Goal: Communication & Community: Ask a question

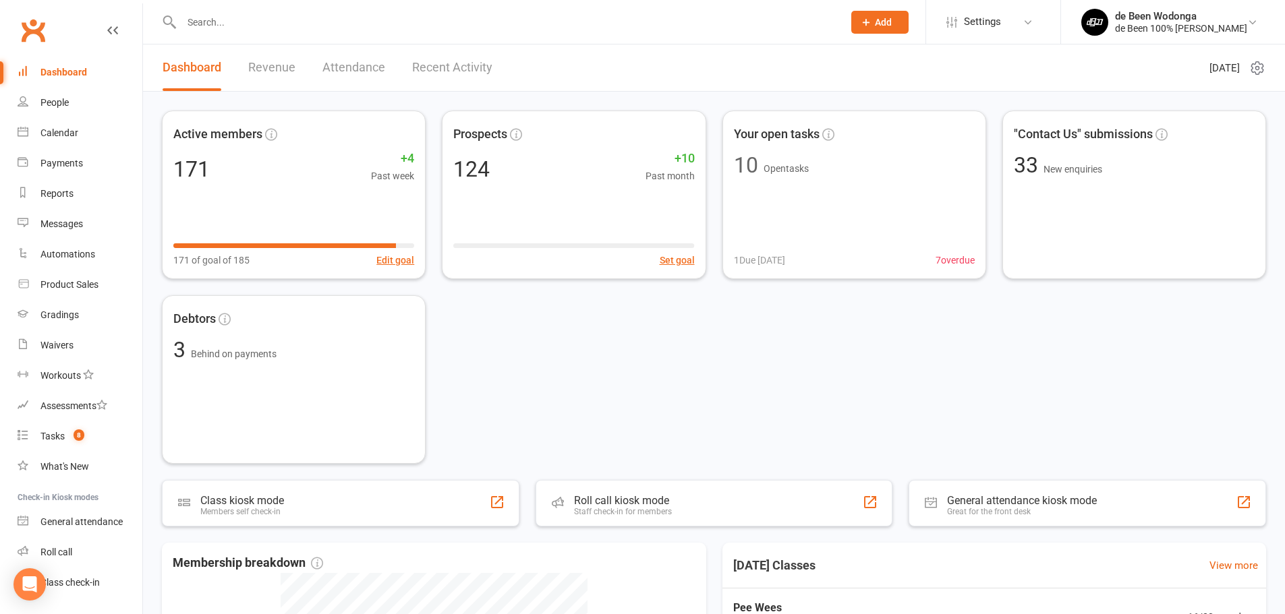
click at [208, 22] on input "text" at bounding box center [505, 22] width 656 height 19
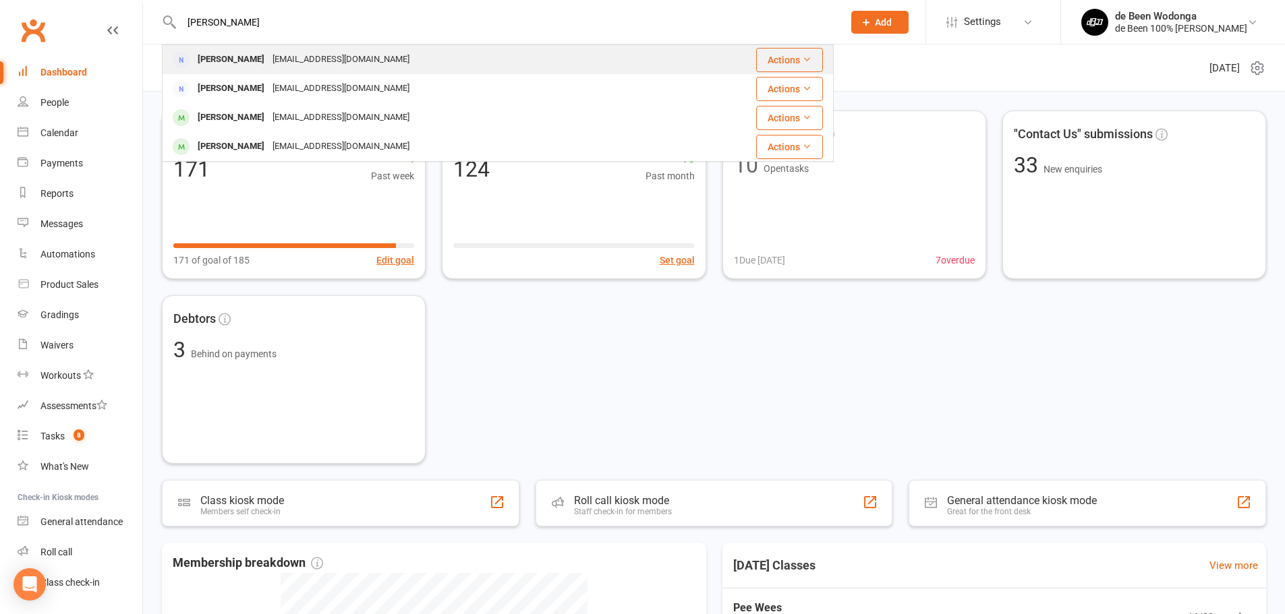
type input "[PERSON_NAME]"
click at [218, 59] on div "[PERSON_NAME]" at bounding box center [231, 60] width 75 height 20
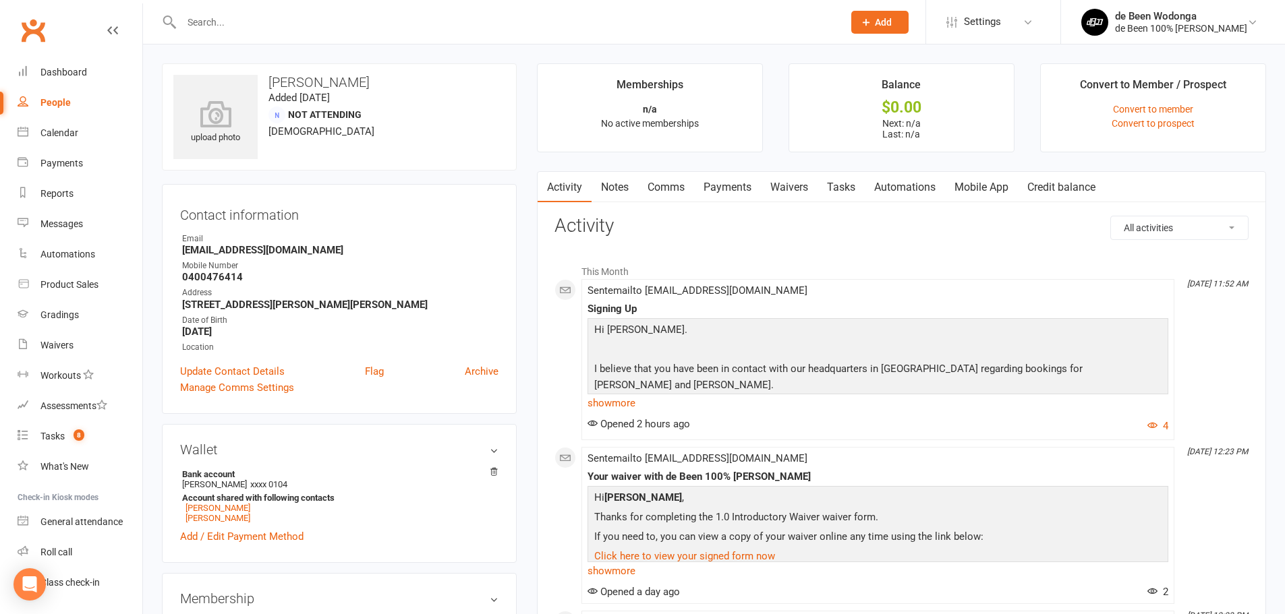
click at [986, 183] on link "Mobile App" at bounding box center [981, 187] width 73 height 31
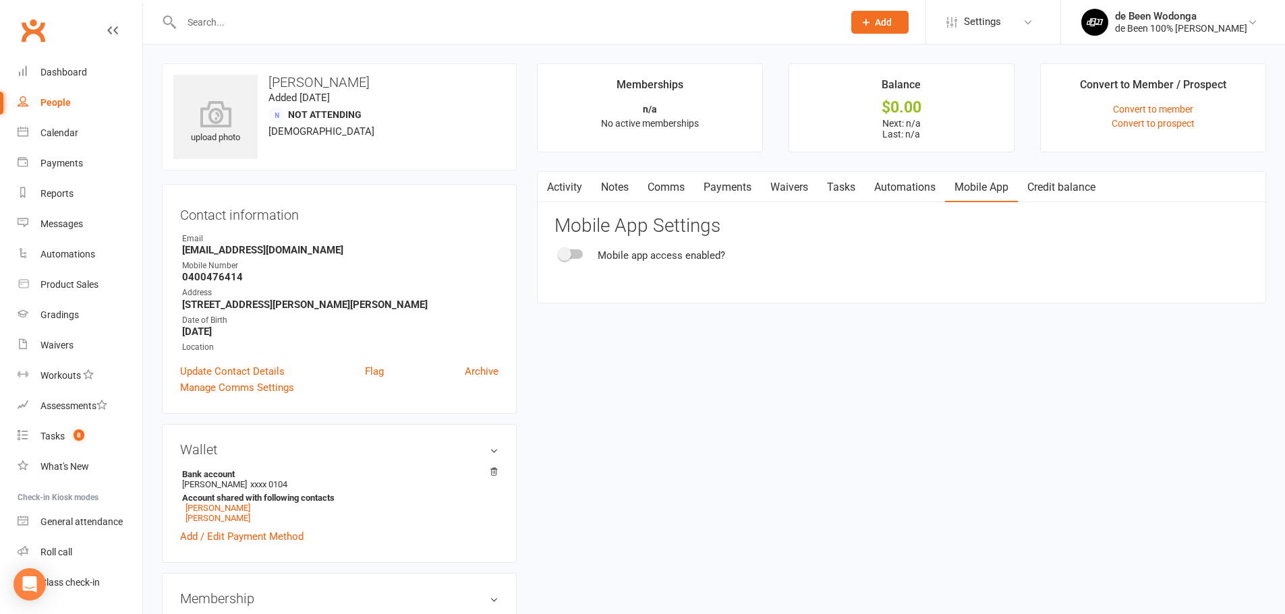
click at [559, 254] on span at bounding box center [564, 253] width 13 height 13
click at [560, 252] on input "checkbox" at bounding box center [560, 252] width 0 height 0
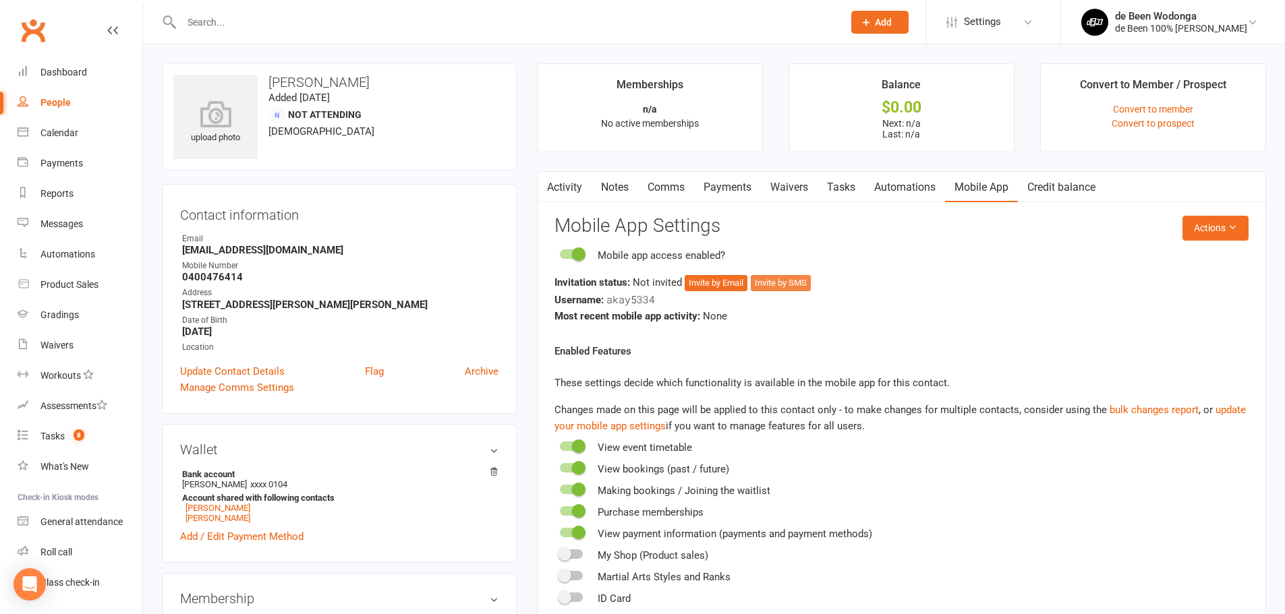
click at [792, 280] on button "Invite by SMS" at bounding box center [781, 283] width 60 height 16
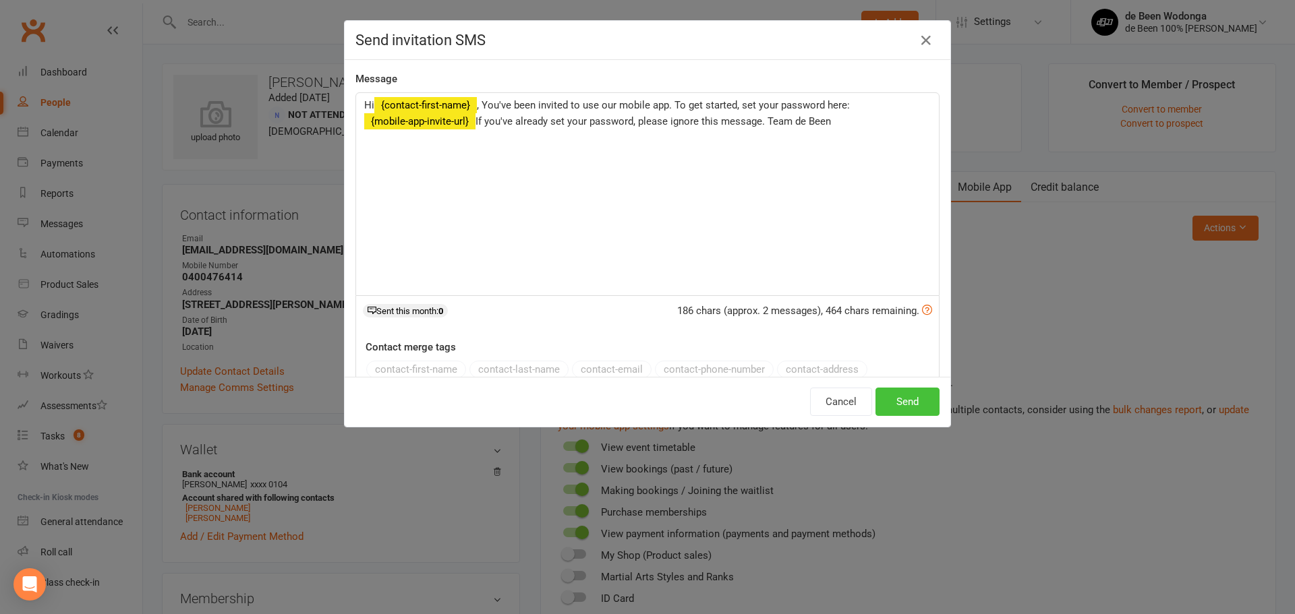
click at [885, 394] on button "Send" at bounding box center [907, 402] width 64 height 28
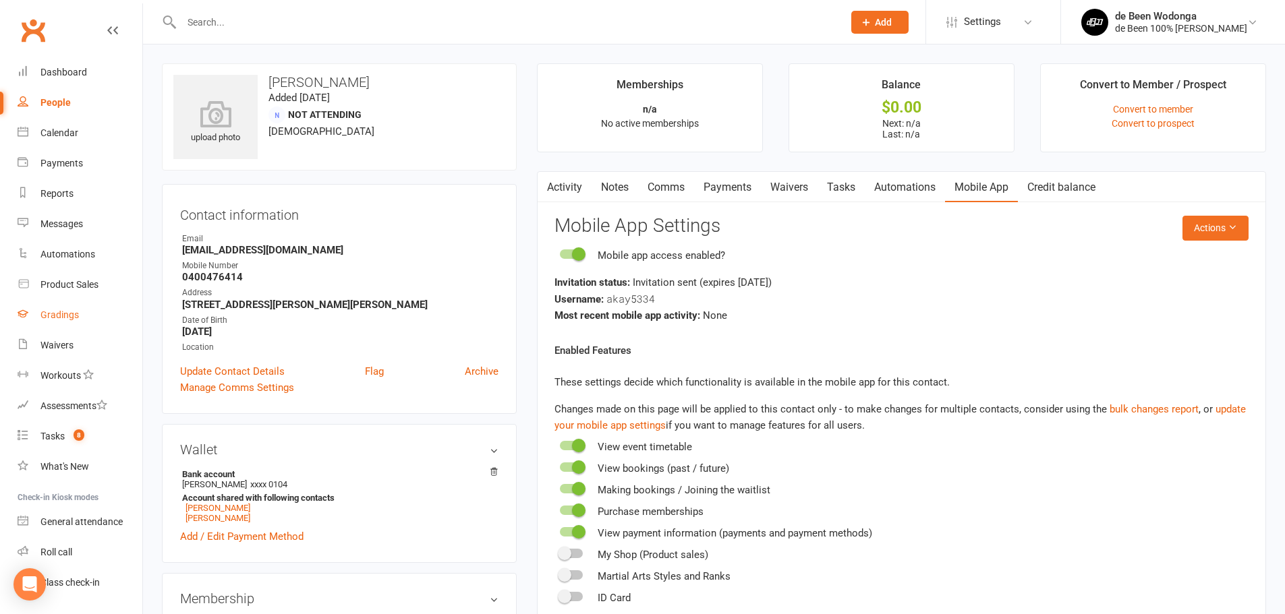
click at [72, 320] on div "Gradings" at bounding box center [59, 315] width 38 height 11
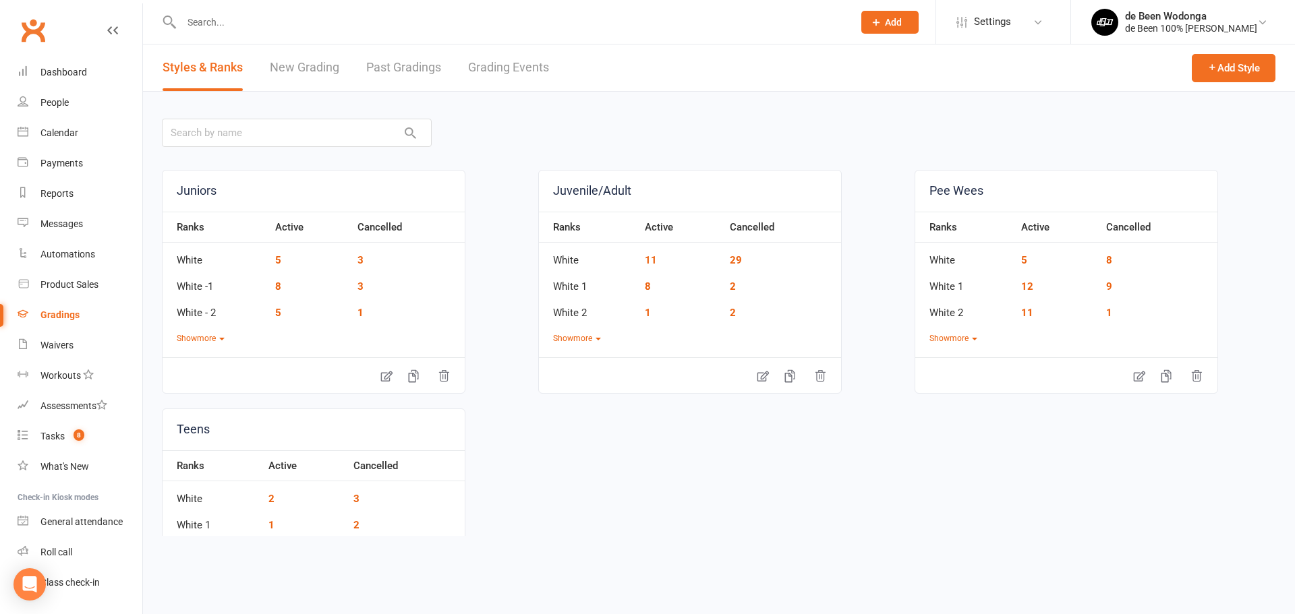
click at [307, 54] on link "New Grading" at bounding box center [304, 68] width 69 height 47
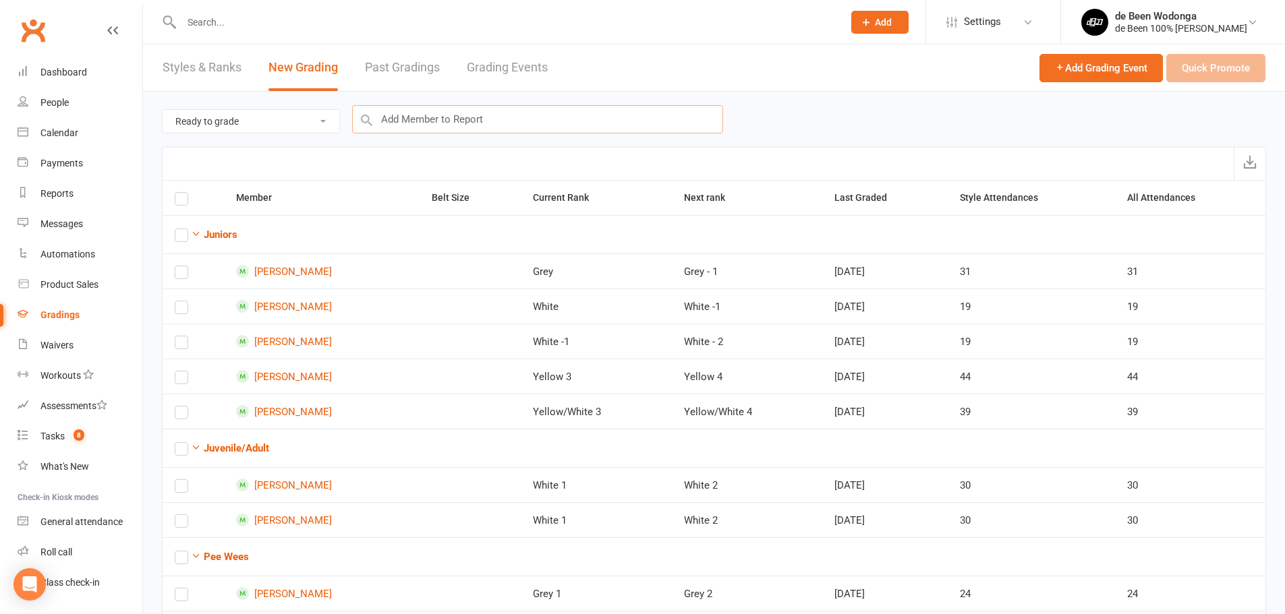
click at [492, 124] on input "text" at bounding box center [537, 119] width 371 height 28
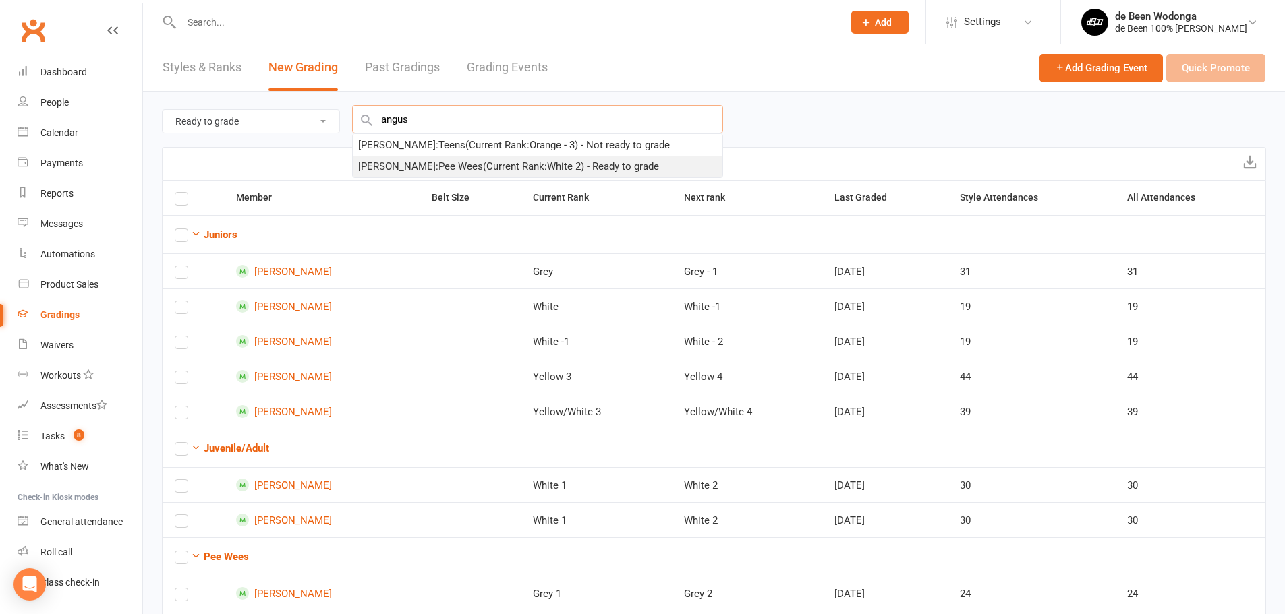
type input "angus"
click at [418, 171] on div "[PERSON_NAME] : Pee Wees (Current Rank: White 2 ) - Ready to grade" at bounding box center [508, 166] width 301 height 16
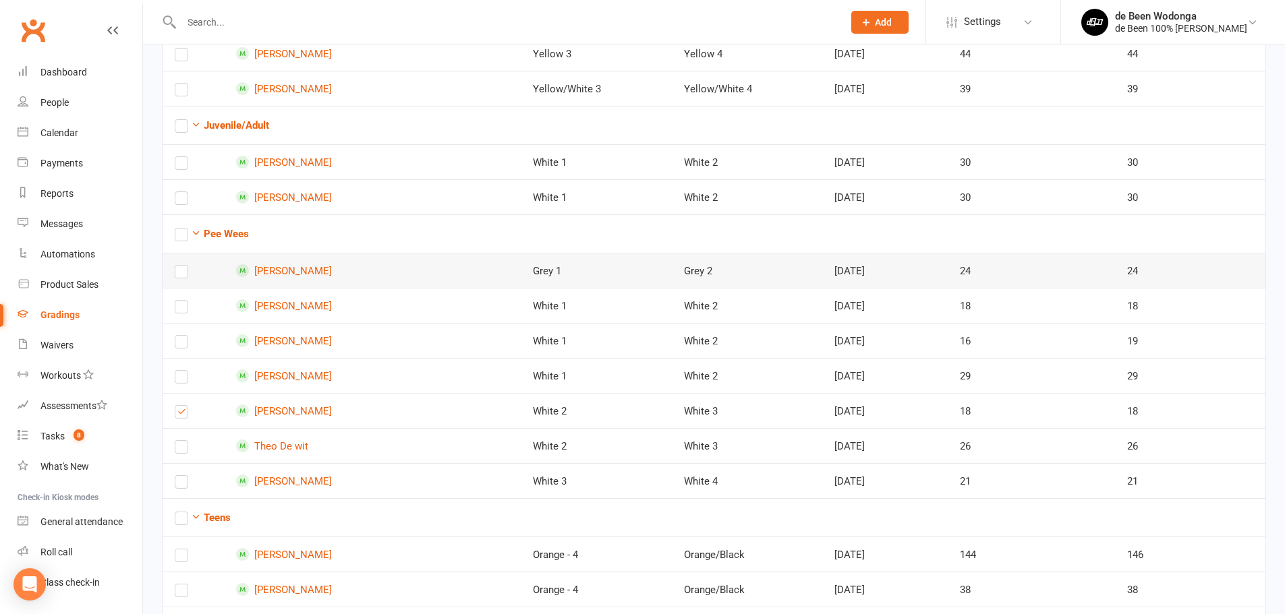
scroll to position [337, 0]
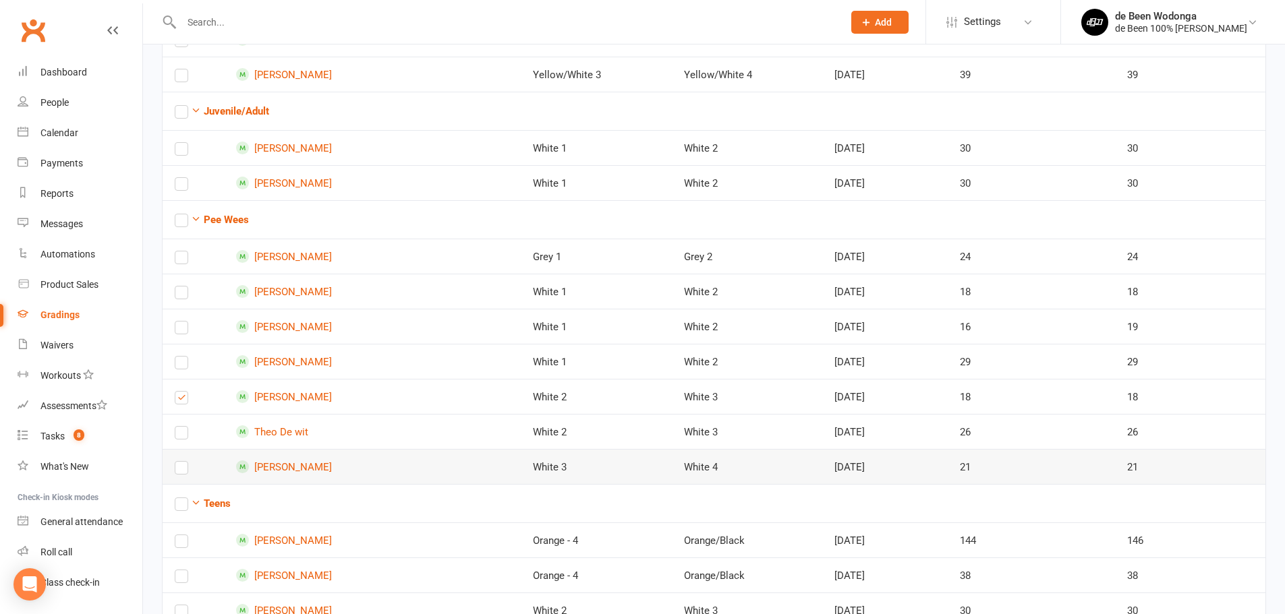
click at [181, 471] on label at bounding box center [181, 471] width 13 height 0
click at [181, 462] on input "checkbox" at bounding box center [181, 462] width 13 height 0
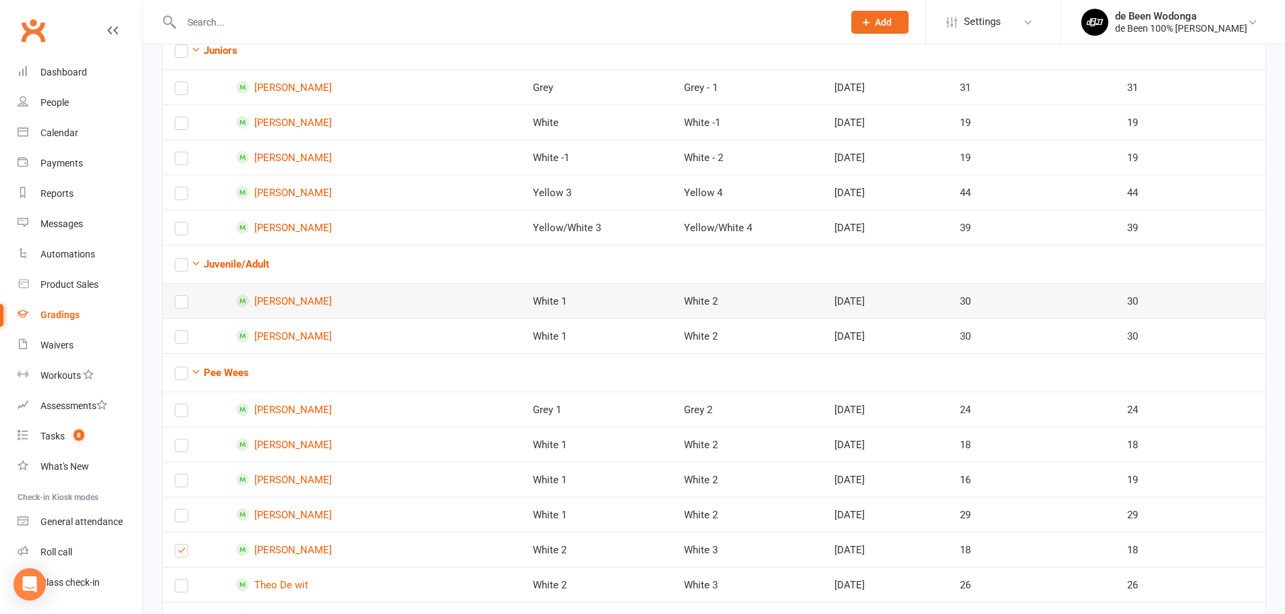
scroll to position [0, 0]
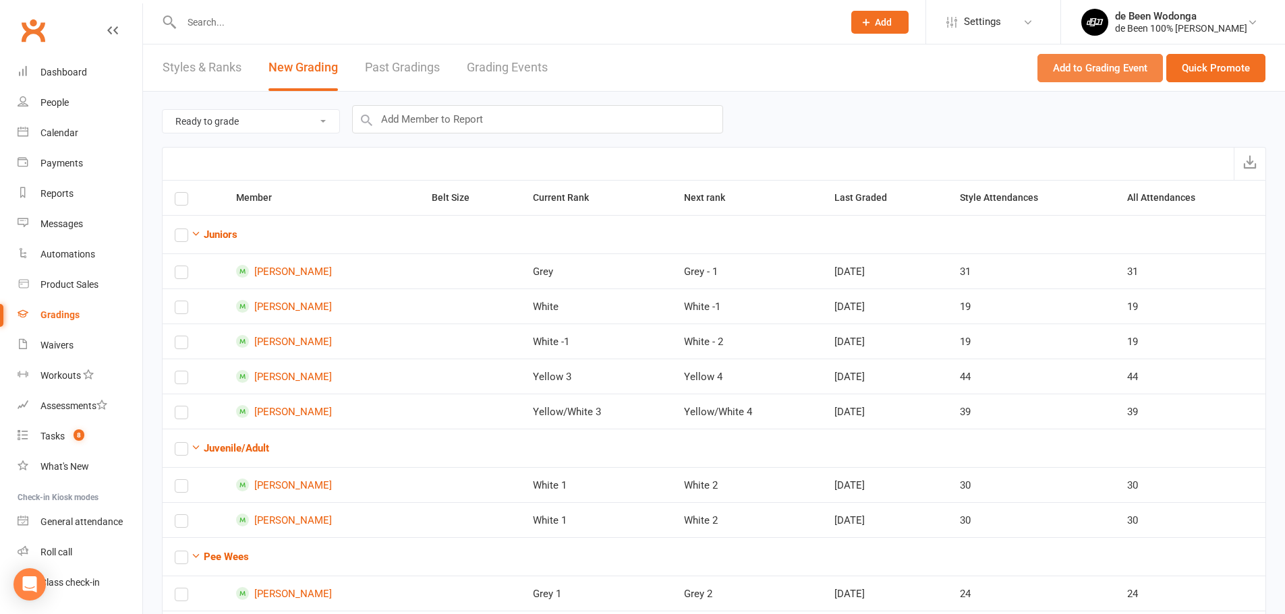
click at [1095, 71] on button "Add to Grading Event" at bounding box center [1099, 68] width 125 height 28
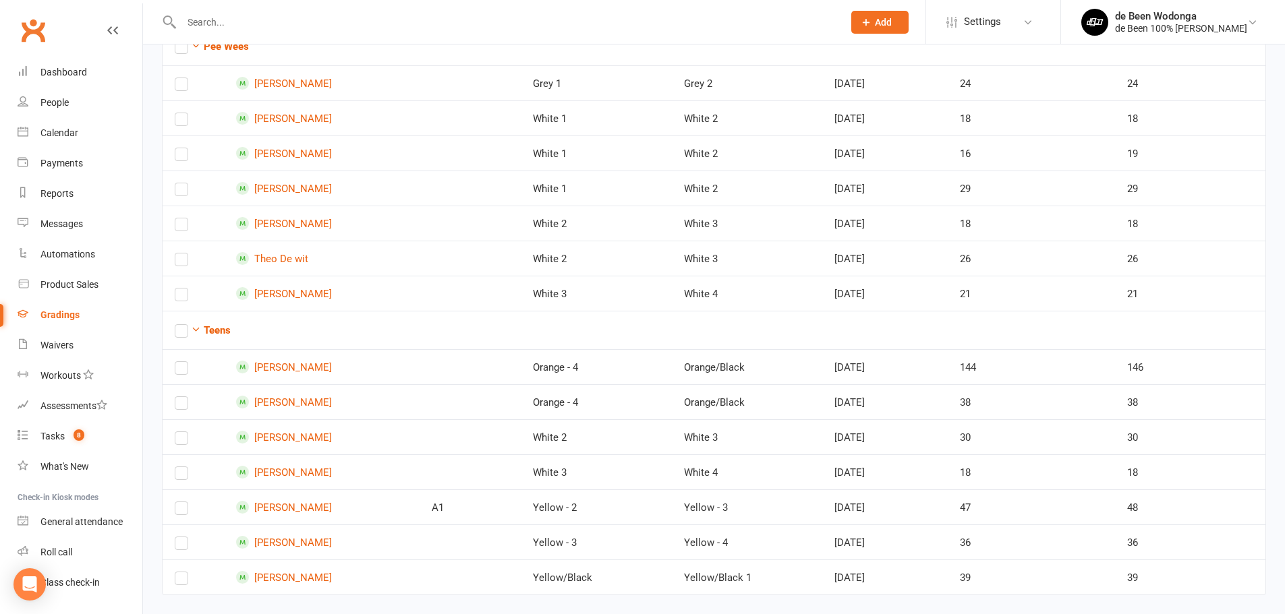
scroll to position [530, 0]
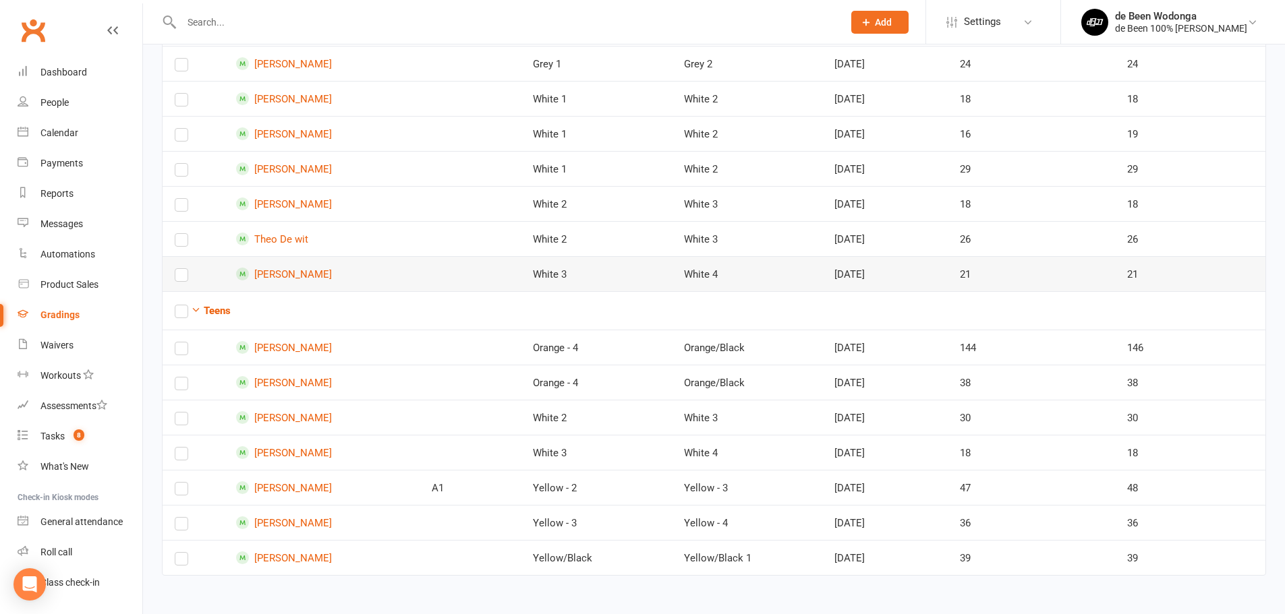
click at [179, 278] on label at bounding box center [181, 278] width 13 height 0
click at [179, 269] on input "checkbox" at bounding box center [181, 269] width 13 height 0
click at [179, 208] on label at bounding box center [181, 208] width 13 height 0
click at [179, 199] on input "checkbox" at bounding box center [181, 199] width 13 height 0
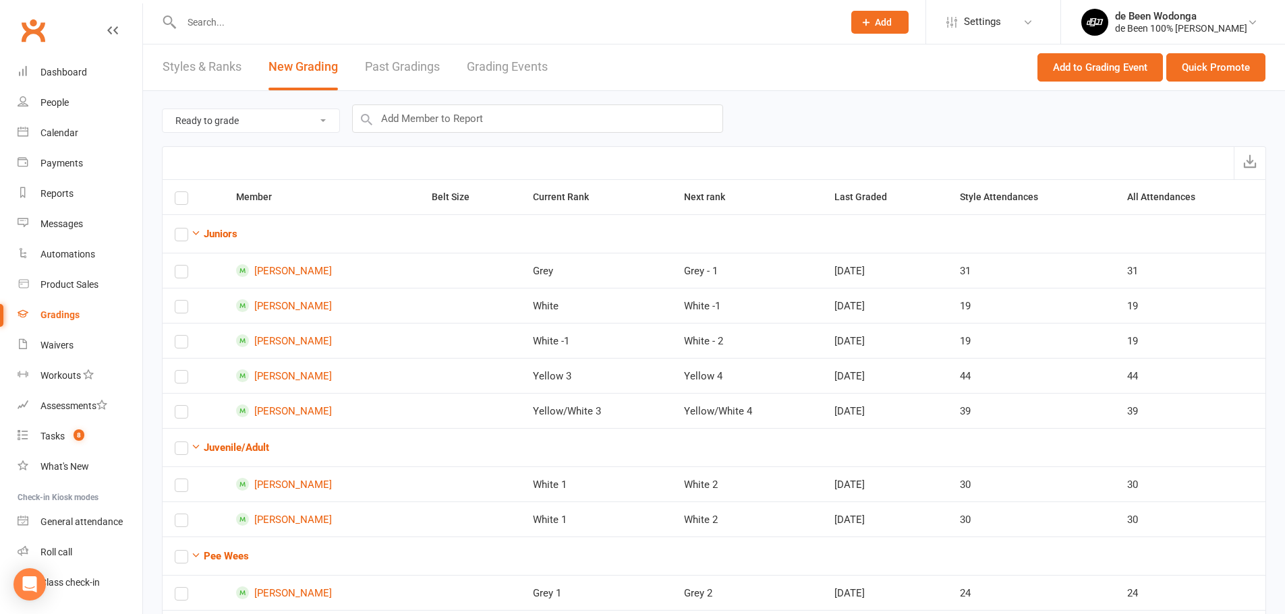
scroll to position [0, 0]
click at [1186, 60] on button "Quick Promote" at bounding box center [1215, 68] width 99 height 28
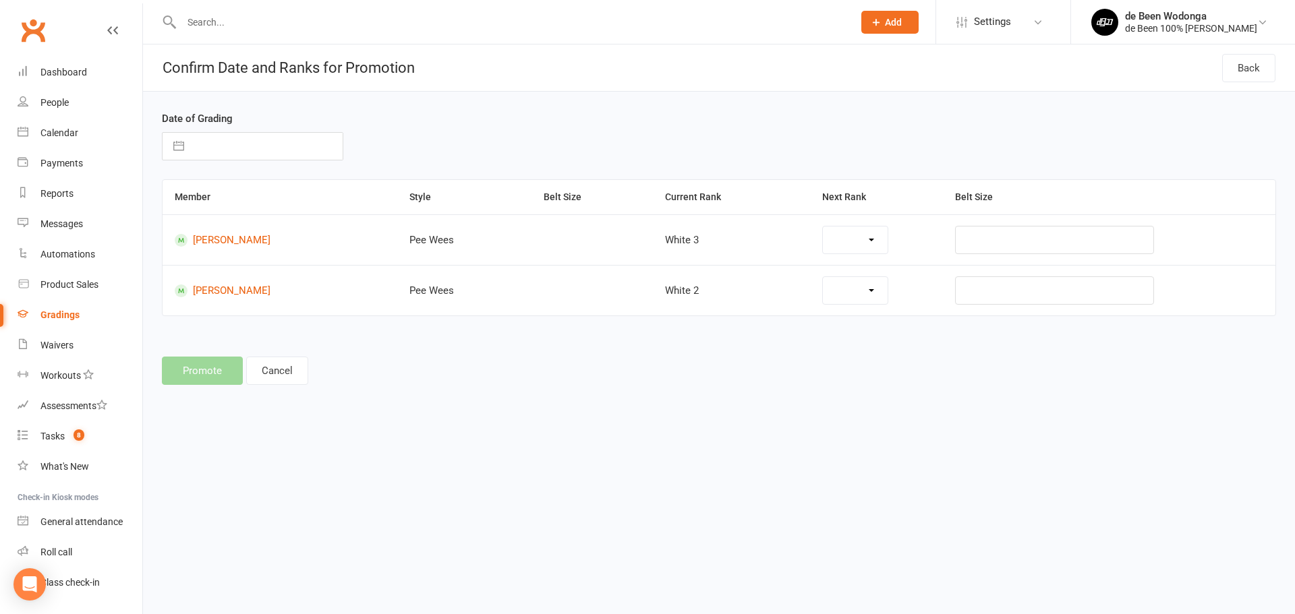
select select "35481"
select select "34855"
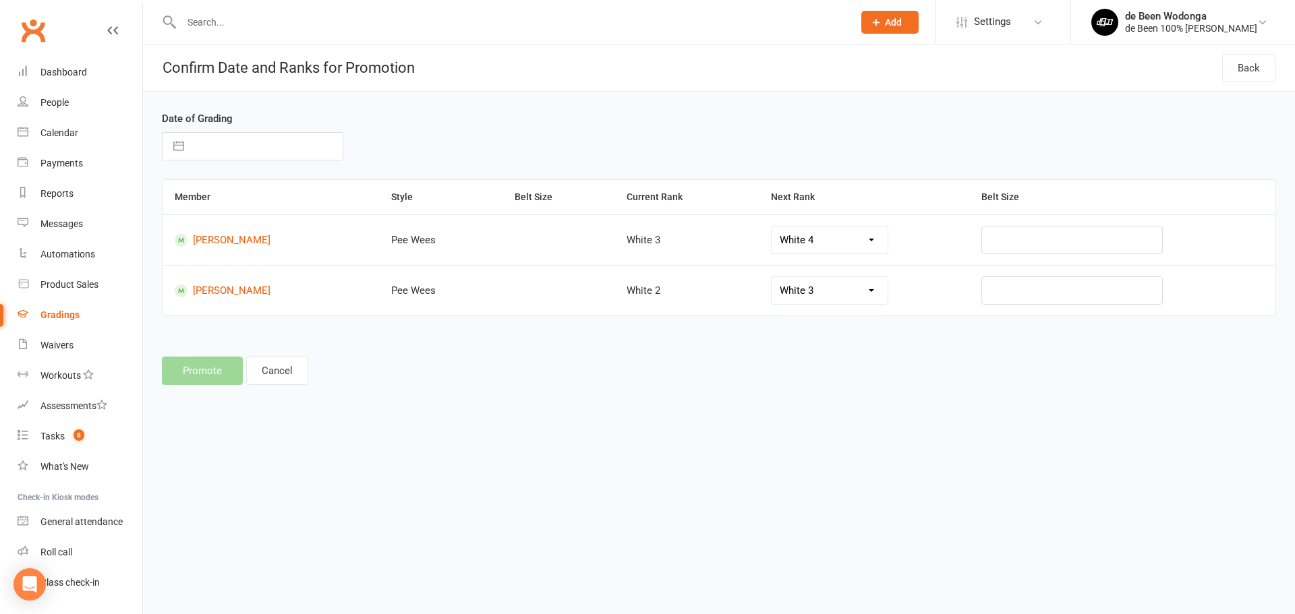
click at [189, 146] on button "button" at bounding box center [179, 146] width 24 height 27
select select "7"
select select "2025"
select select "8"
select select "2025"
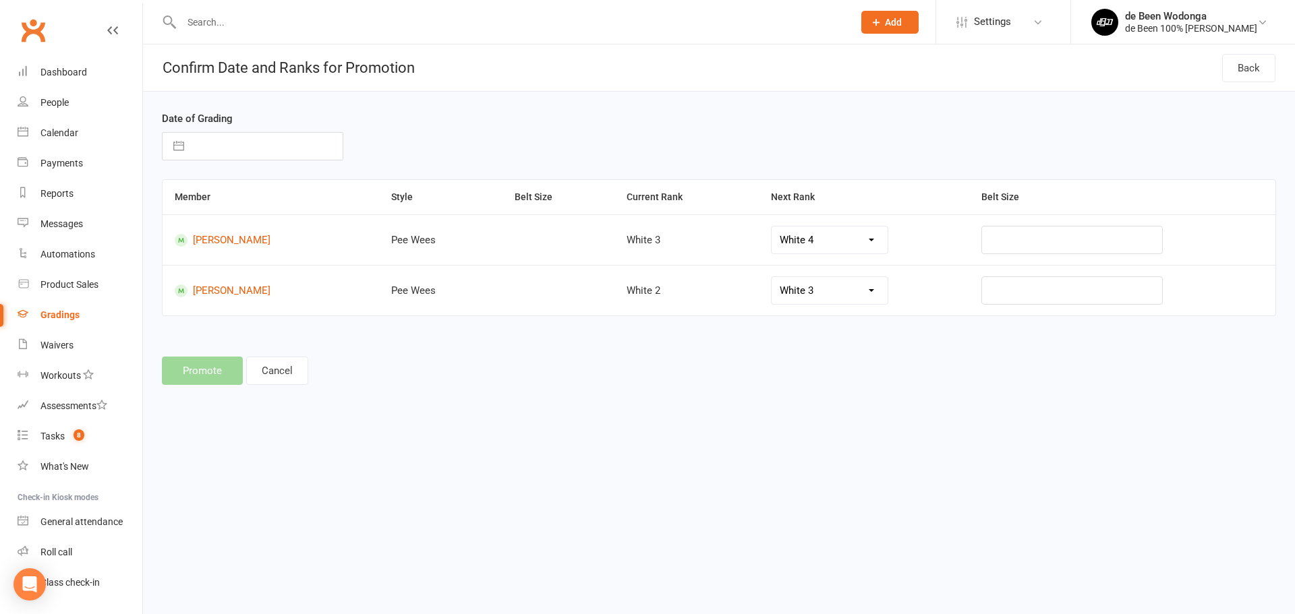
select select "9"
select select "2025"
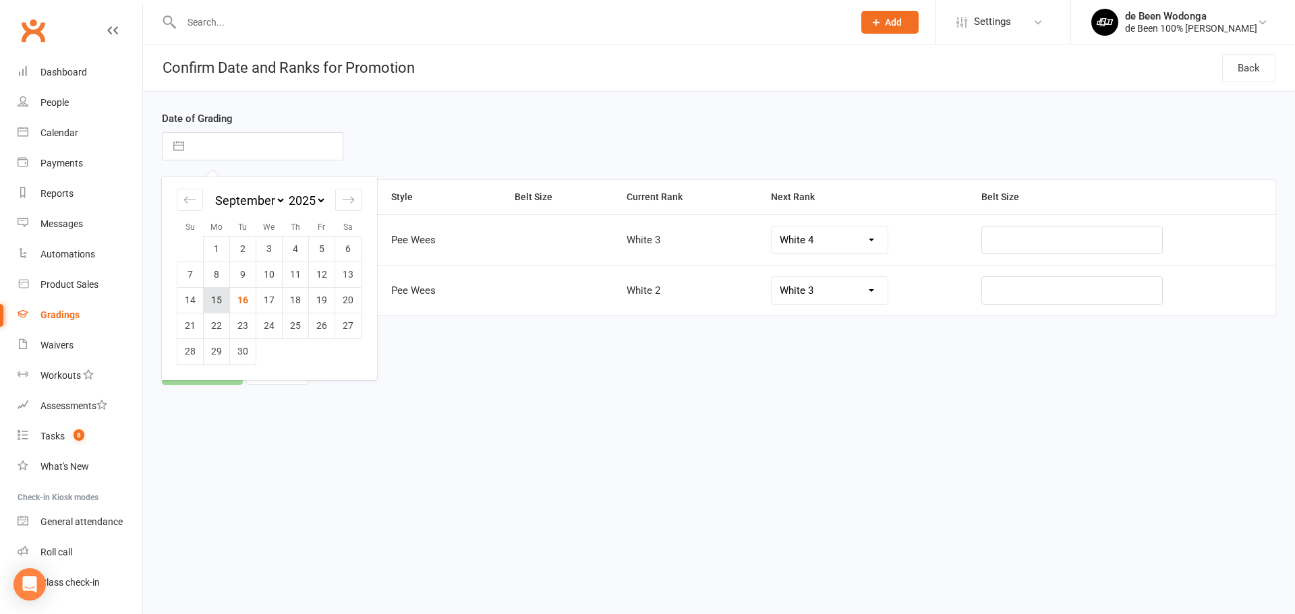
click at [214, 299] on td "15" at bounding box center [217, 300] width 26 height 26
type input "[DATE]"
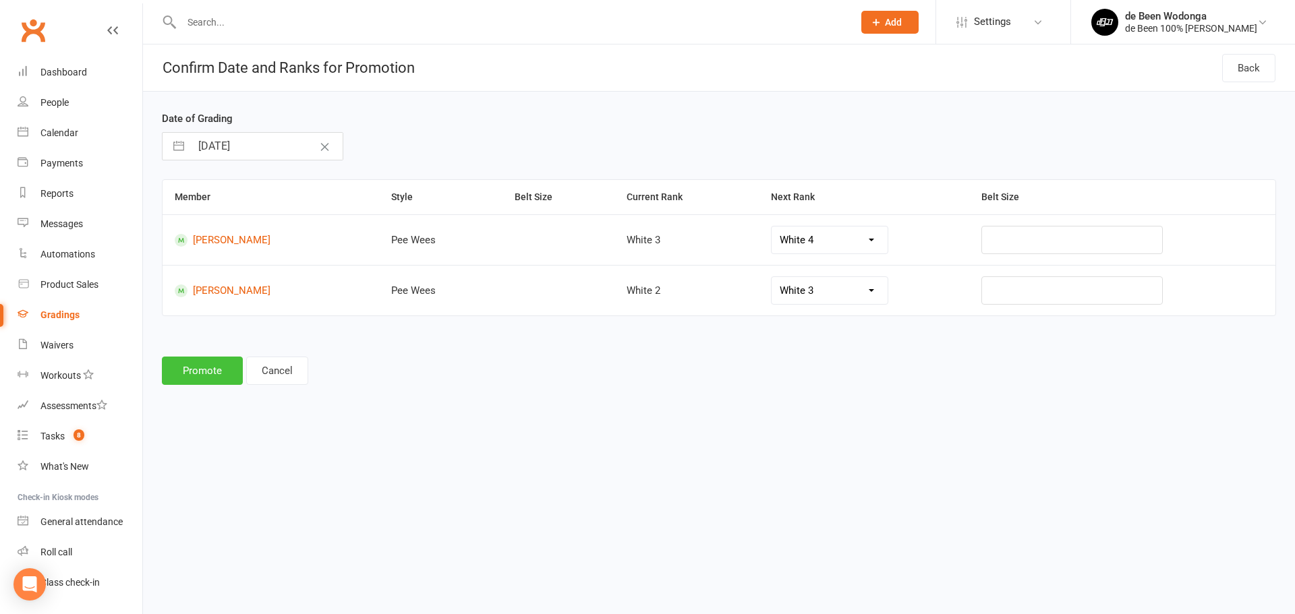
click at [184, 368] on button "Promote" at bounding box center [202, 371] width 81 height 28
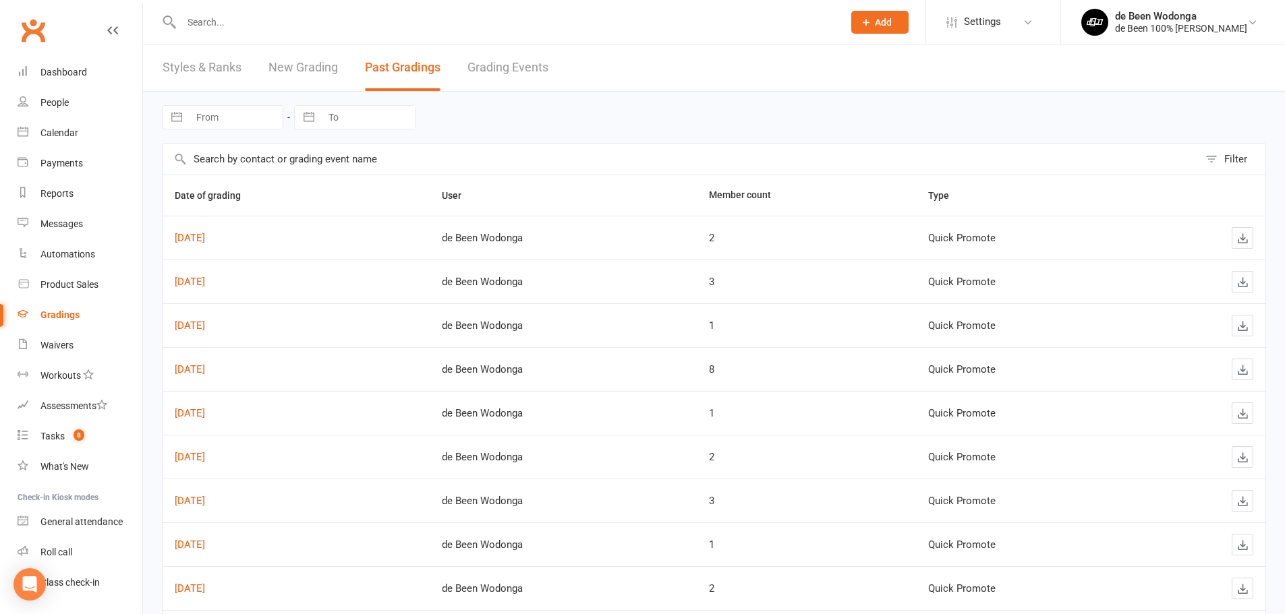
click at [228, 16] on input "text" at bounding box center [505, 22] width 656 height 19
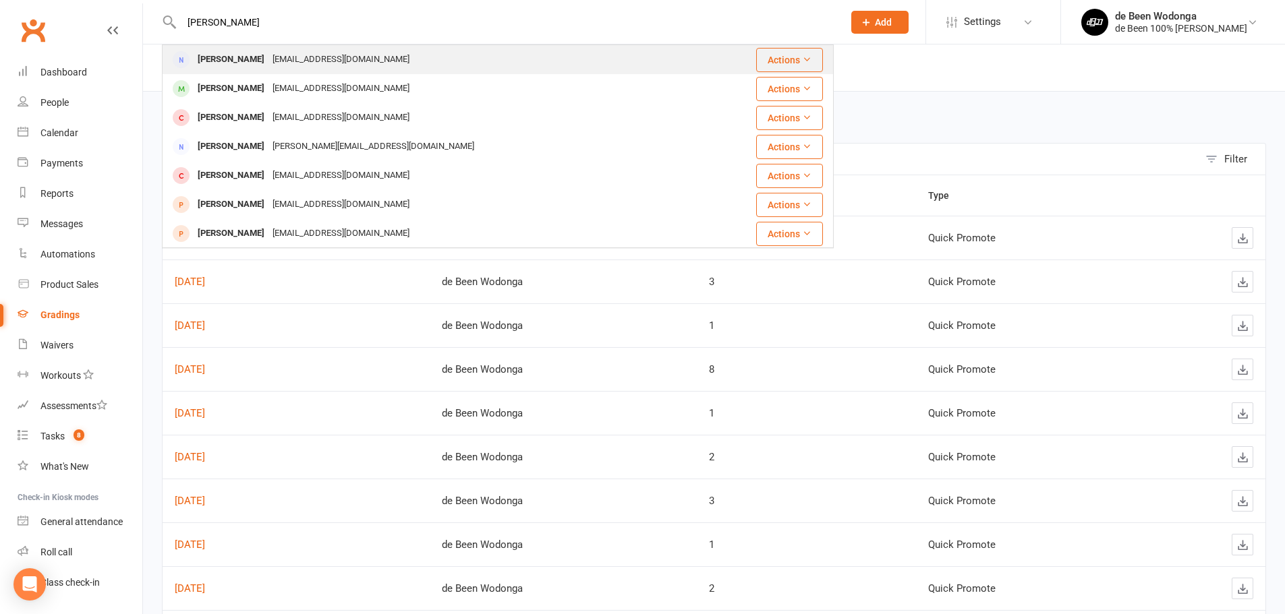
type input "[PERSON_NAME]"
click at [255, 56] on div "[PERSON_NAME]" at bounding box center [231, 60] width 75 height 20
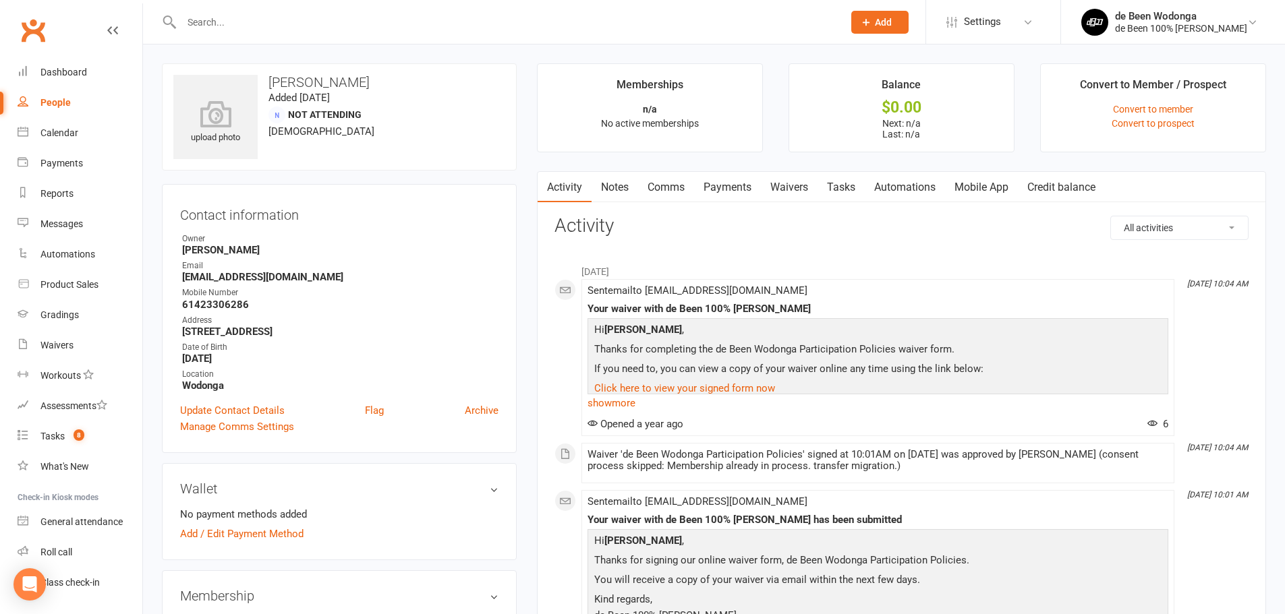
click at [226, 14] on input "text" at bounding box center [505, 22] width 656 height 19
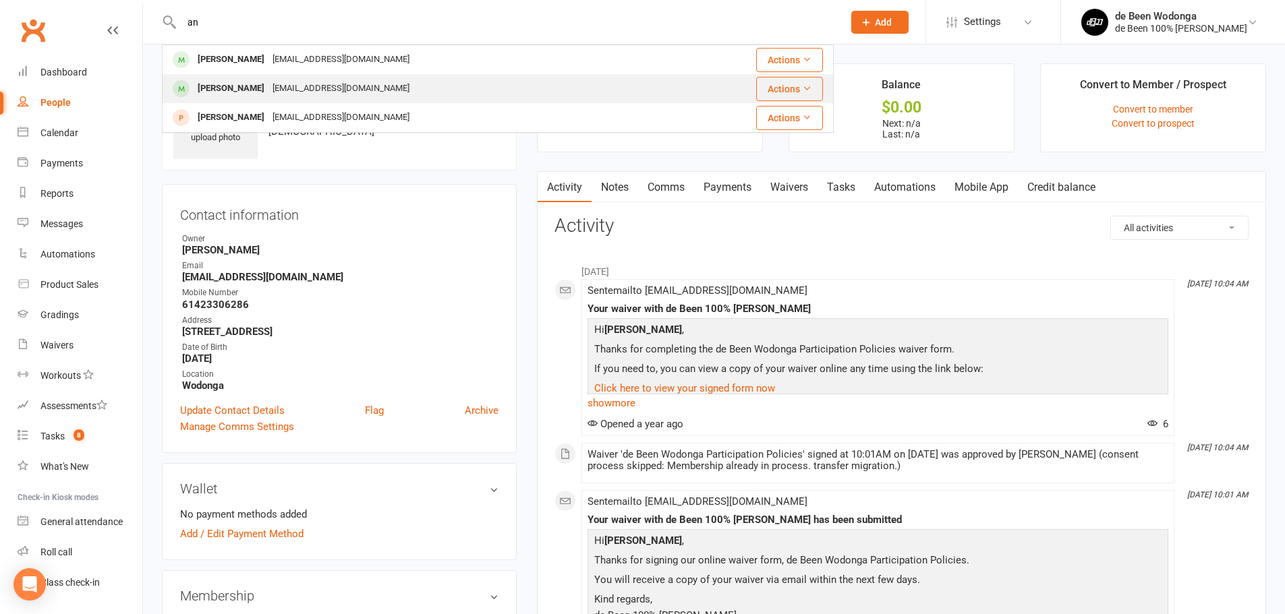
type input "a"
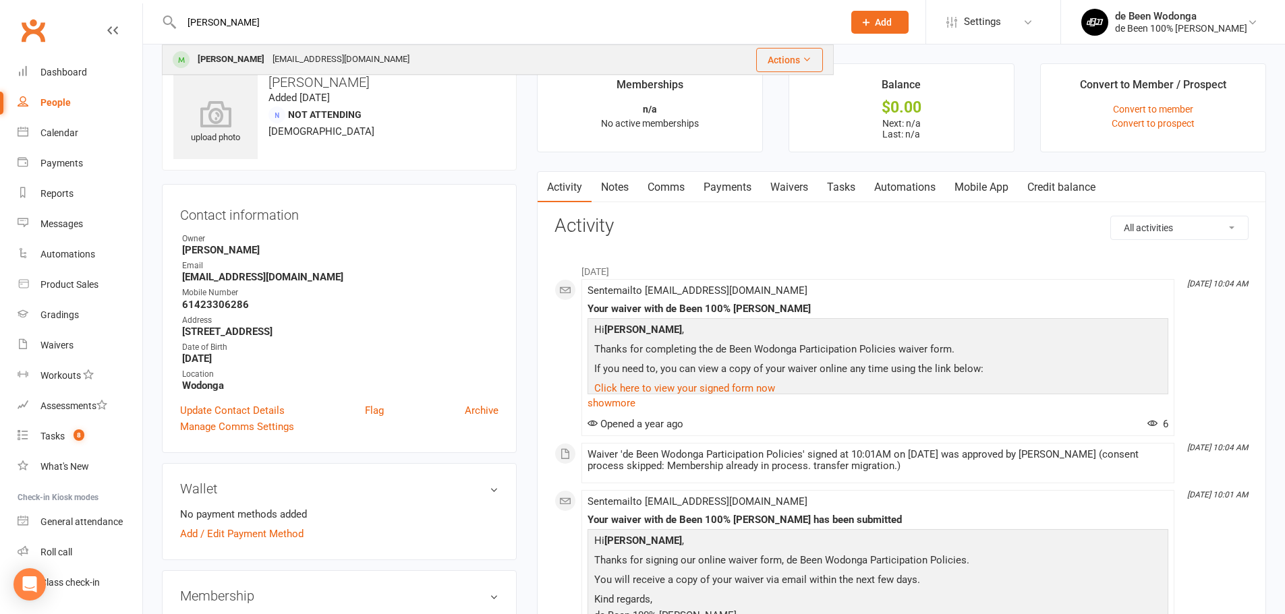
type input "[PERSON_NAME]"
click at [247, 57] on div "[PERSON_NAME]" at bounding box center [231, 60] width 75 height 20
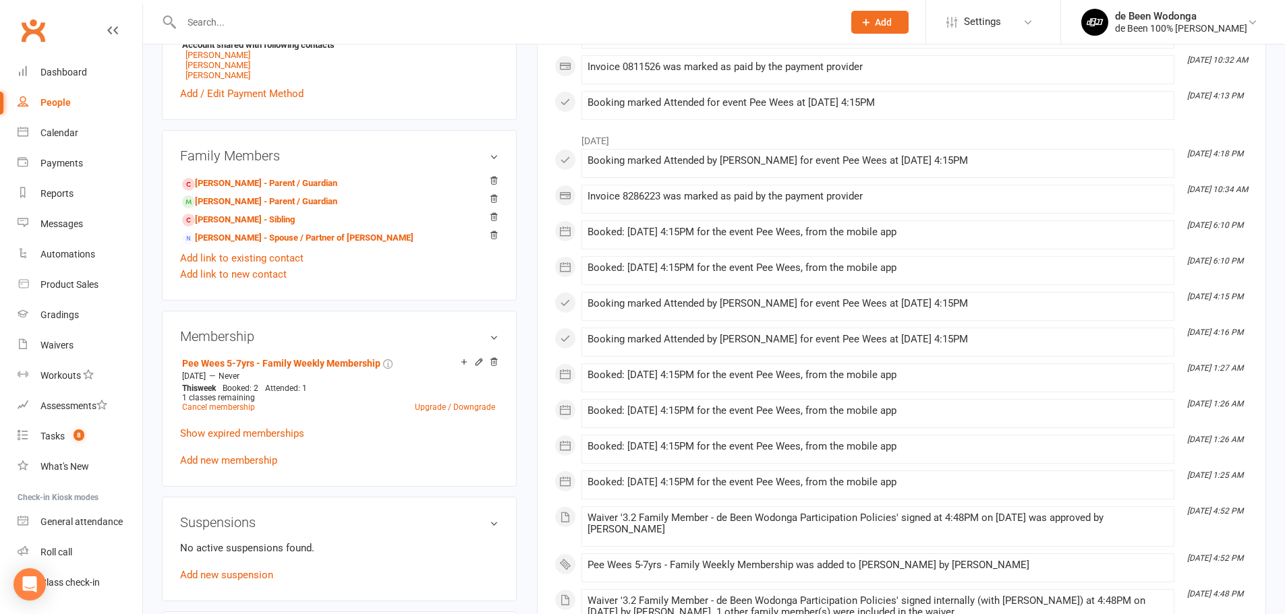
scroll to position [607, 0]
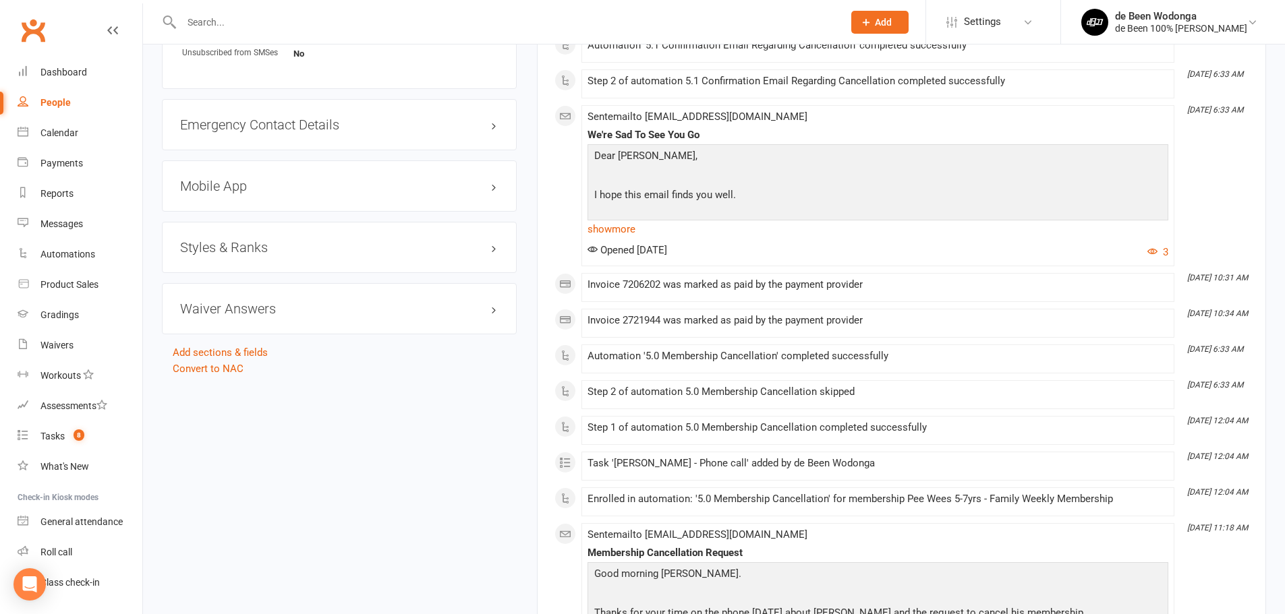
click at [212, 245] on h3 "Styles & Ranks" at bounding box center [339, 247] width 318 height 15
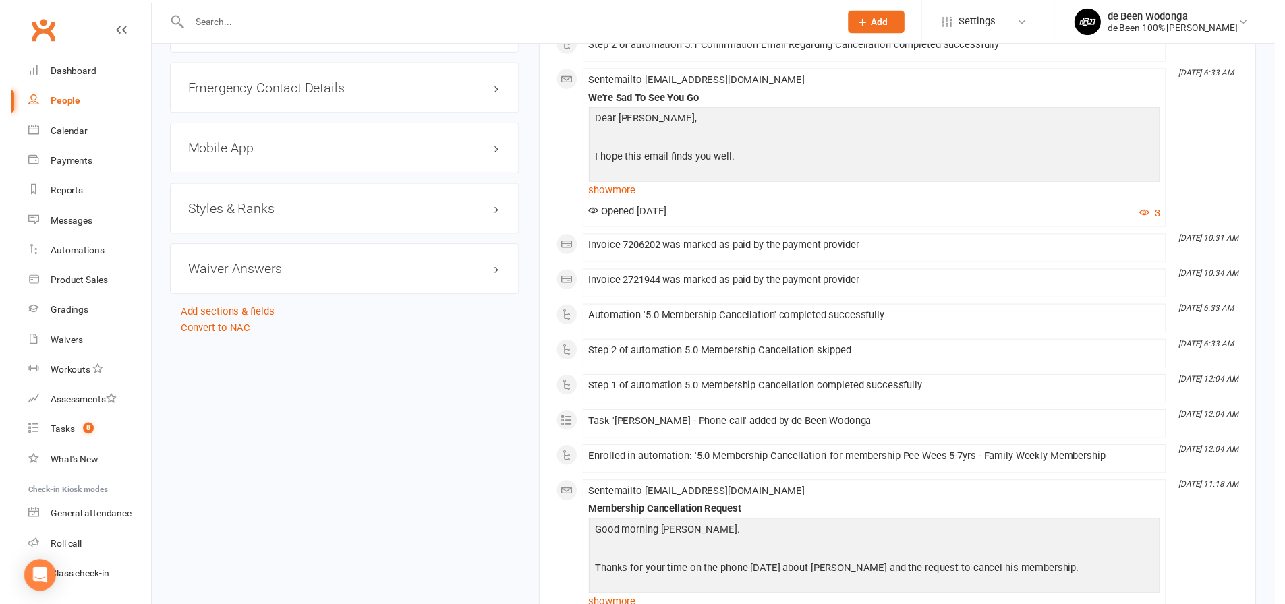
scroll to position [1214, 0]
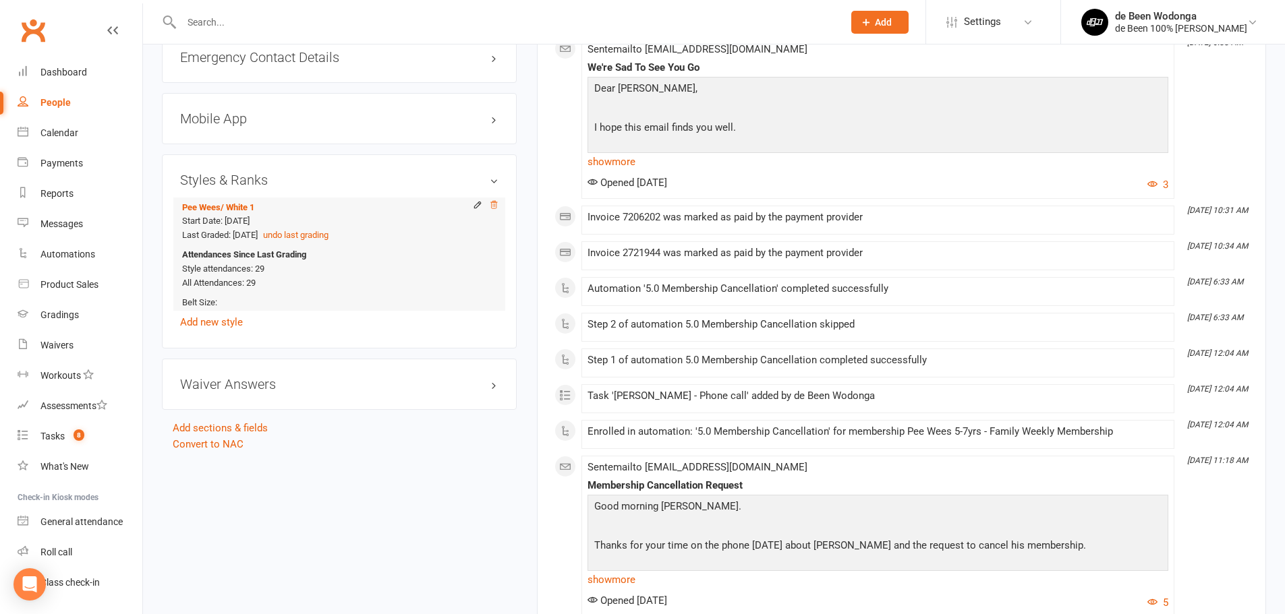
click at [495, 204] on icon at bounding box center [493, 204] width 9 height 9
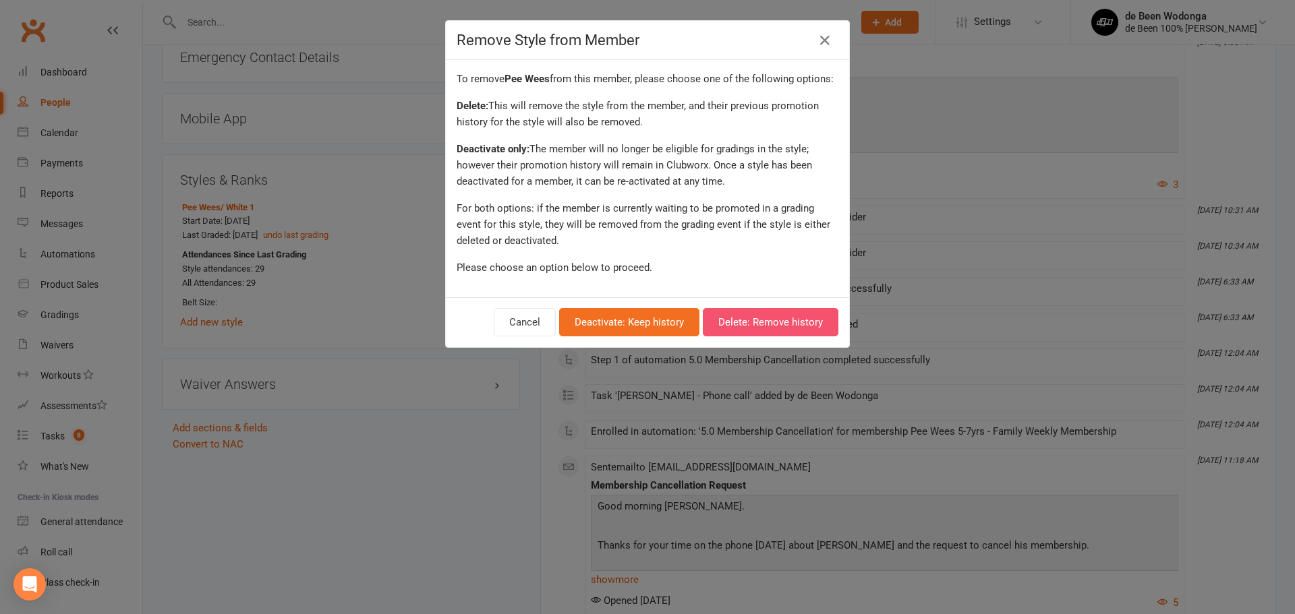
click at [762, 314] on button "Delete: Remove history" at bounding box center [771, 322] width 136 height 28
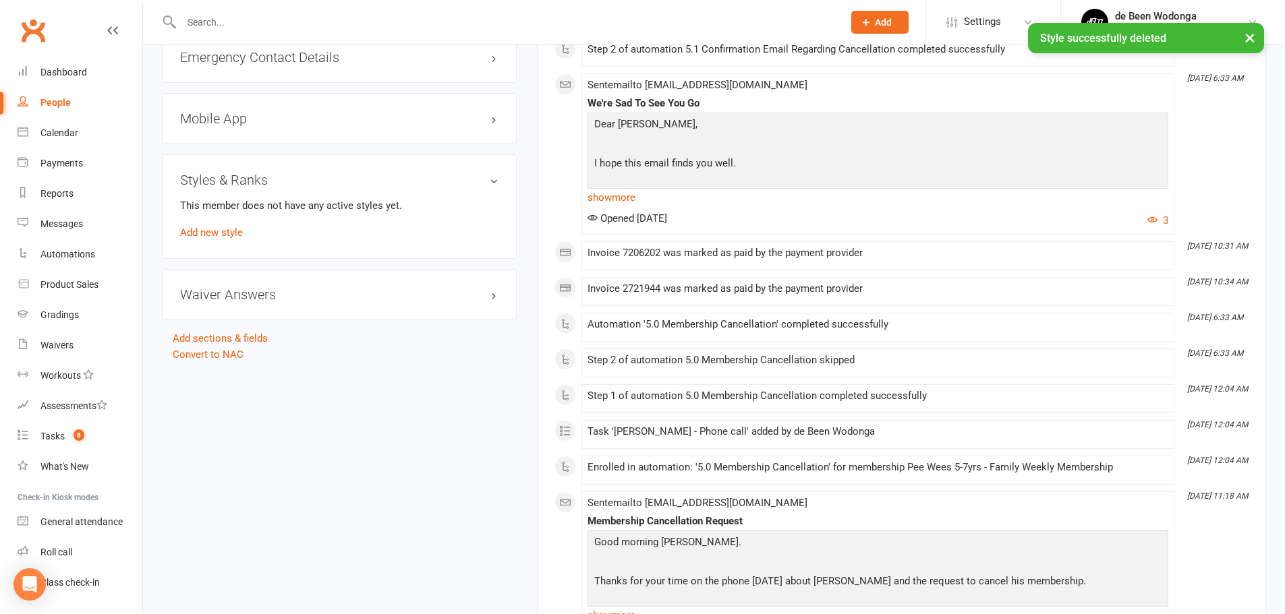
click at [201, 176] on h3 "Styles & Ranks" at bounding box center [339, 180] width 318 height 15
click at [228, 181] on h3 "Styles & Ranks" at bounding box center [339, 180] width 318 height 15
click at [210, 231] on link "Add new style" at bounding box center [211, 233] width 63 height 12
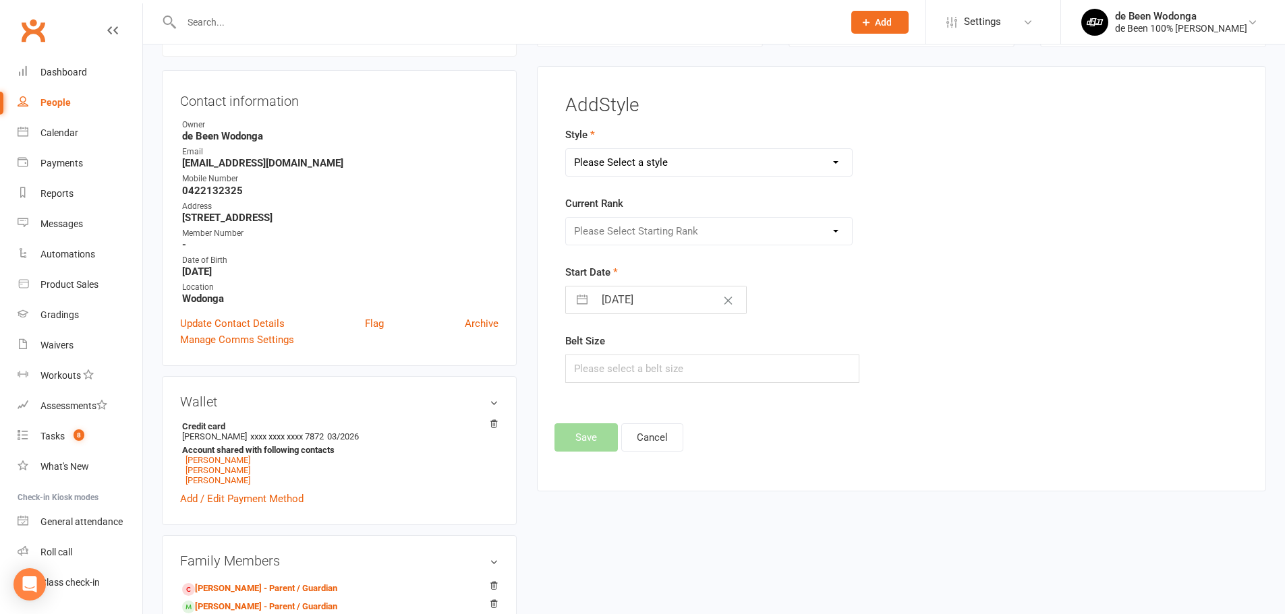
scroll to position [115, 0]
click at [616, 160] on select "Please Select a style Juniors Juvenile/Adult Pee Wees Teens" at bounding box center [709, 163] width 287 height 27
select select "3135"
click at [566, 150] on select "Please Select a style Juniors Juvenile/Adult Pee Wees Teens" at bounding box center [709, 163] width 287 height 27
click at [645, 236] on select "Please Select Starting Rank White White 1 White 2 White 3 White 4 Grey/White Gr…" at bounding box center [709, 232] width 287 height 27
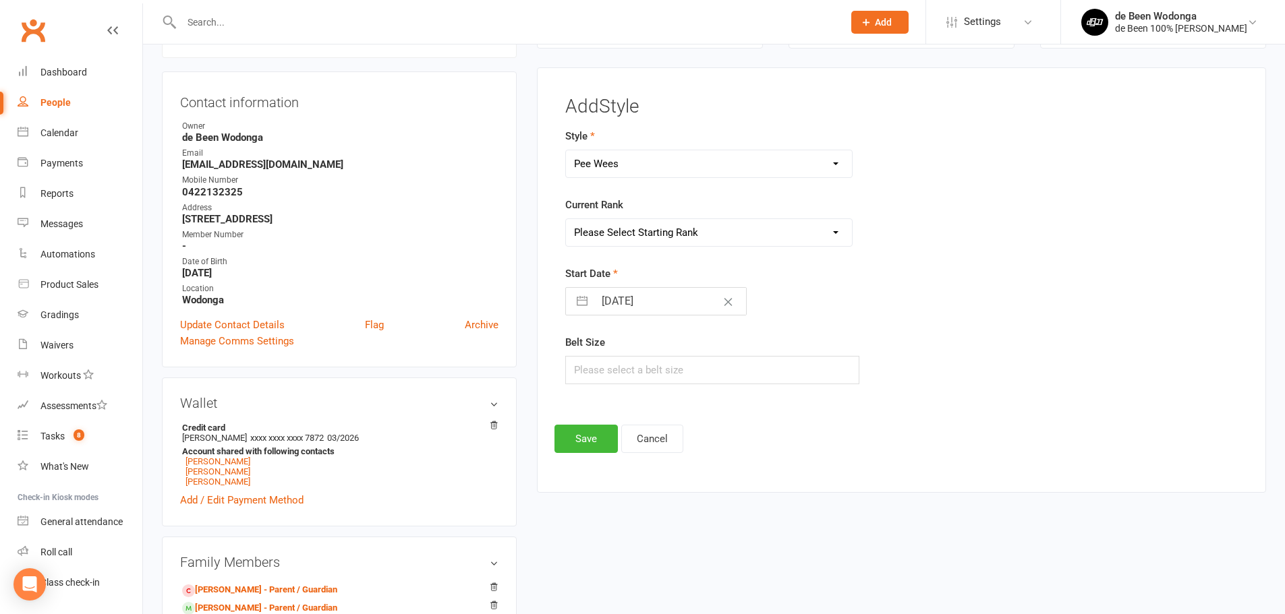
select select "34853"
click at [566, 219] on select "Please Select Starting Rank White White 1 White 2 White 3 White 4 Grey/White Gr…" at bounding box center [709, 232] width 287 height 27
click at [633, 304] on input "[DATE]" at bounding box center [670, 301] width 152 height 27
select select "7"
select select "2025"
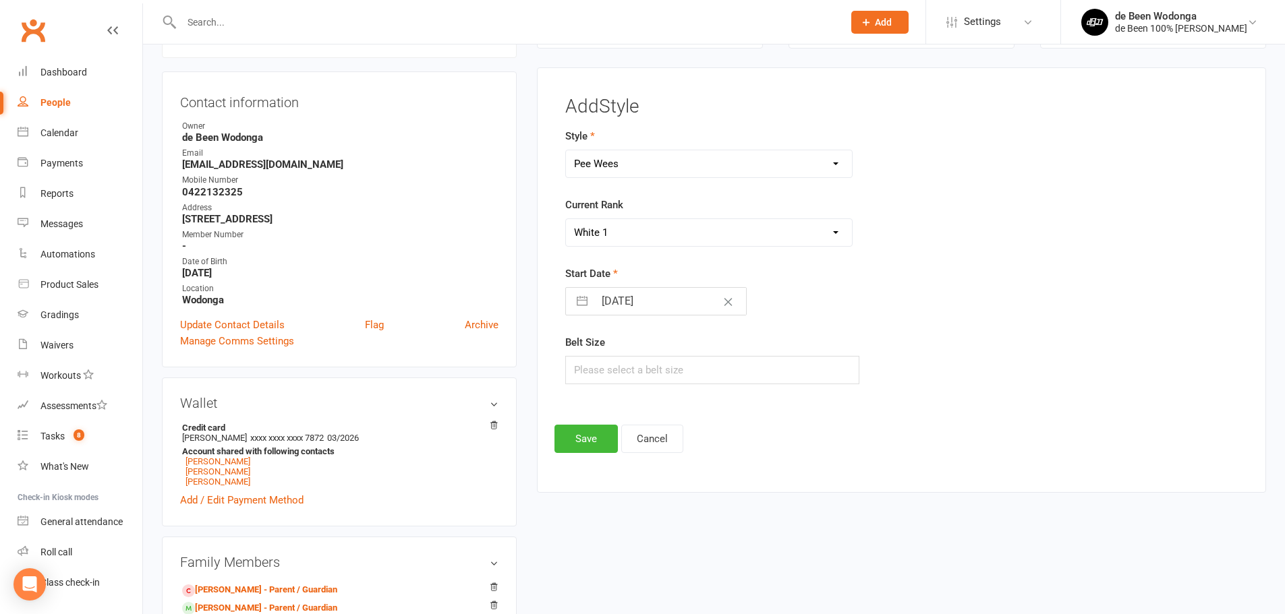
select select "8"
select select "2025"
select select "9"
select select "2025"
click at [595, 354] on icon "Move backward to switch to the previous month." at bounding box center [593, 355] width 13 height 13
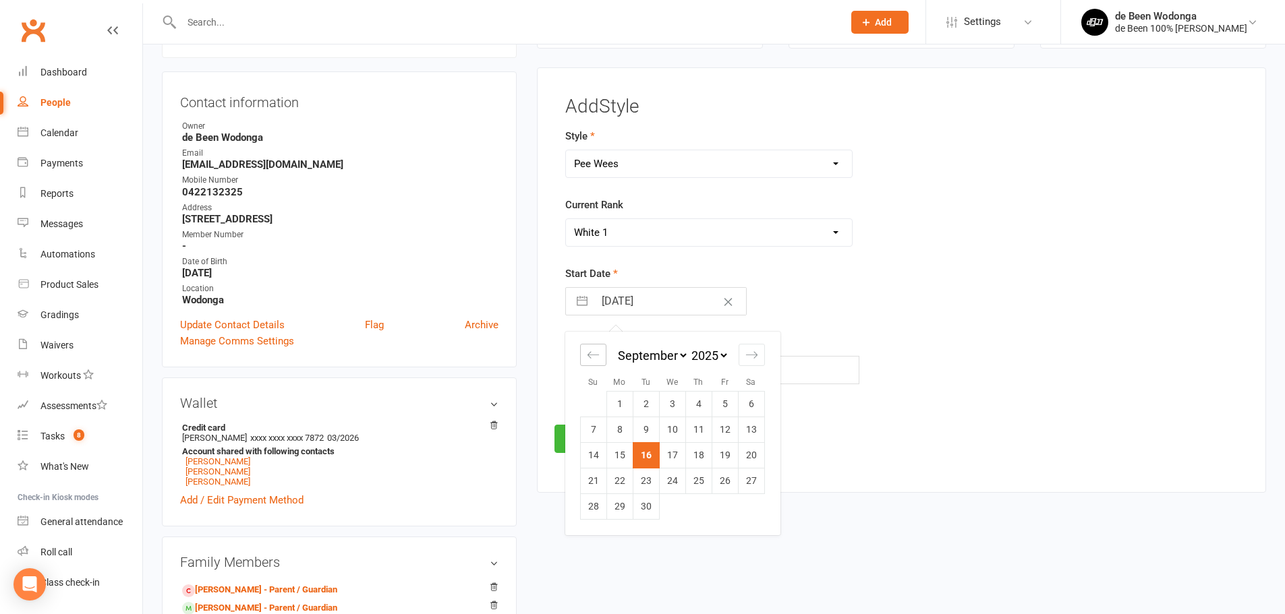
select select "6"
select select "2025"
click at [624, 456] on td "11" at bounding box center [619, 455] width 26 height 26
type input "[DATE]"
click at [589, 440] on button "Save" at bounding box center [585, 439] width 63 height 28
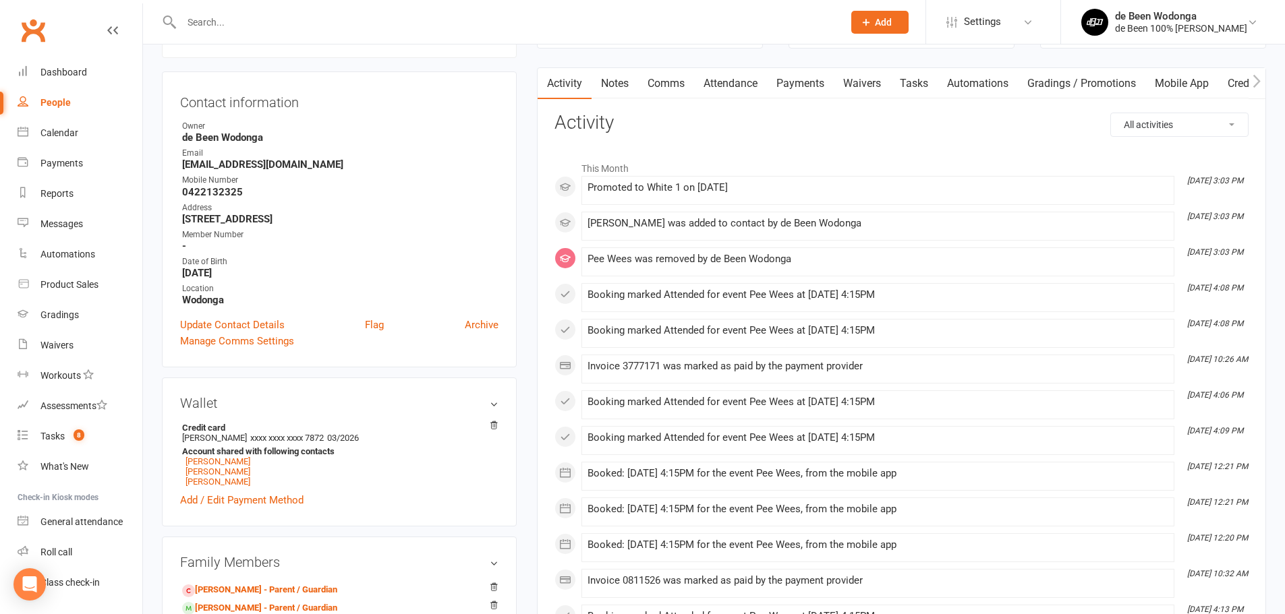
scroll to position [0, 0]
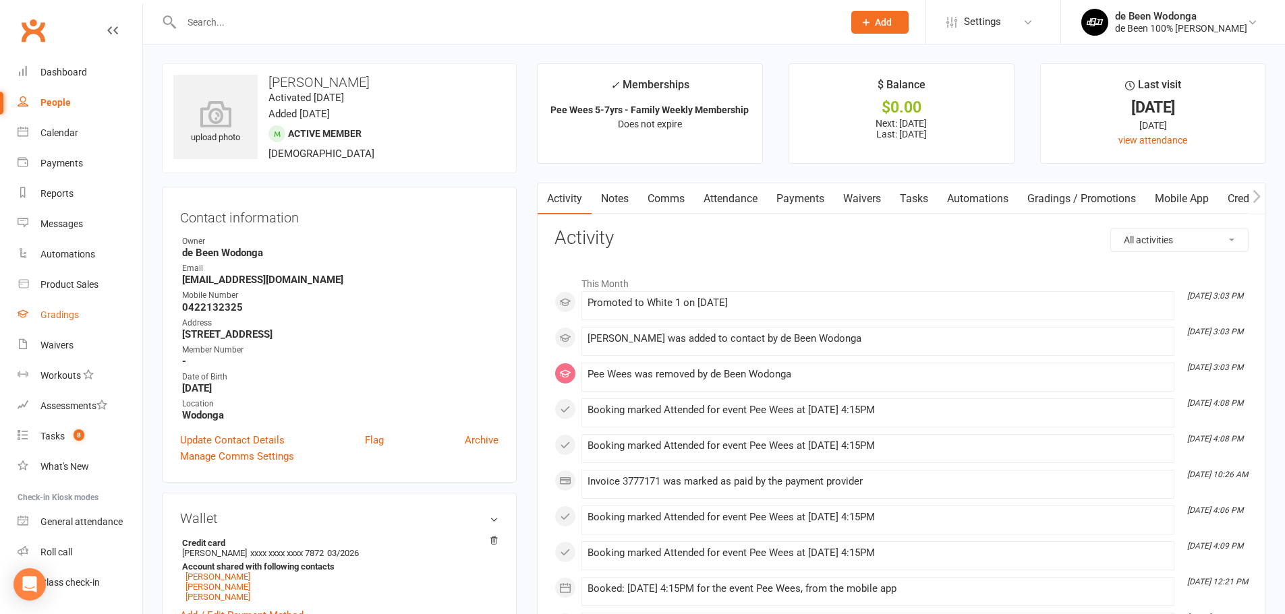
click at [49, 317] on div "Gradings" at bounding box center [59, 315] width 38 height 11
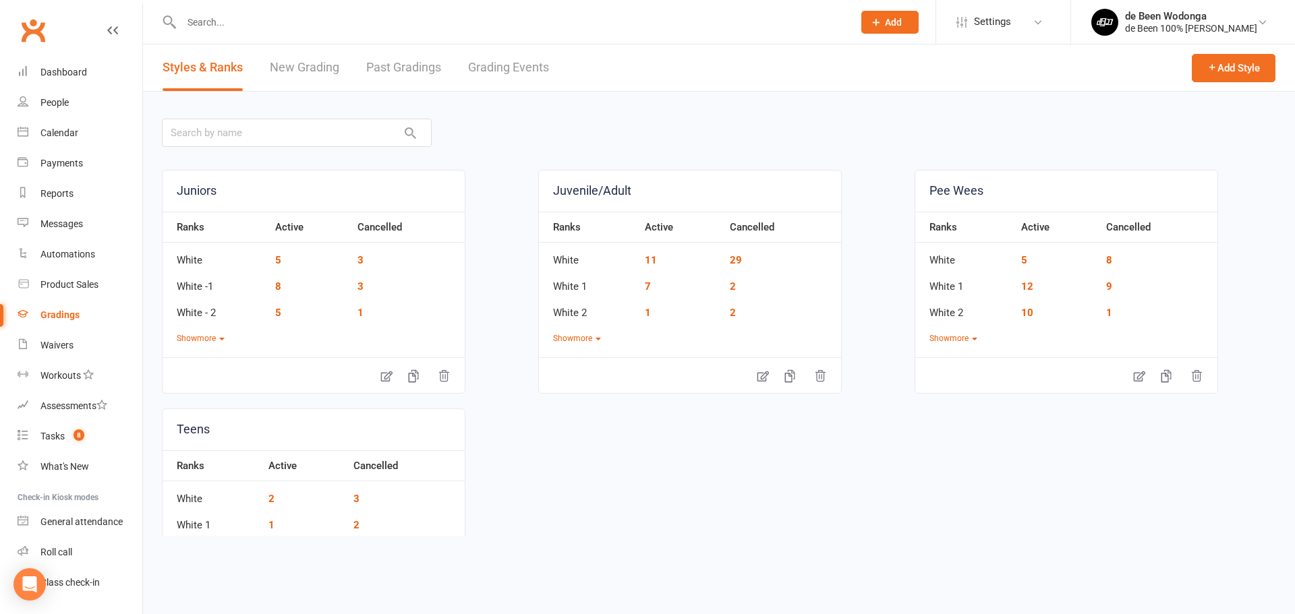
click at [281, 71] on link "New Grading" at bounding box center [304, 68] width 69 height 47
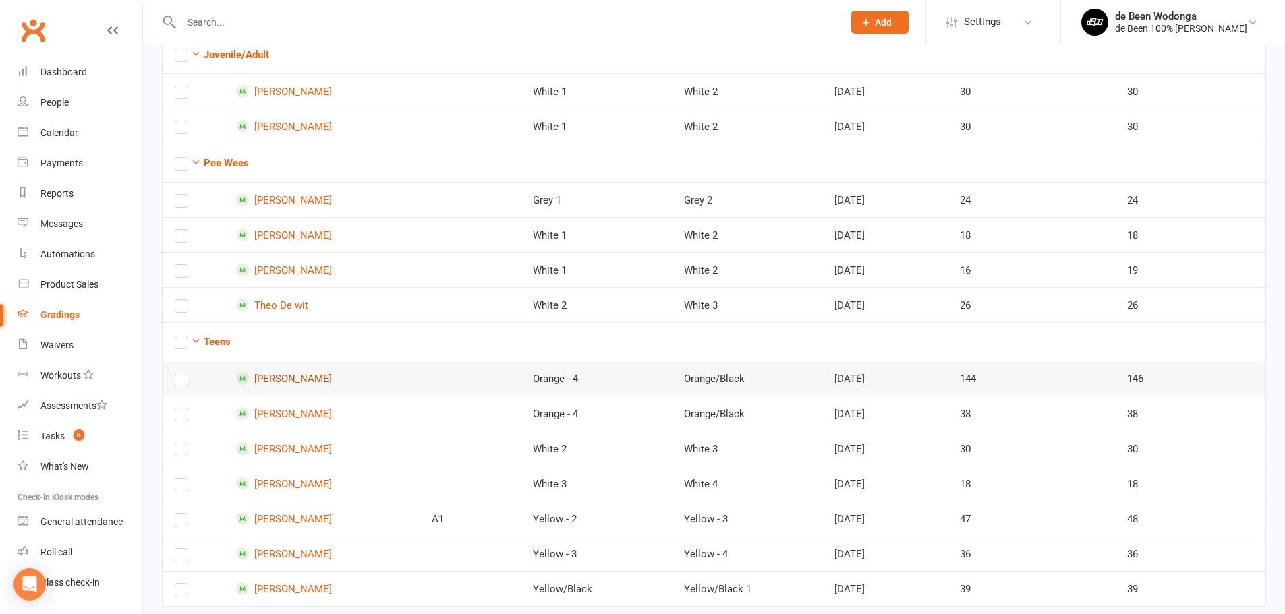
scroll to position [405, 0]
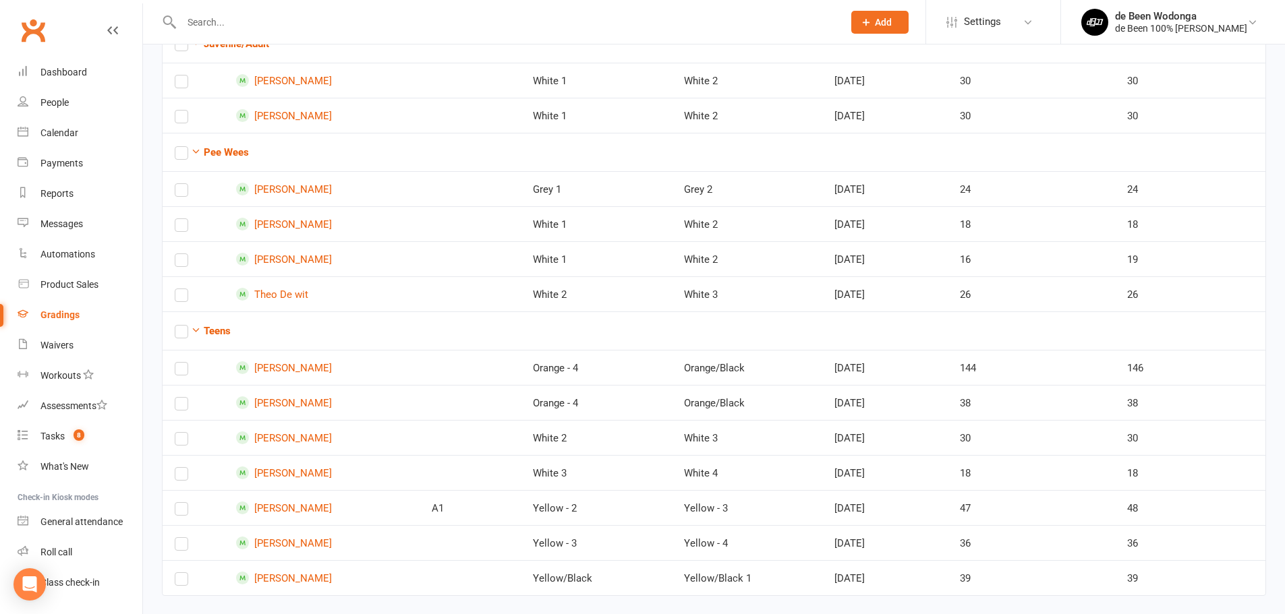
click at [266, 15] on input "text" at bounding box center [505, 22] width 656 height 19
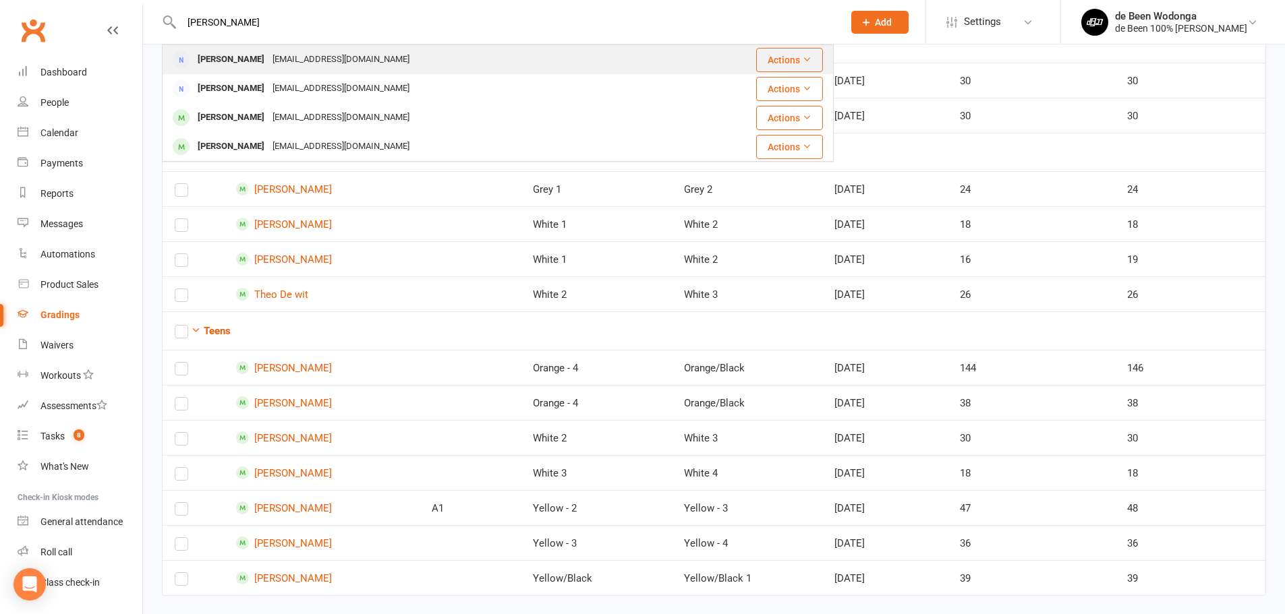
type input "[PERSON_NAME]"
click at [198, 58] on div "[PERSON_NAME]" at bounding box center [231, 60] width 75 height 20
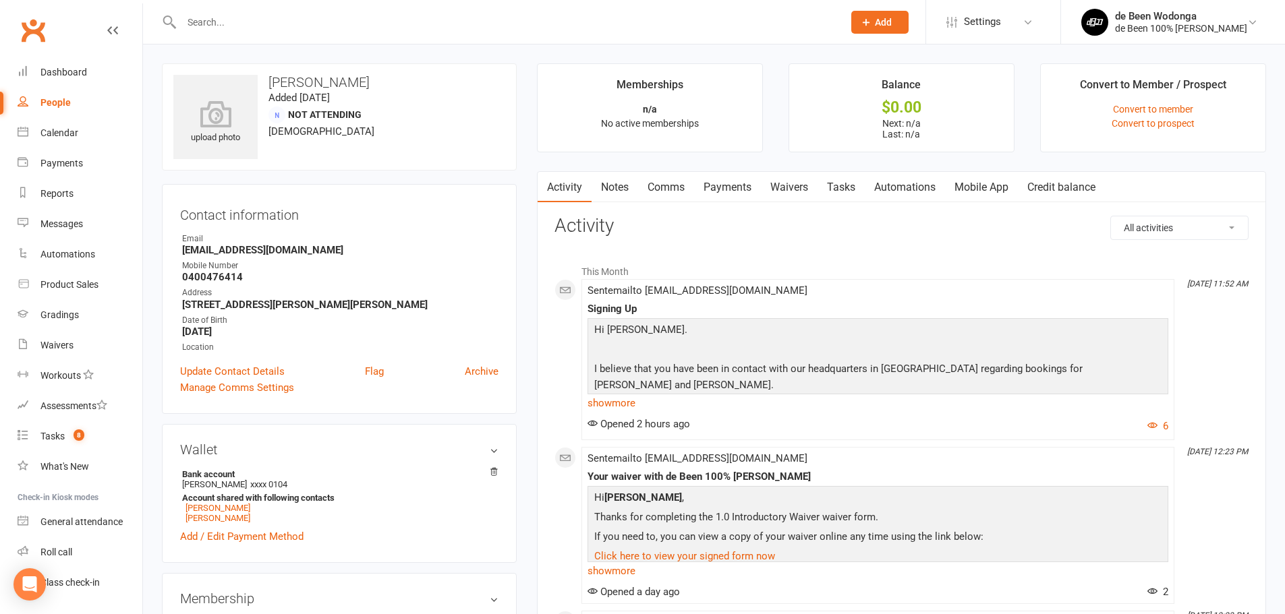
click at [986, 190] on link "Mobile App" at bounding box center [981, 187] width 73 height 31
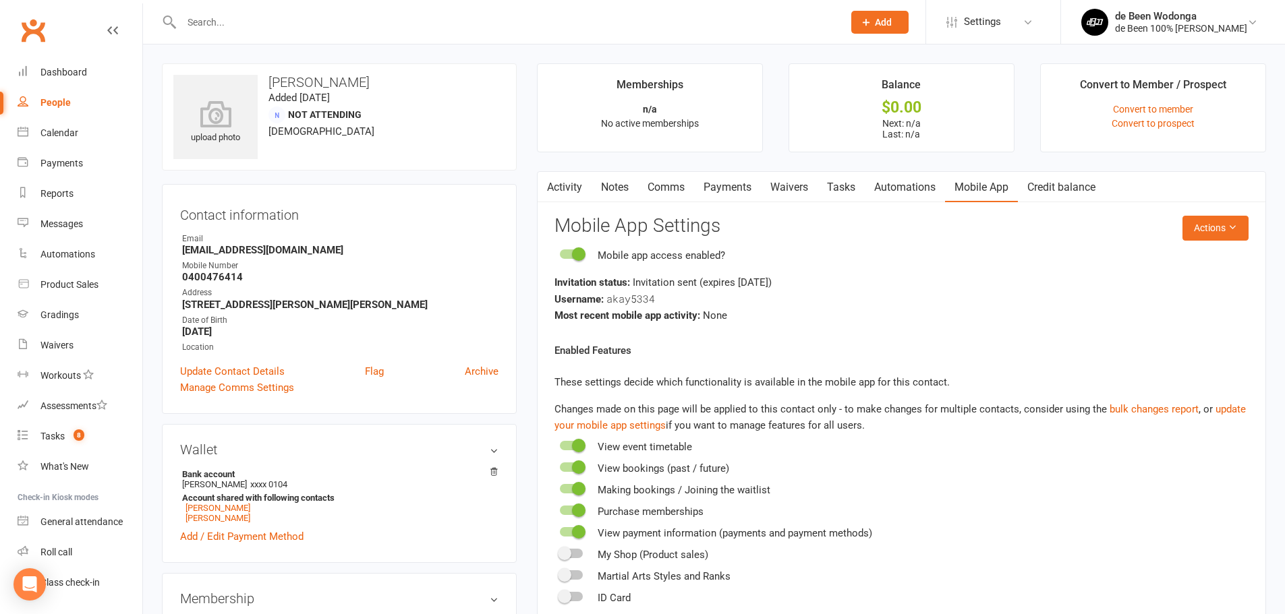
click at [562, 189] on link "Activity" at bounding box center [564, 187] width 54 height 31
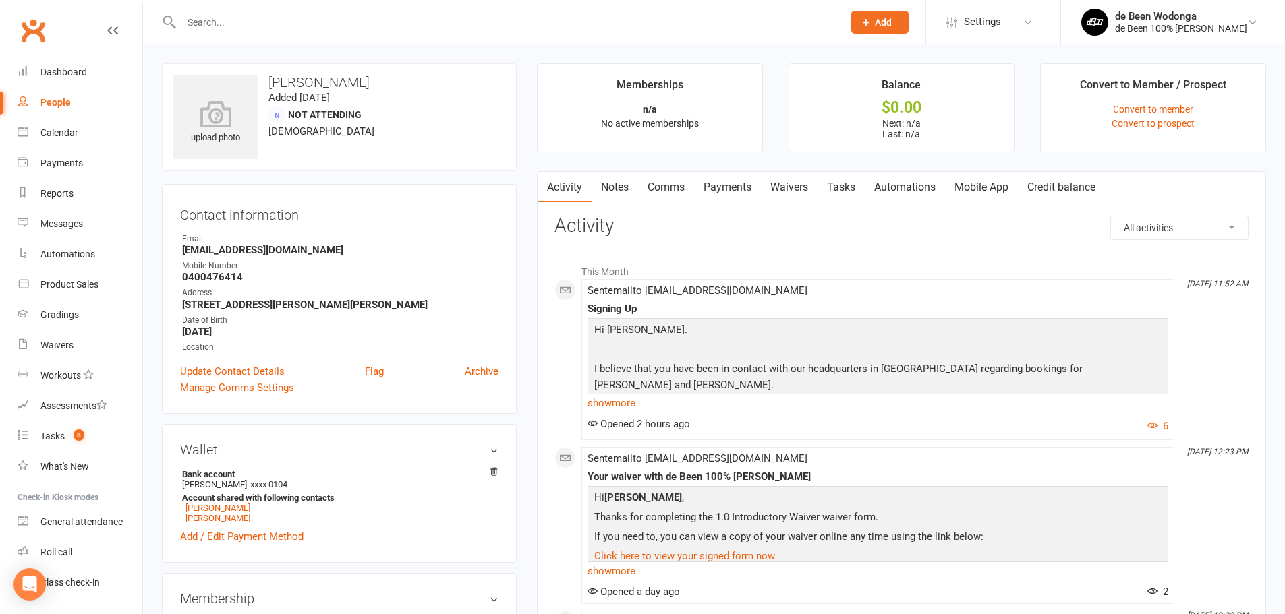
click at [986, 182] on link "Mobile App" at bounding box center [981, 187] width 73 height 31
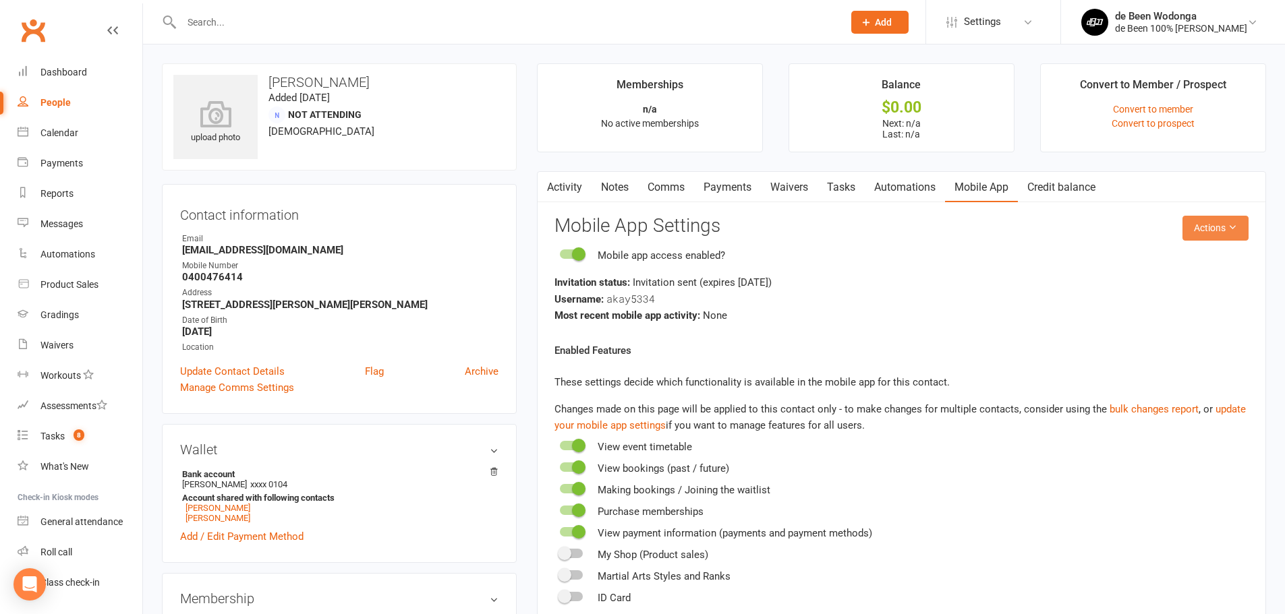
click at [1208, 231] on button "Actions" at bounding box center [1215, 228] width 66 height 24
click at [1174, 285] on link "Send invitation SMS" at bounding box center [1171, 285] width 134 height 27
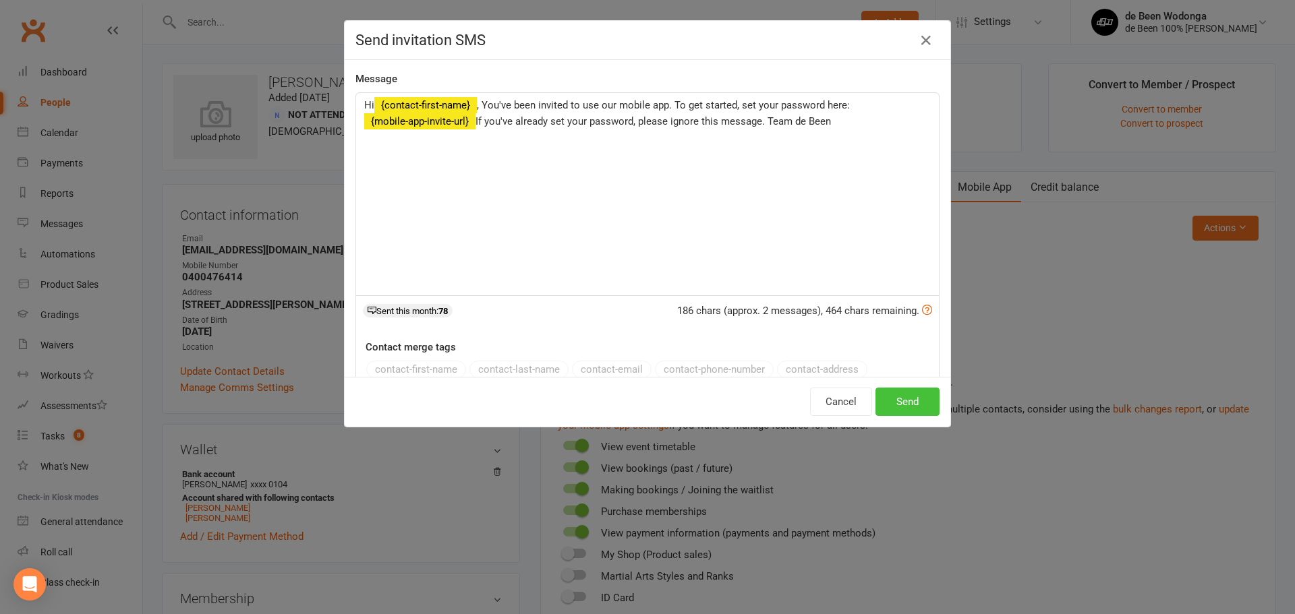
click at [910, 414] on button "Send" at bounding box center [907, 402] width 64 height 28
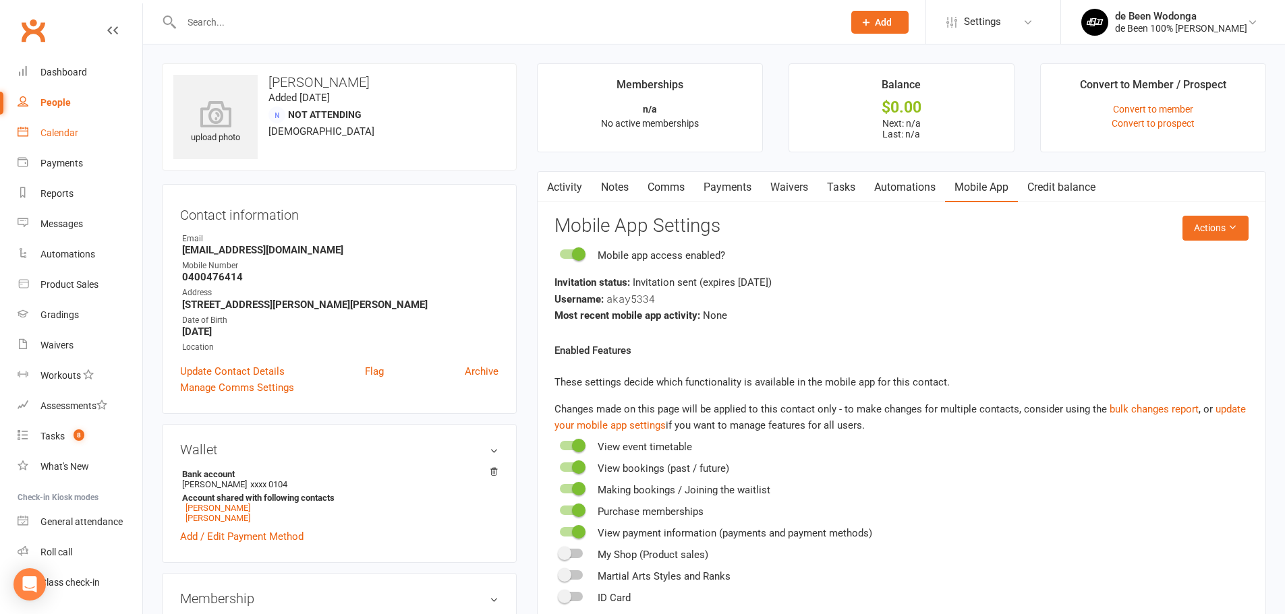
click at [58, 133] on div "Calendar" at bounding box center [59, 132] width 38 height 11
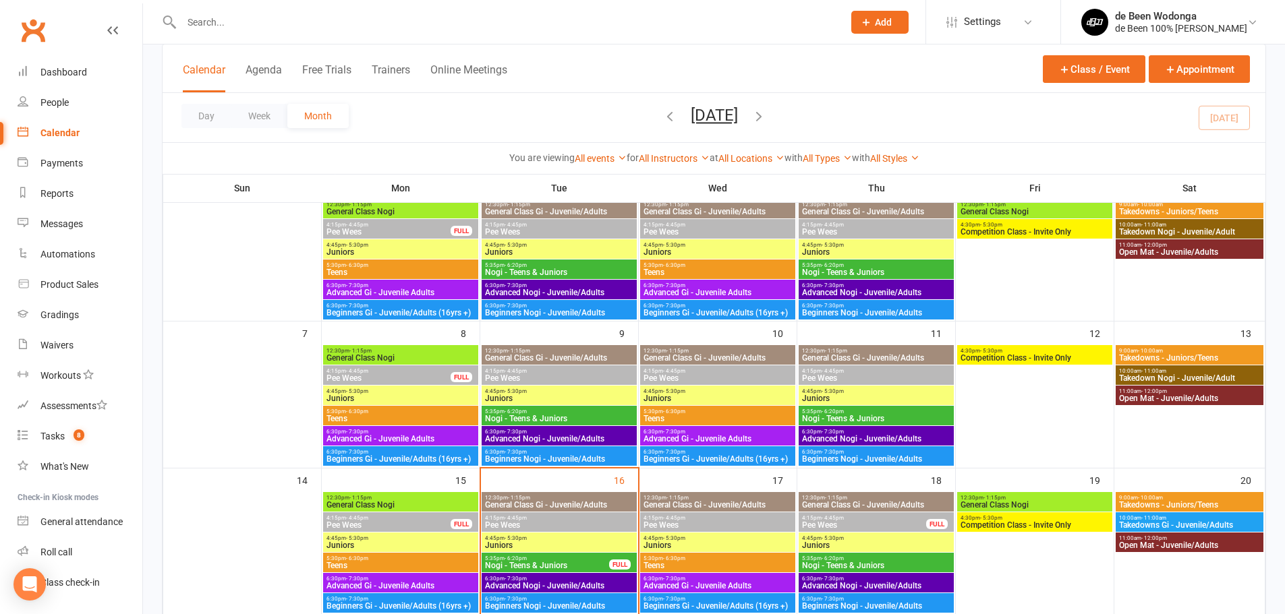
scroll to position [202, 0]
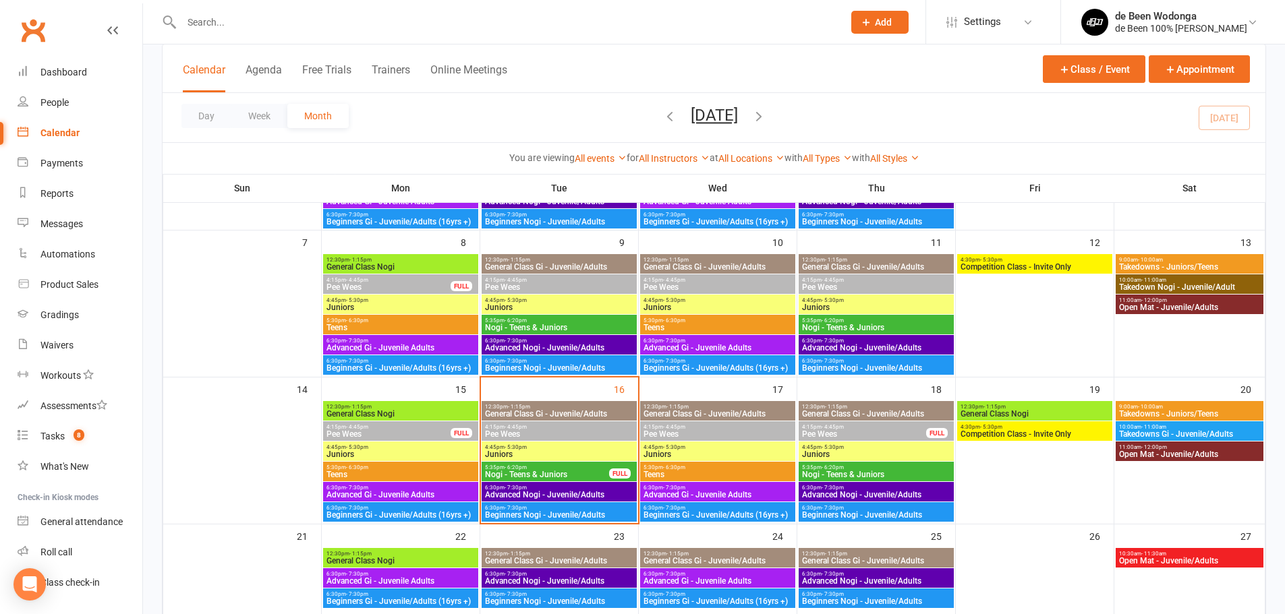
click at [702, 428] on span "4:15pm - 4:45pm" at bounding box center [718, 427] width 150 height 6
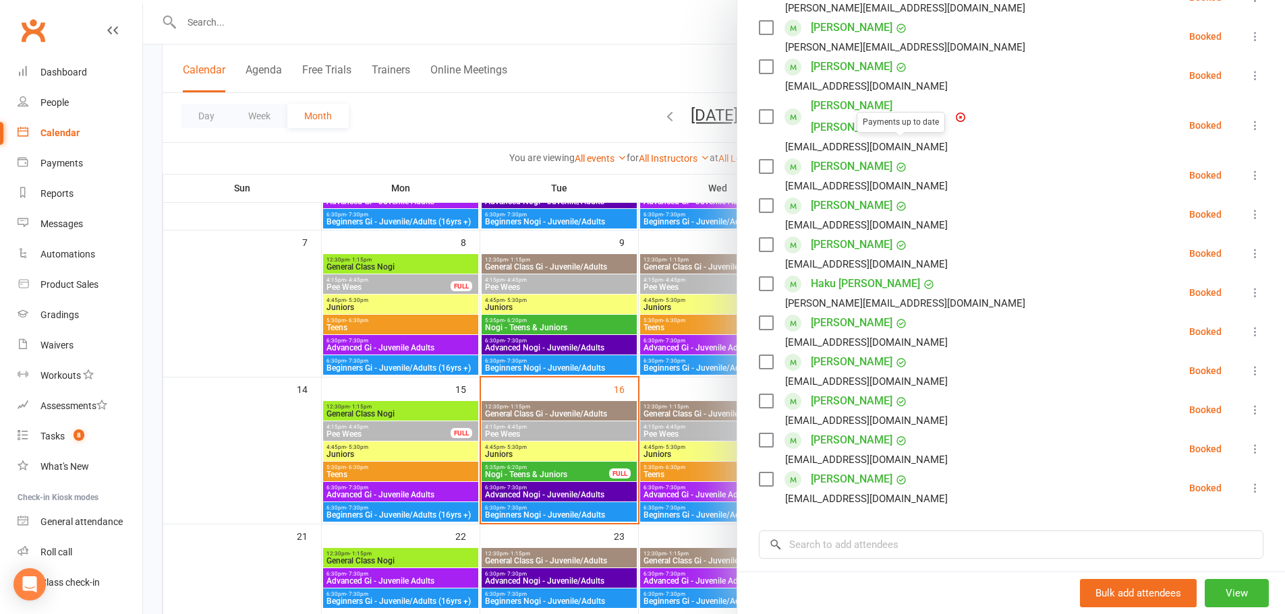
scroll to position [405, 0]
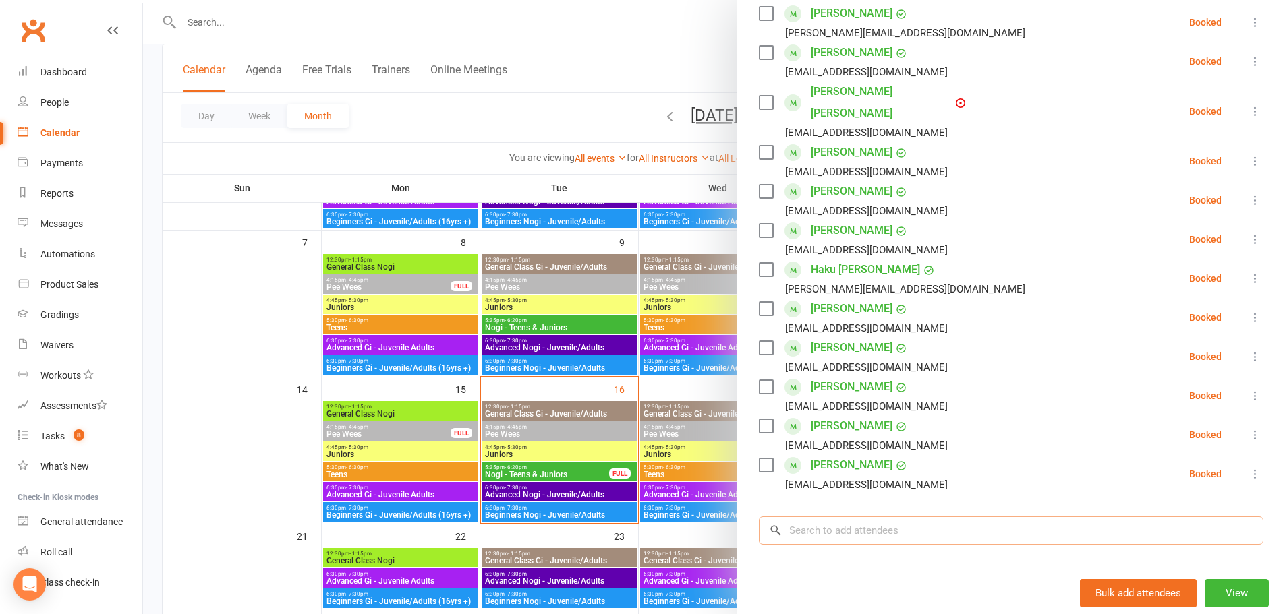
click at [836, 517] on input "search" at bounding box center [1011, 531] width 504 height 28
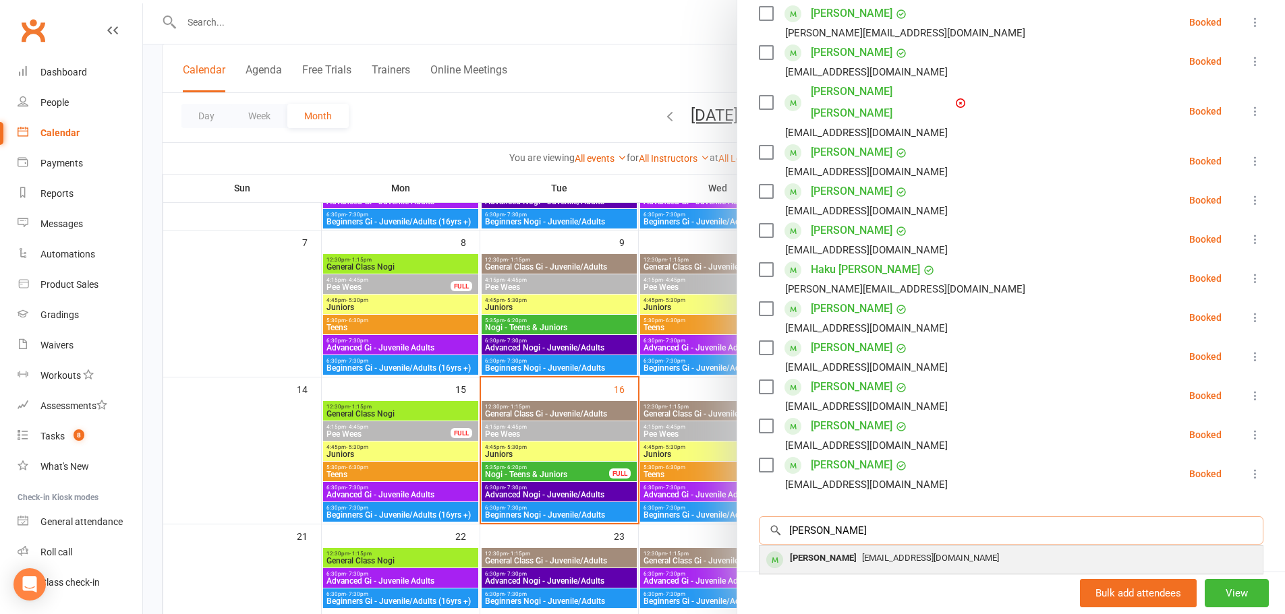
type input "[PERSON_NAME]"
click at [805, 549] on div "[PERSON_NAME]" at bounding box center [823, 559] width 78 height 20
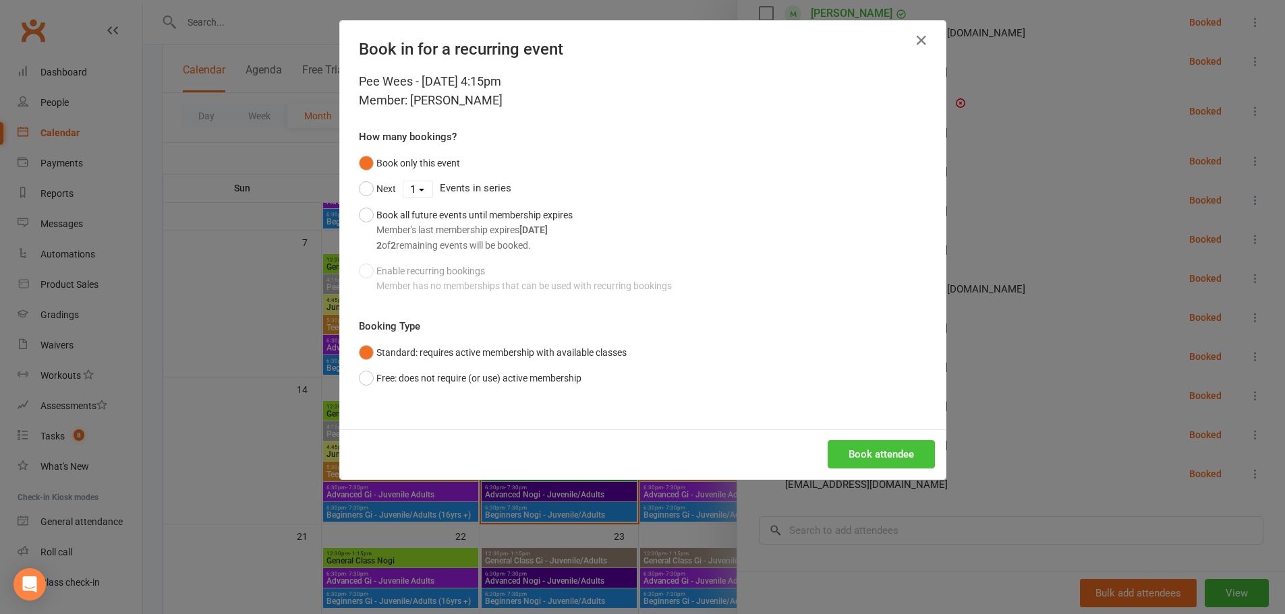
click at [887, 455] on button "Book attendee" at bounding box center [880, 454] width 107 height 28
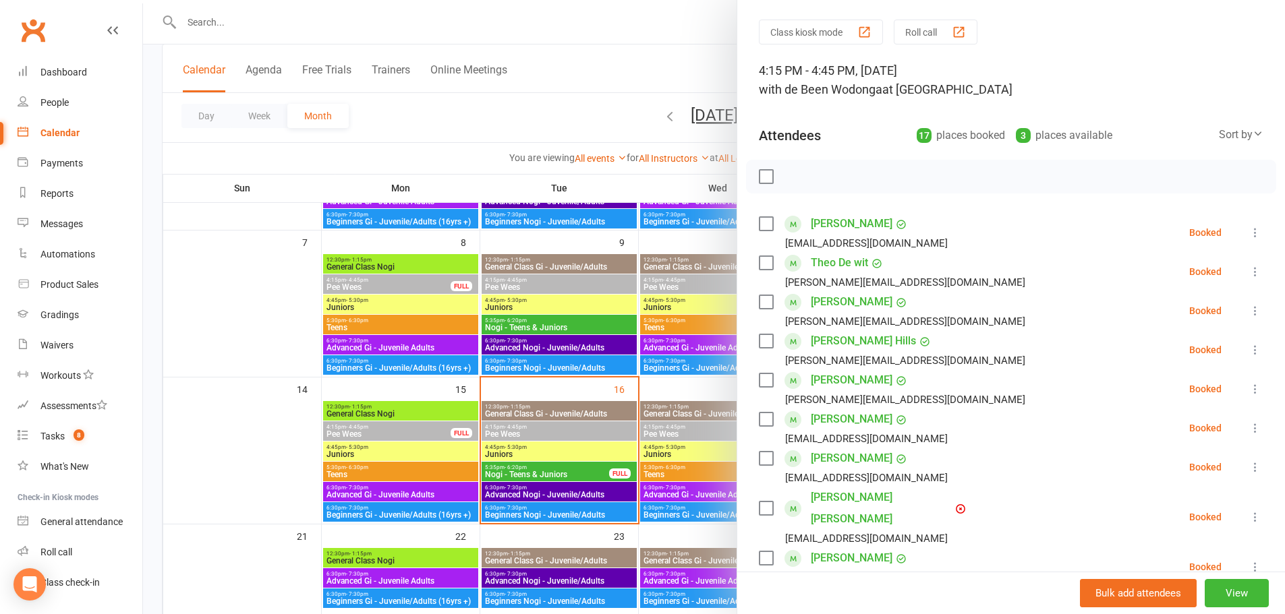
scroll to position [0, 0]
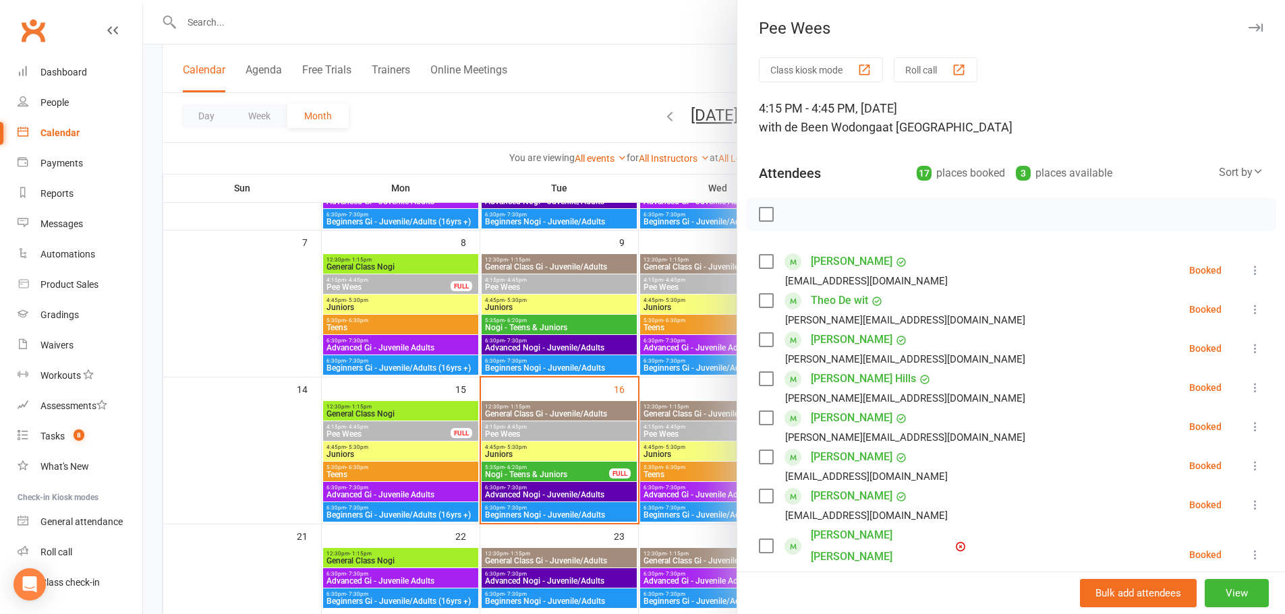
click at [653, 453] on div at bounding box center [714, 307] width 1142 height 614
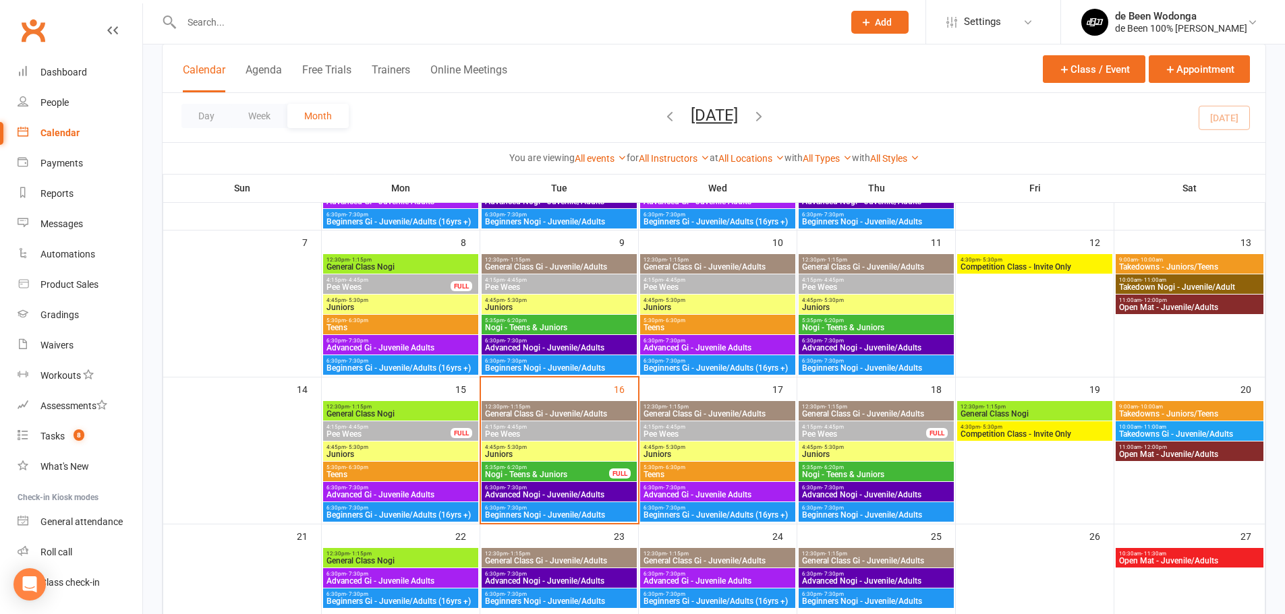
click at [653, 453] on span "Juniors" at bounding box center [718, 454] width 150 height 8
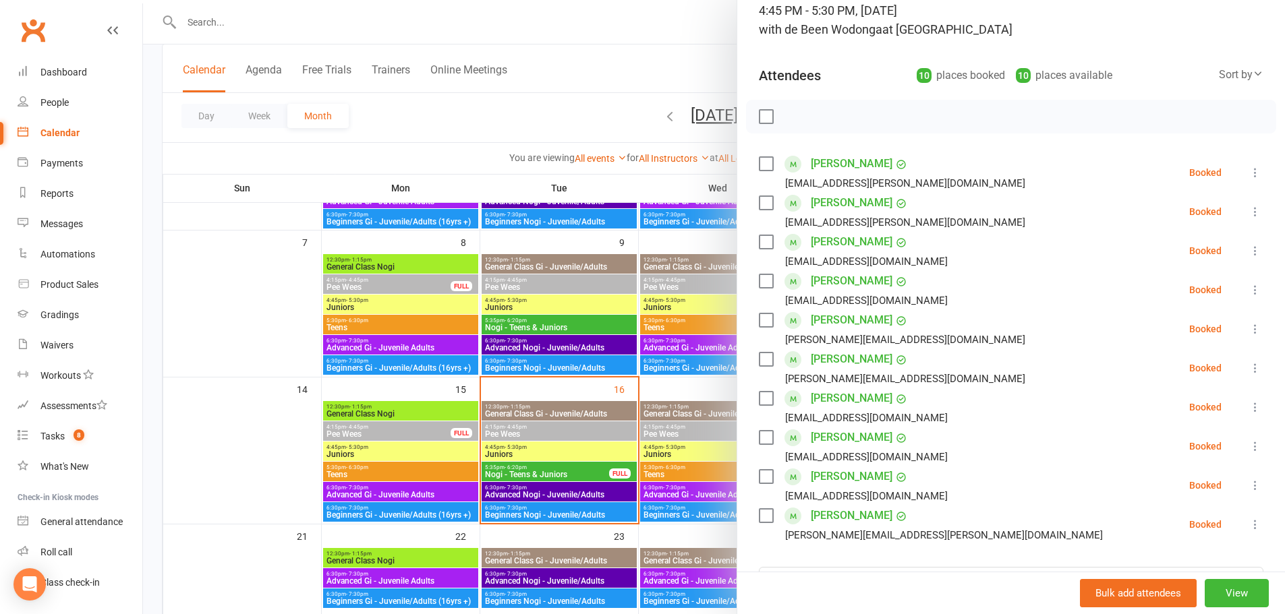
scroll to position [270, 0]
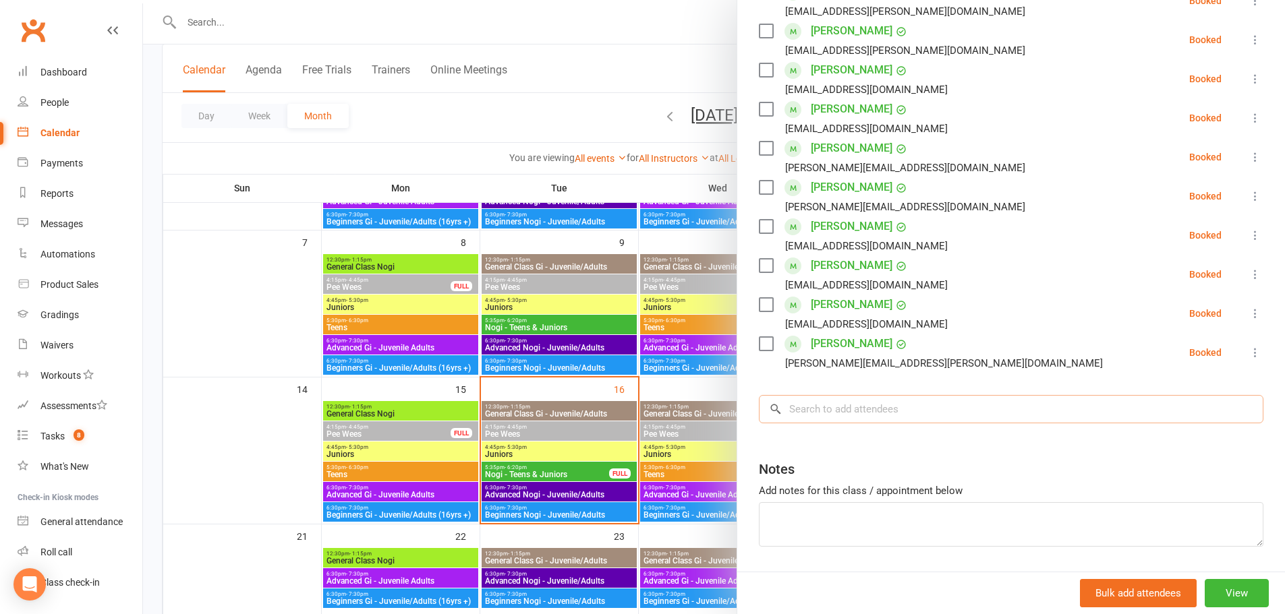
click at [835, 405] on input "search" at bounding box center [1011, 409] width 504 height 28
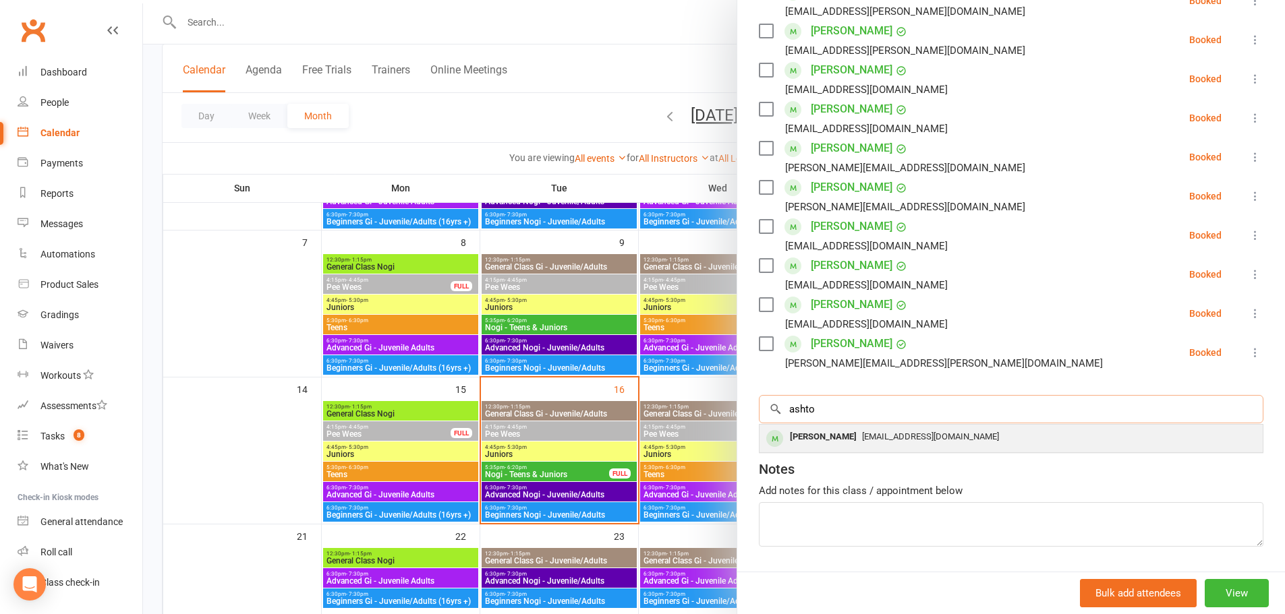
type input "ashto"
click at [808, 438] on div "[PERSON_NAME]" at bounding box center [823, 438] width 78 height 20
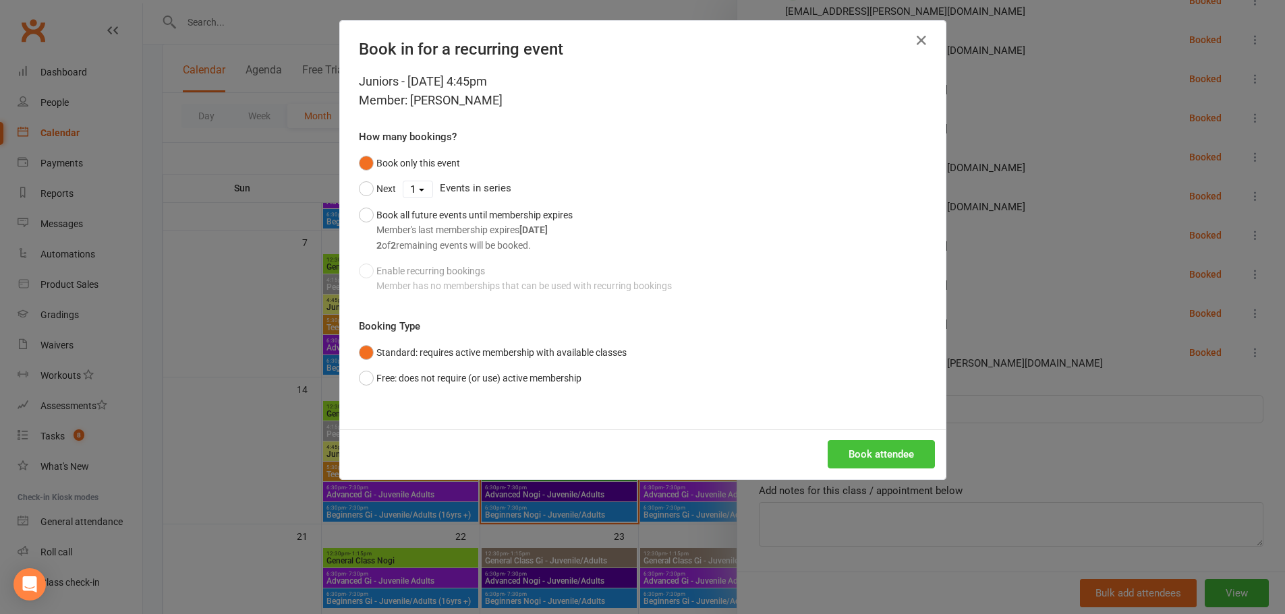
click at [887, 456] on button "Book attendee" at bounding box center [880, 454] width 107 height 28
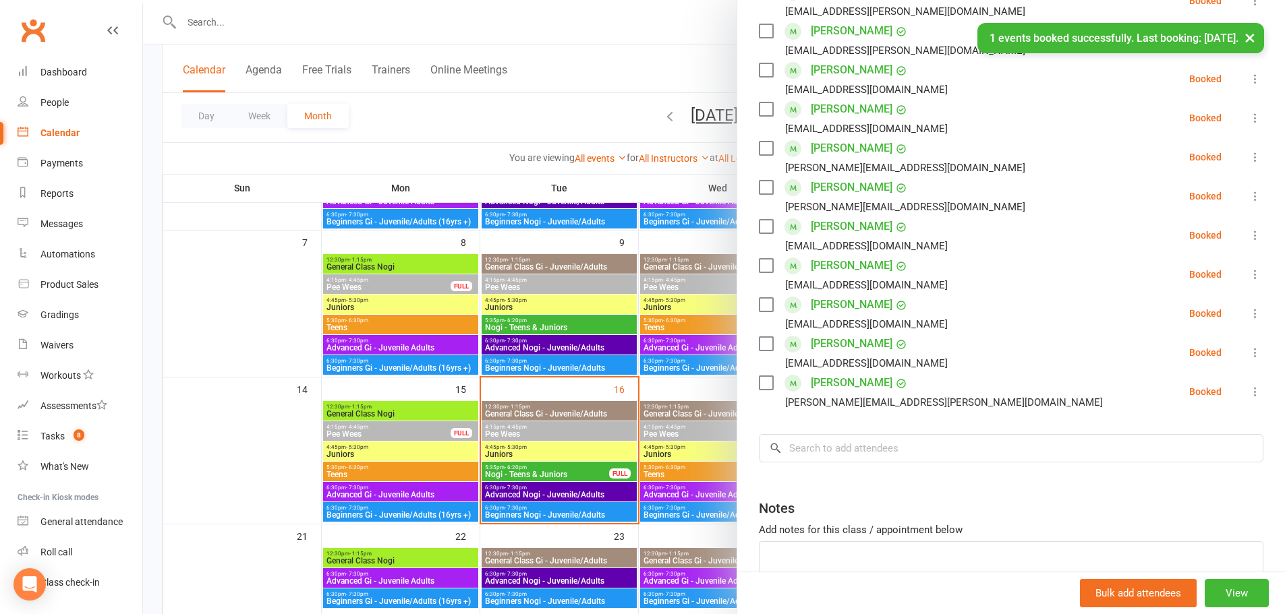
click at [552, 81] on div at bounding box center [714, 307] width 1142 height 614
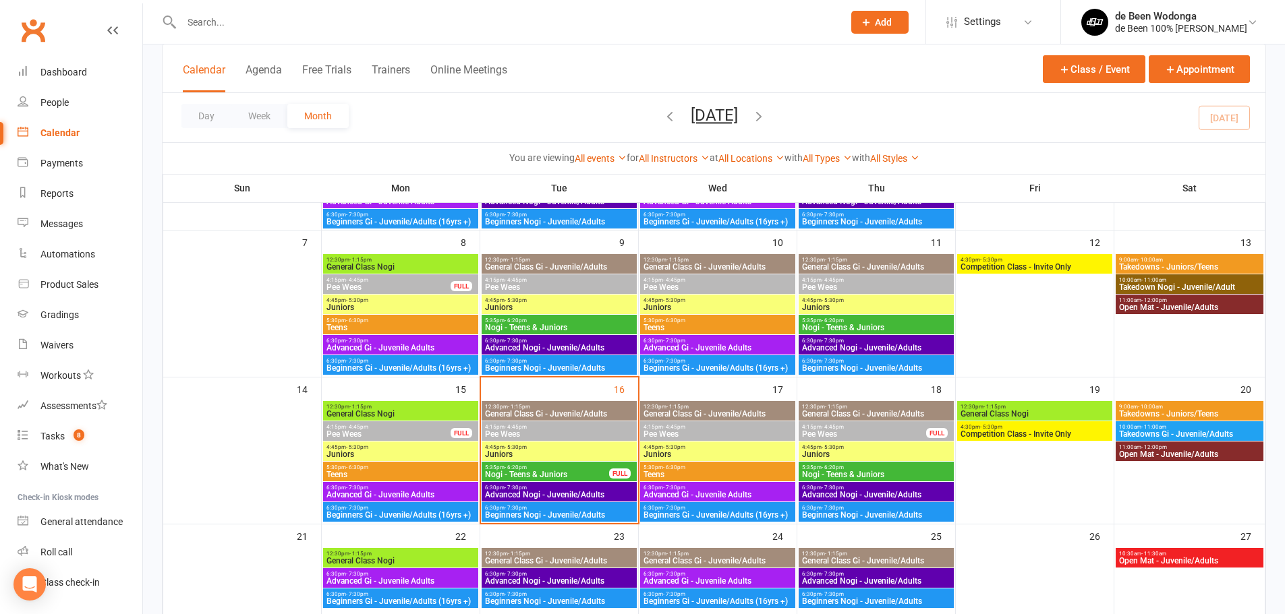
click at [223, 7] on div at bounding box center [498, 22] width 672 height 44
click at [211, 19] on input "text" at bounding box center [505, 22] width 656 height 19
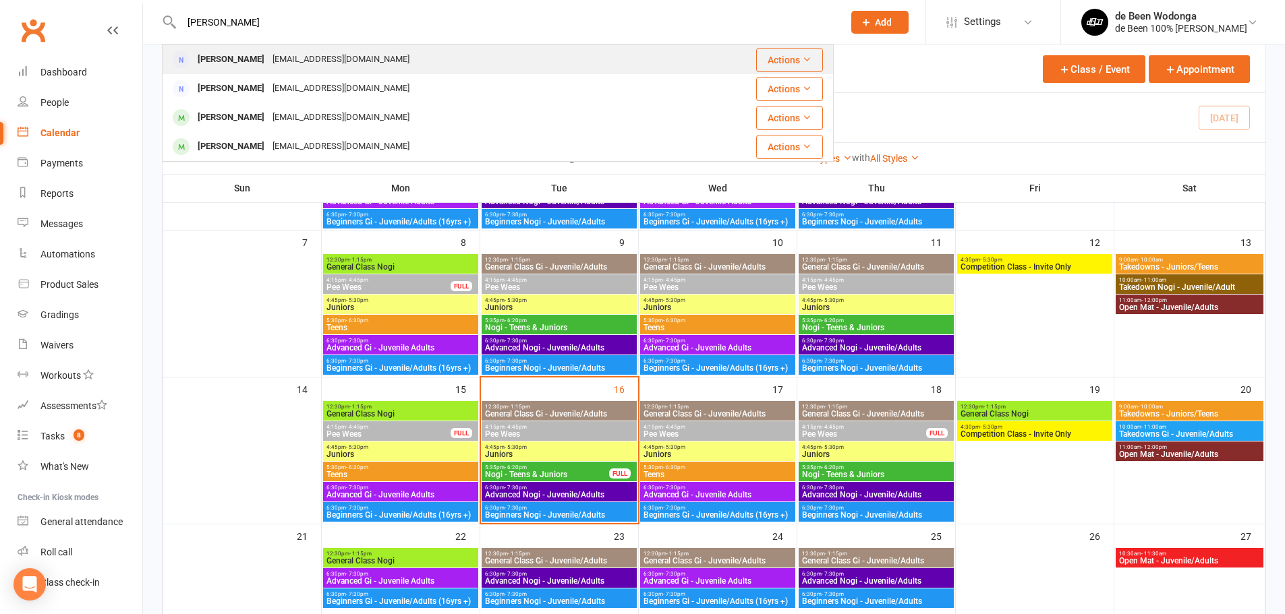
type input "[PERSON_NAME]"
click at [201, 55] on div "[PERSON_NAME]" at bounding box center [231, 60] width 75 height 20
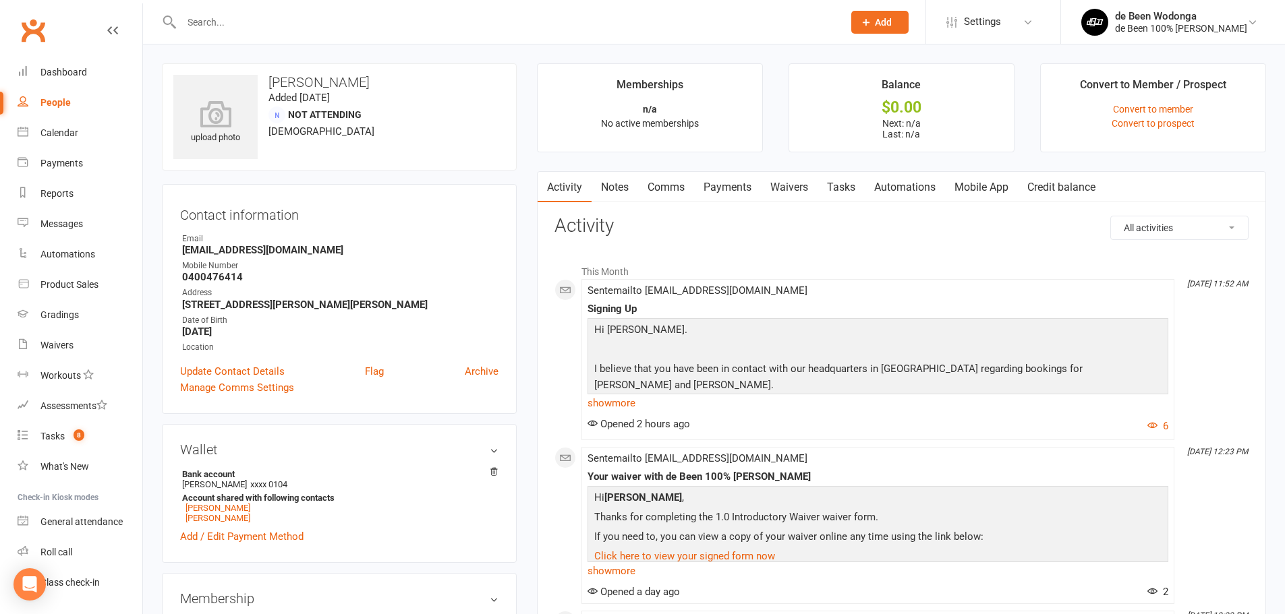
click at [1144, 220] on select "All activities Bookings / Attendances Communications Notes Failed SMSes Grading…" at bounding box center [1179, 227] width 137 height 23
click at [1111, 216] on select "All activities Bookings / Attendances Communications Notes Failed SMSes Grading…" at bounding box center [1179, 227] width 137 height 23
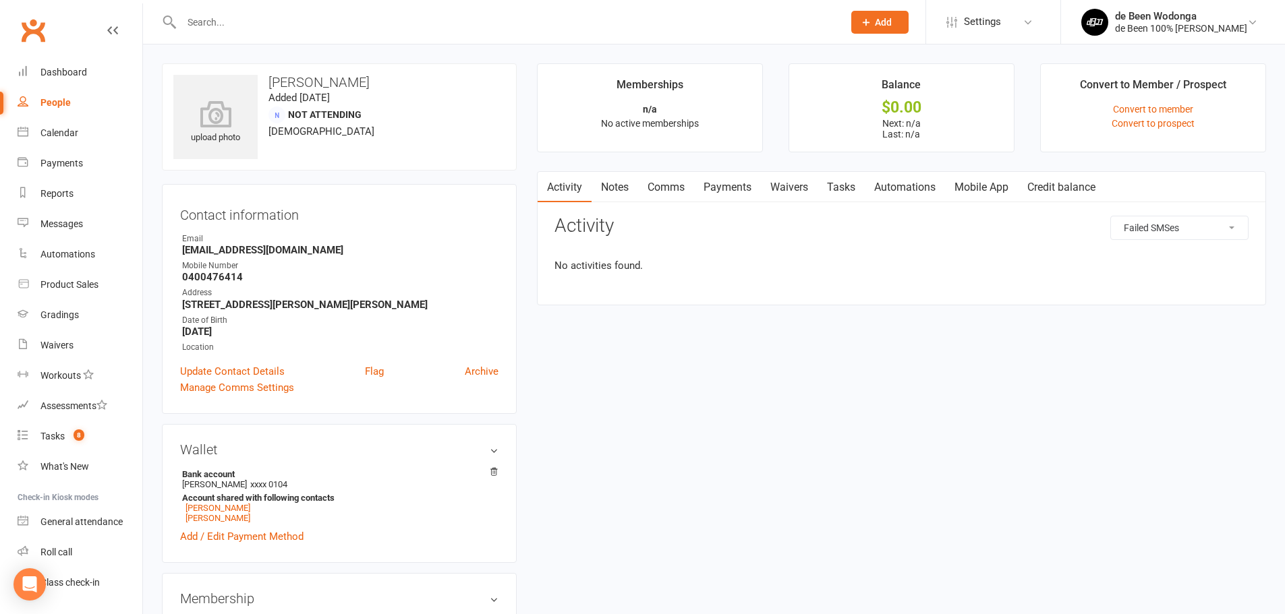
click at [1209, 224] on select "All activities Bookings / Attendances Communications Notes Failed SMSes Grading…" at bounding box center [1179, 227] width 137 height 23
select select "ConversationLogEntry"
click at [1111, 216] on select "All activities Bookings / Attendances Communications Notes Failed SMSes Grading…" at bounding box center [1179, 227] width 137 height 23
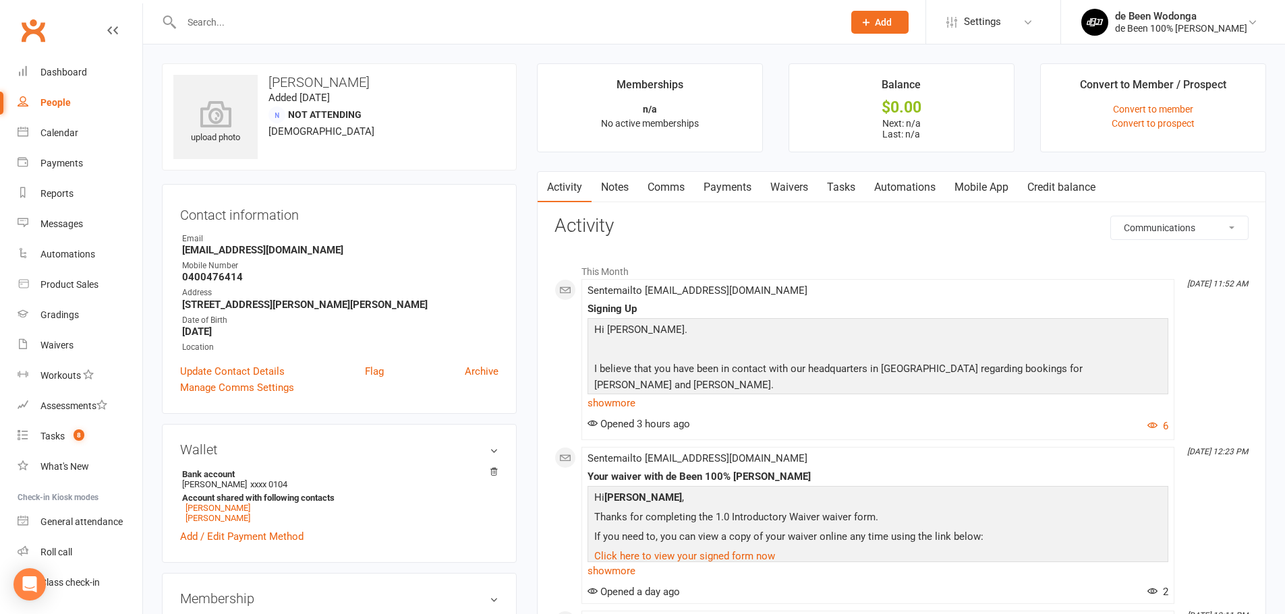
click at [986, 189] on link "Mobile App" at bounding box center [981, 187] width 73 height 31
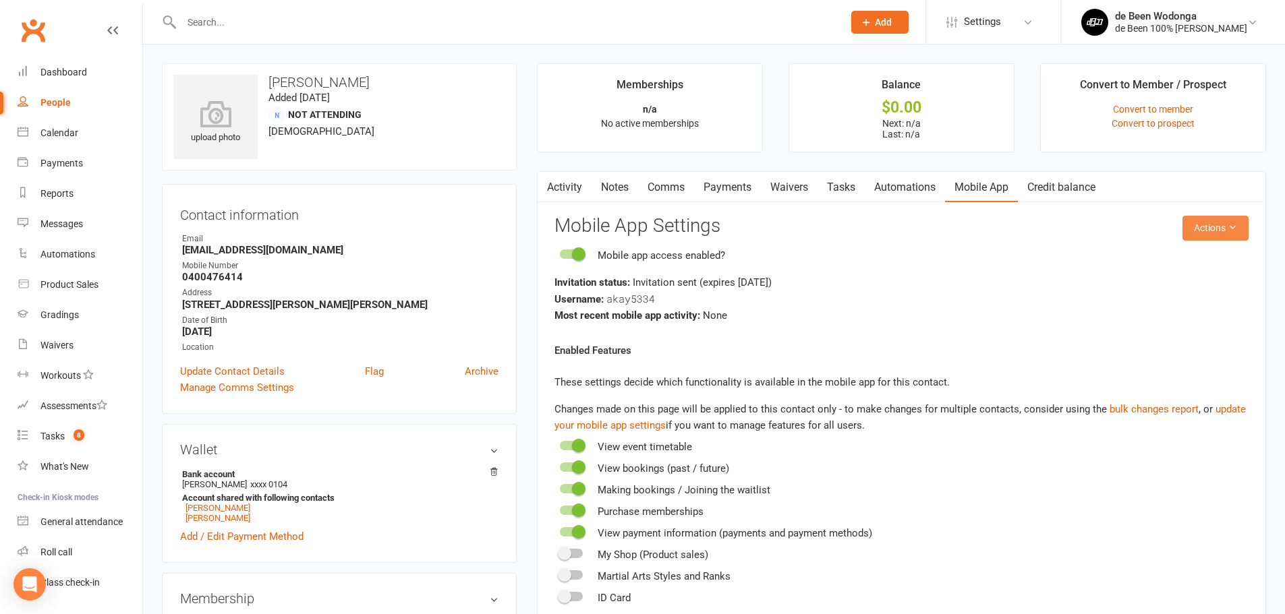
click at [1204, 226] on button "Actions" at bounding box center [1215, 228] width 66 height 24
click at [1179, 286] on link "Send invitation SMS" at bounding box center [1171, 285] width 134 height 27
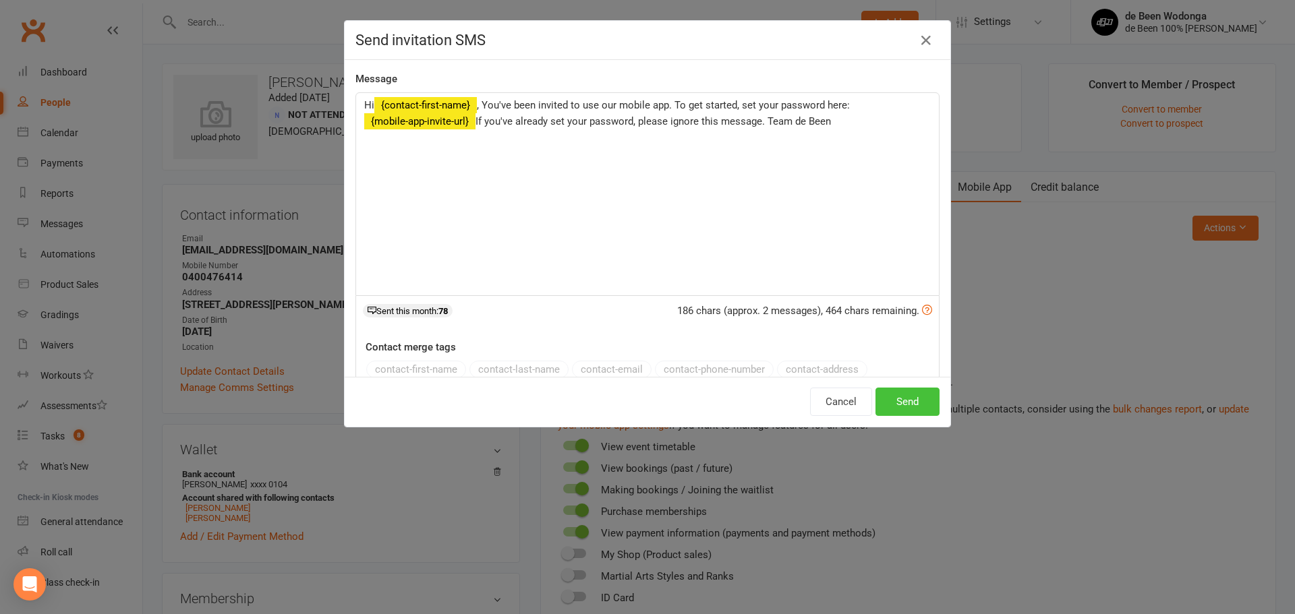
click at [910, 398] on button "Send" at bounding box center [907, 402] width 64 height 28
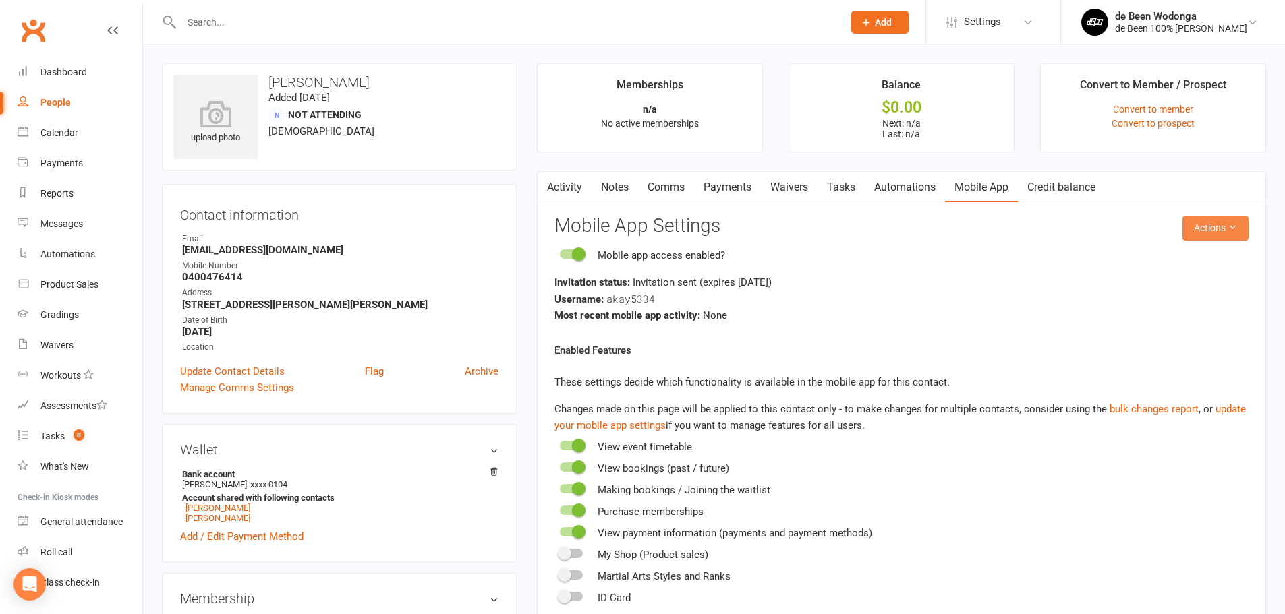
click at [1202, 229] on button "Actions" at bounding box center [1215, 228] width 66 height 24
click at [1179, 256] on link "Send invitation email" at bounding box center [1171, 258] width 134 height 27
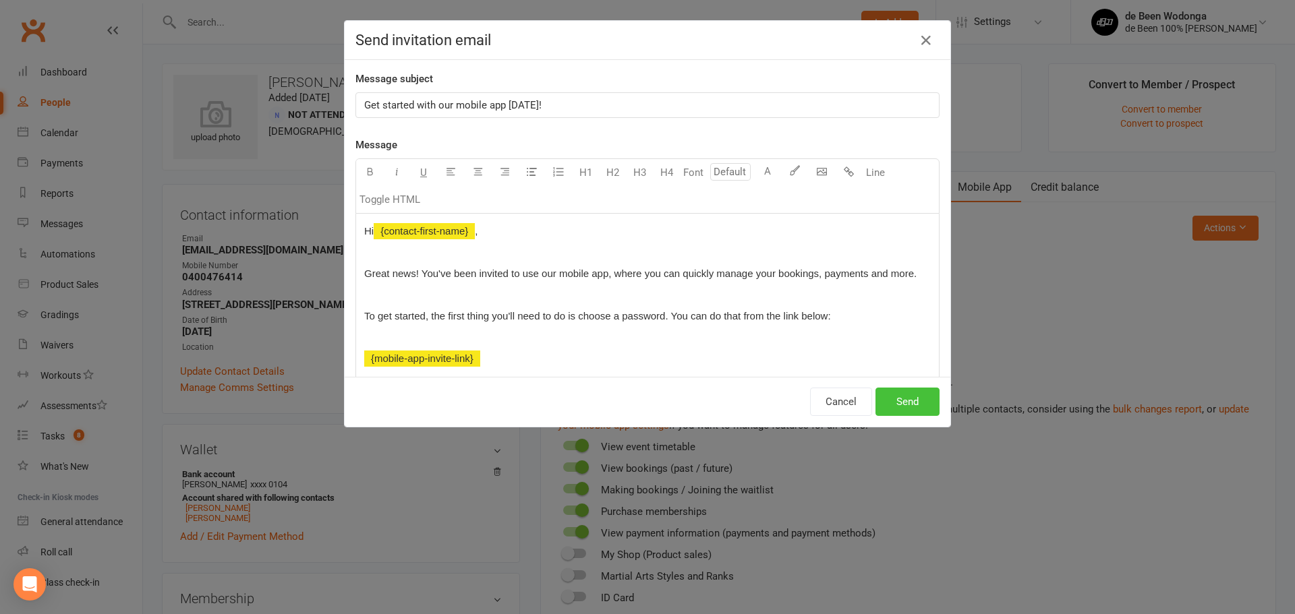
click at [896, 403] on button "Send" at bounding box center [907, 402] width 64 height 28
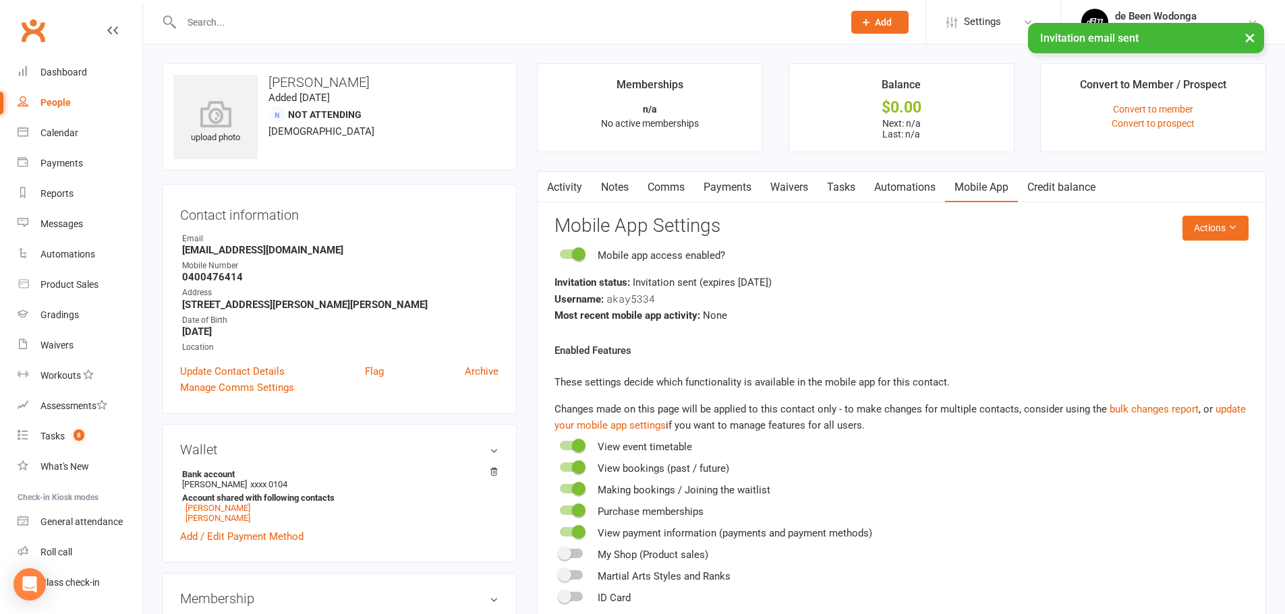
click at [573, 187] on link "Activity" at bounding box center [564, 187] width 54 height 31
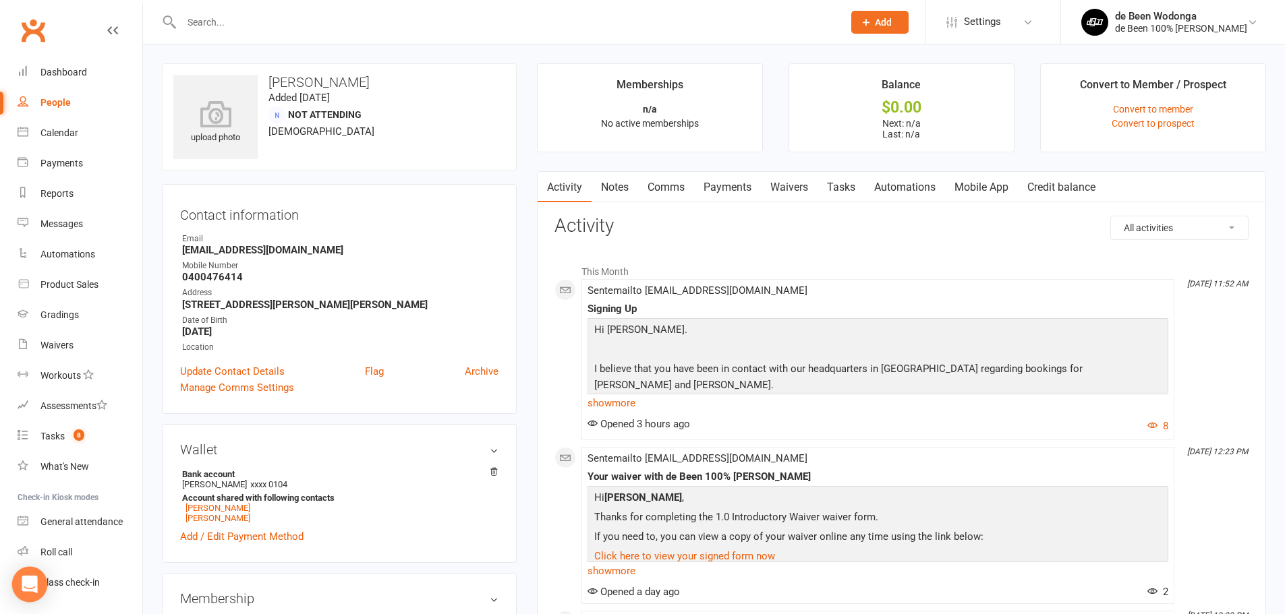
click at [31, 597] on div "Open Intercom Messenger" at bounding box center [30, 585] width 36 height 36
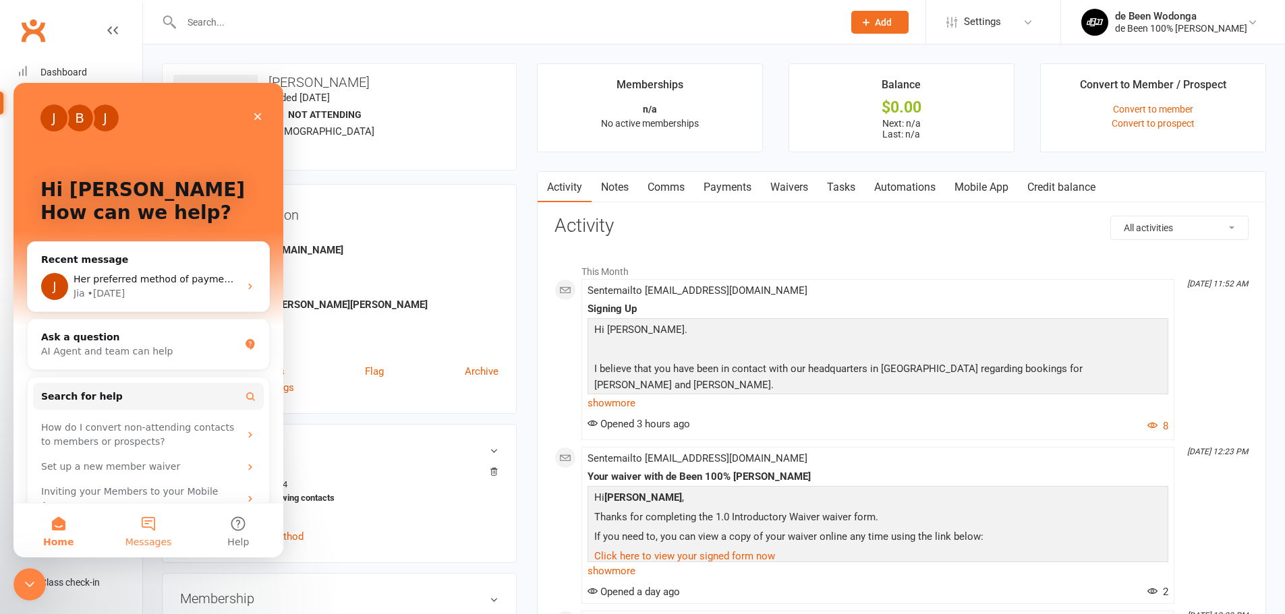
click at [172, 527] on button "Messages" at bounding box center [148, 531] width 90 height 54
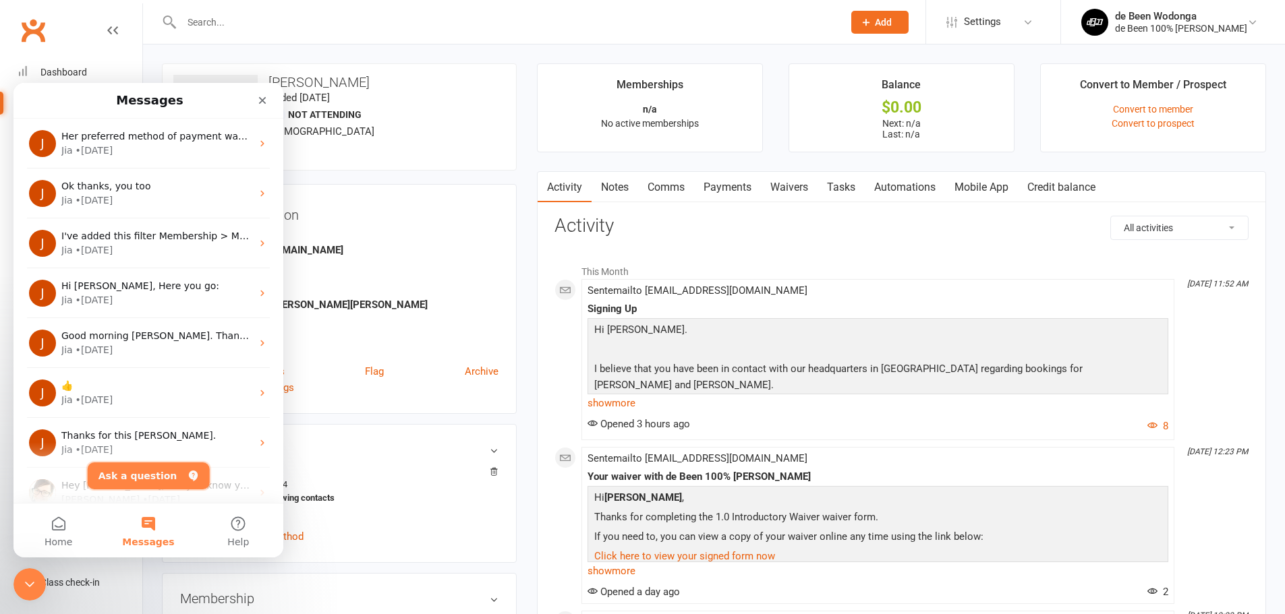
click at [144, 484] on button "Ask a question" at bounding box center [149, 476] width 122 height 27
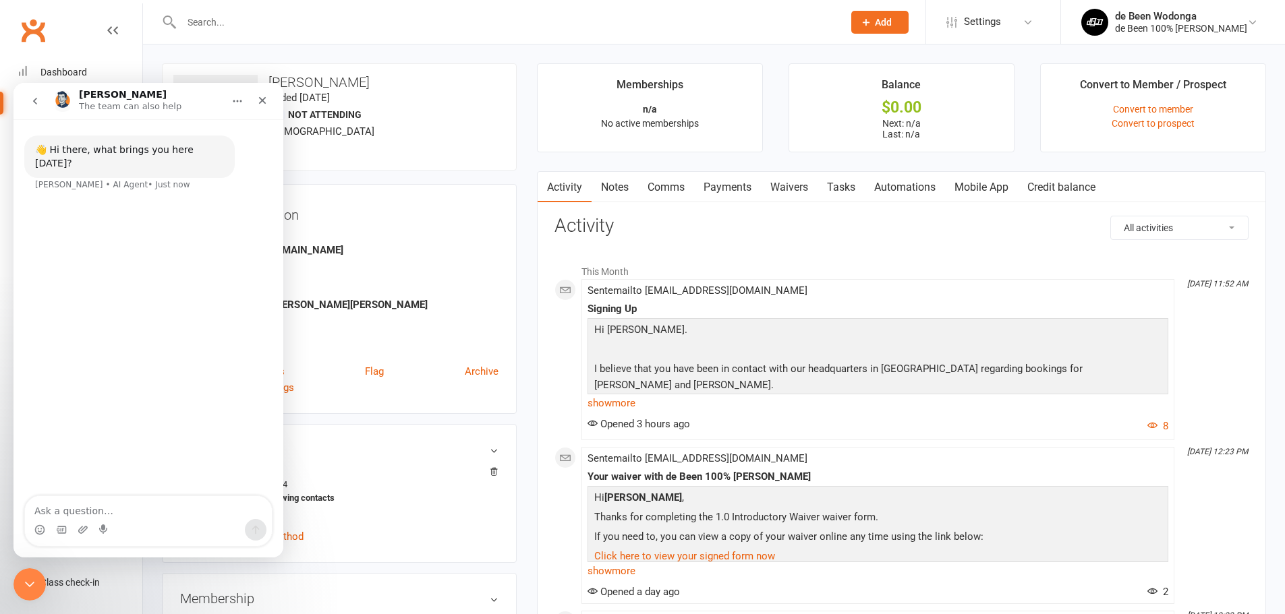
click at [158, 504] on textarea "Ask a question…" at bounding box center [148, 507] width 247 height 23
type textarea "Hi team, I'm looking for some tech help with a prospective NAC, [PERSON_NAME]."
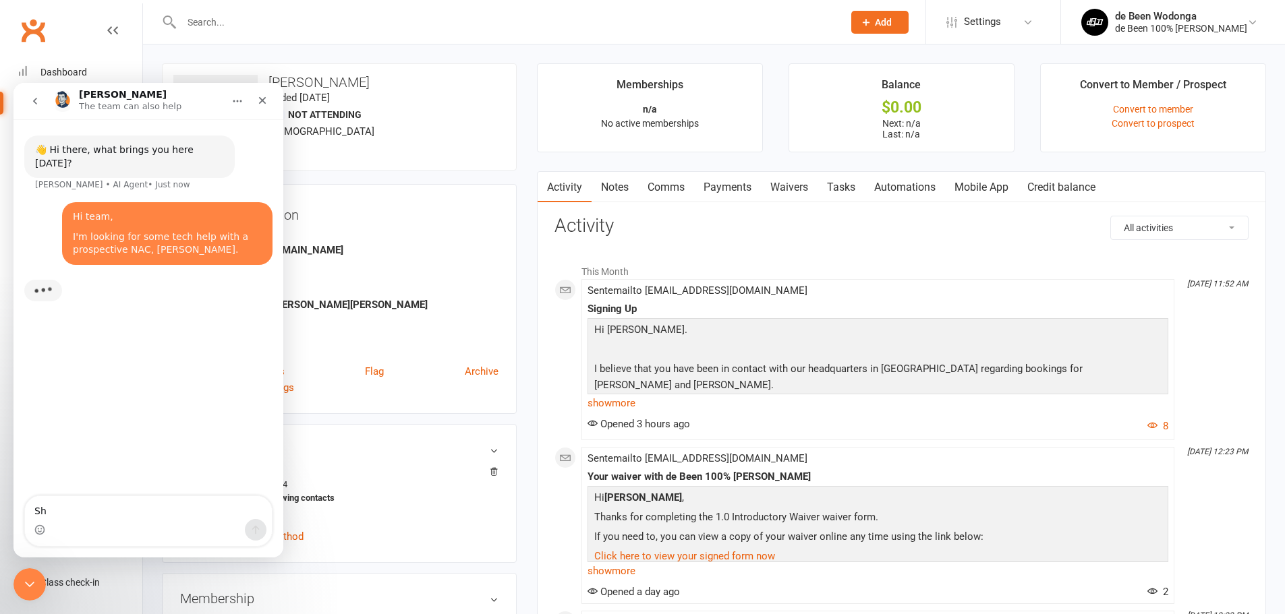
type textarea "S"
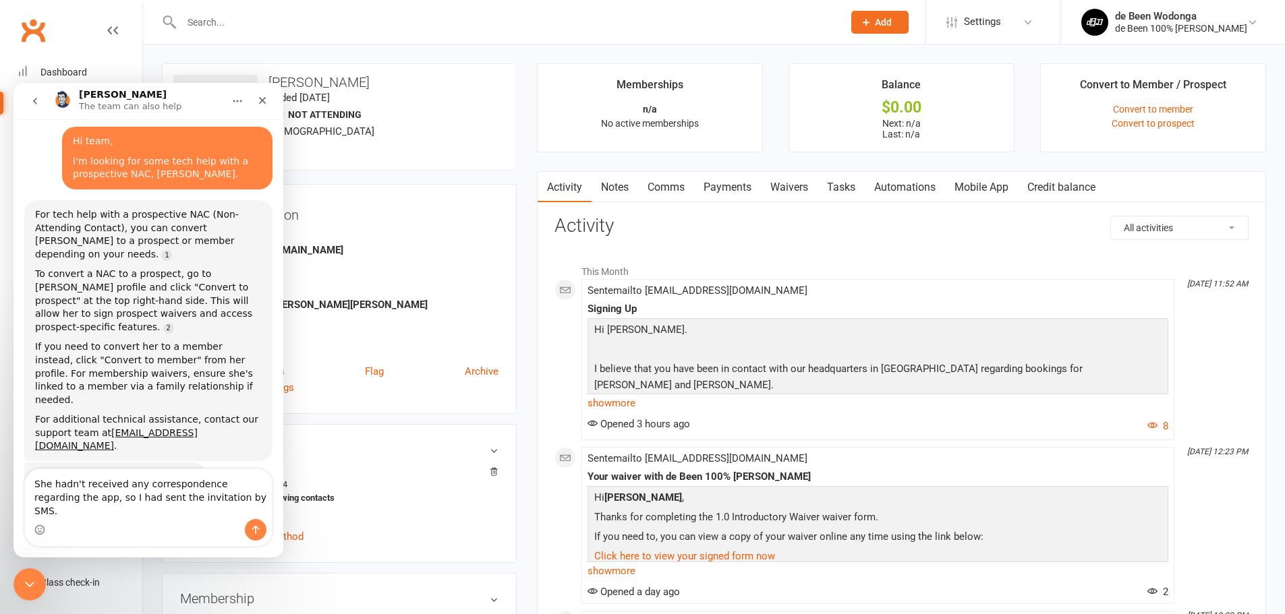
scroll to position [61, 0]
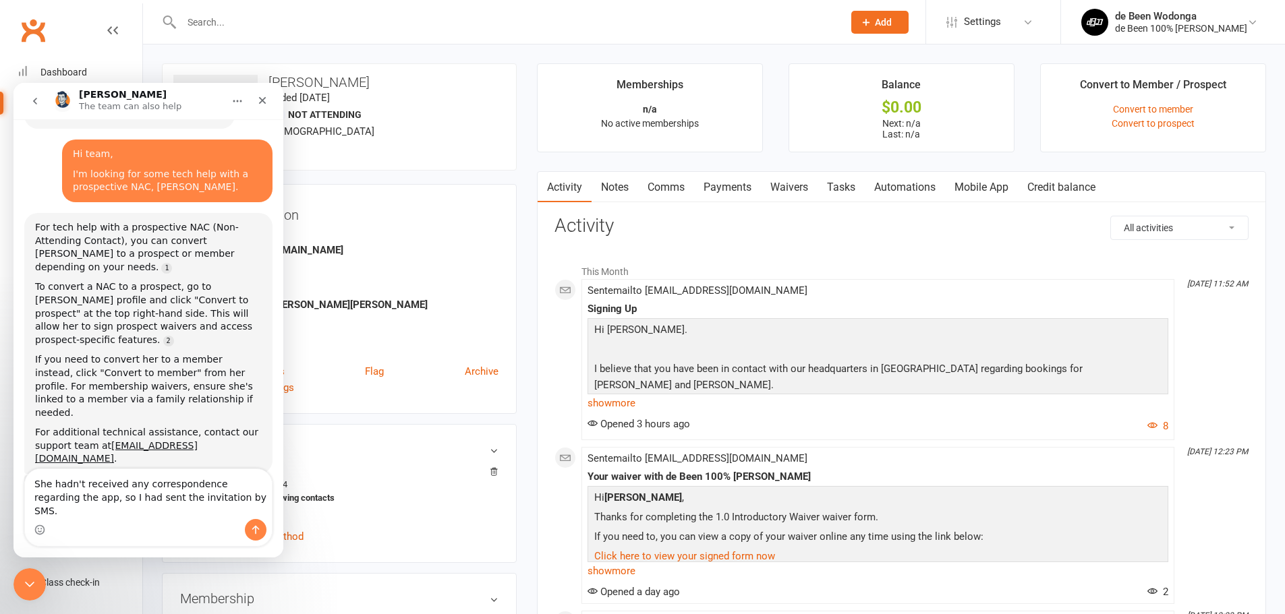
type textarea "She hadn't received any correspondence regarding the app, so I had sent the inv…"
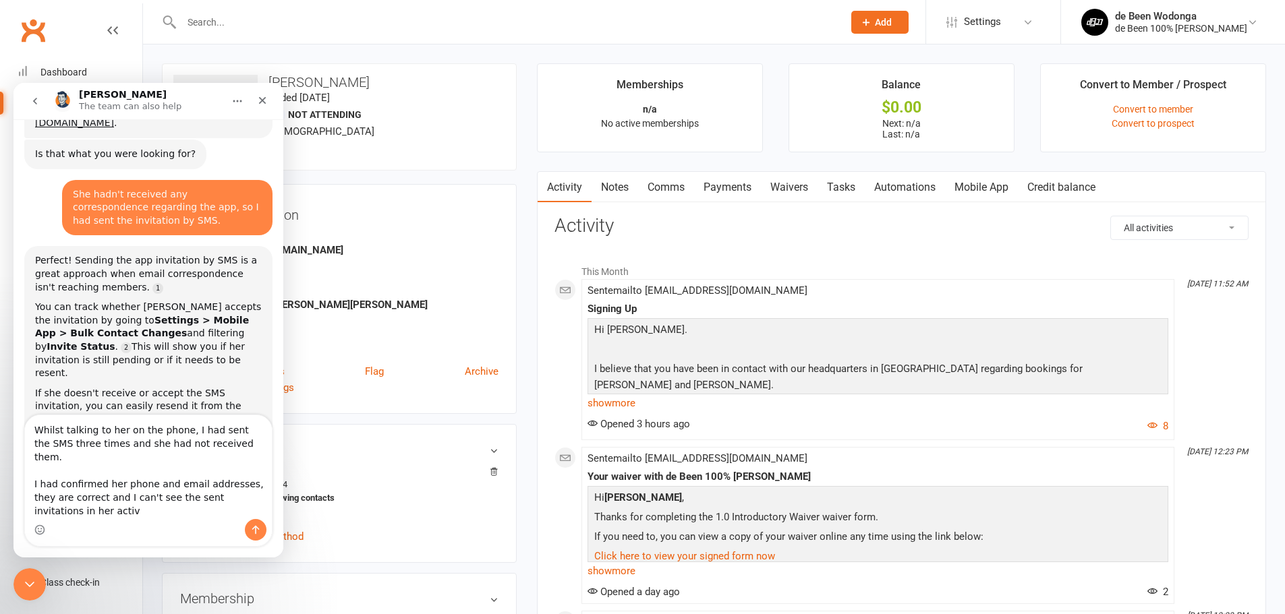
scroll to position [384, 0]
type textarea "Whilst talking to her on the phone, I had sent the SMS three times and she had …"
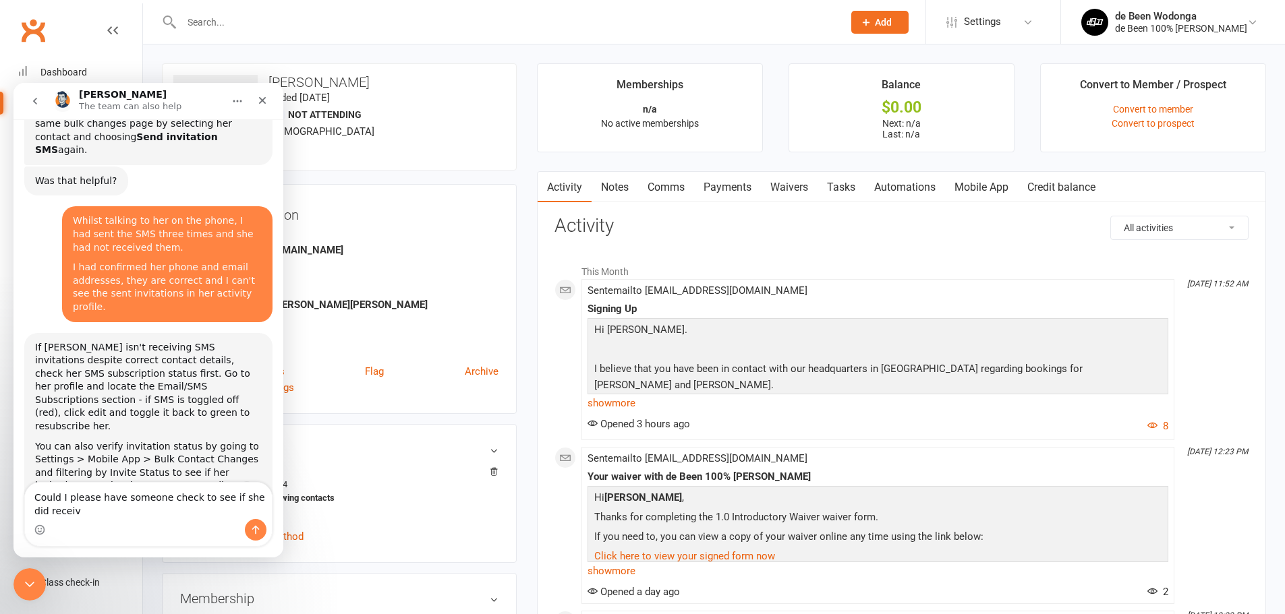
scroll to position [686, 0]
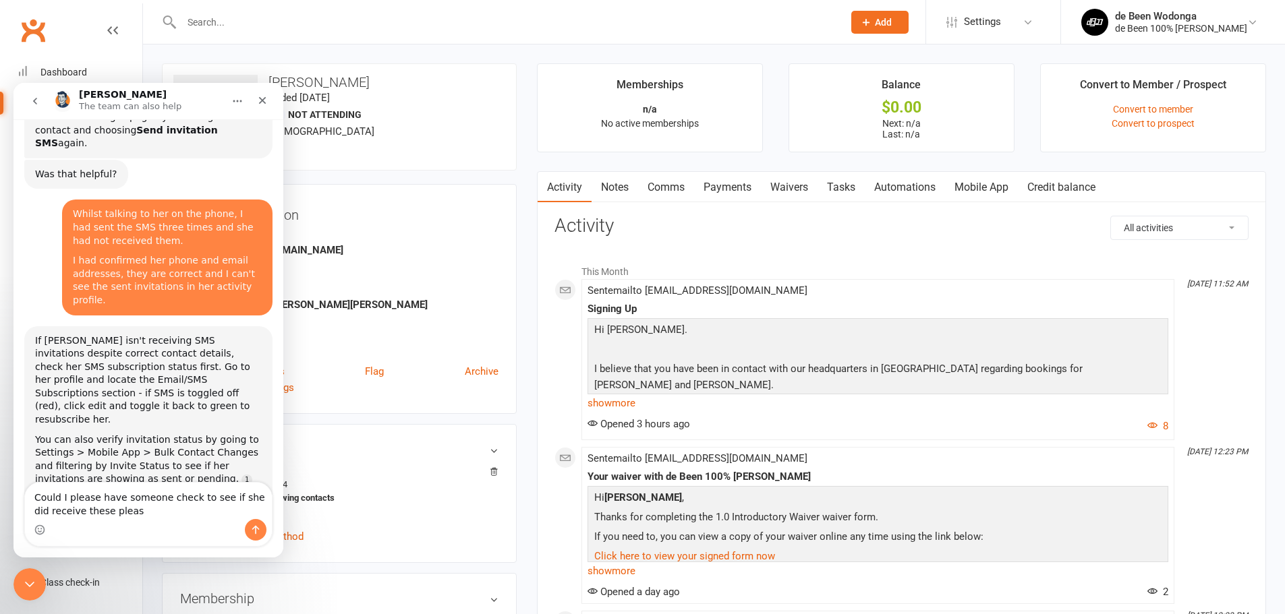
type textarea "Could I please have someone check to see if she did receive these please"
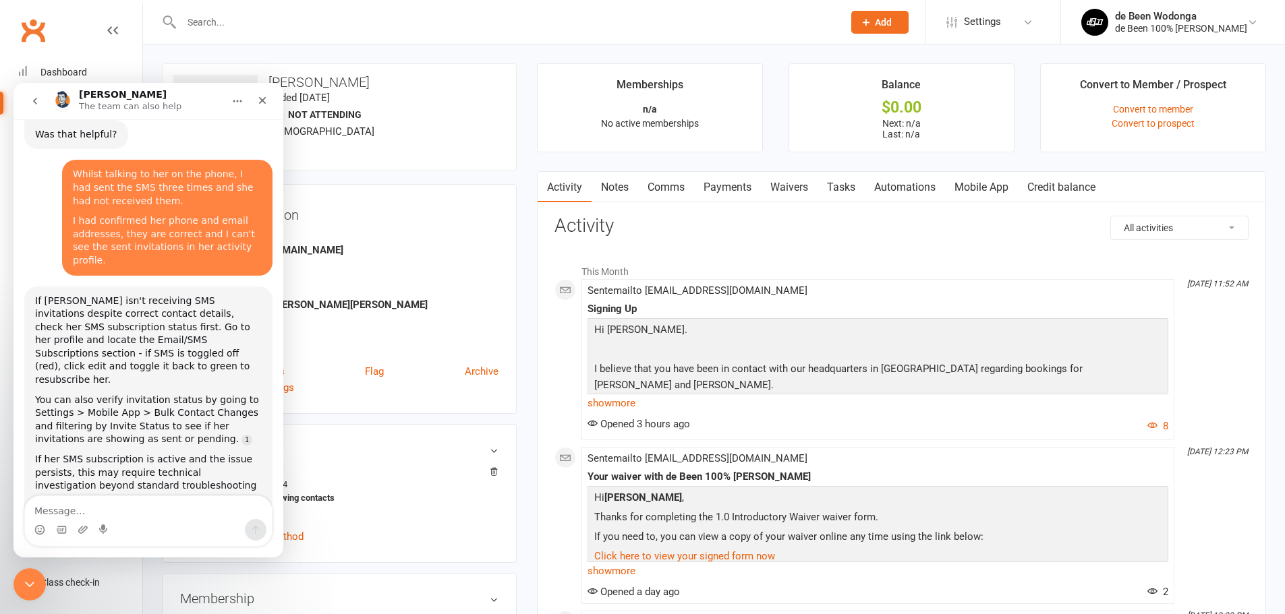
scroll to position [769, 0]
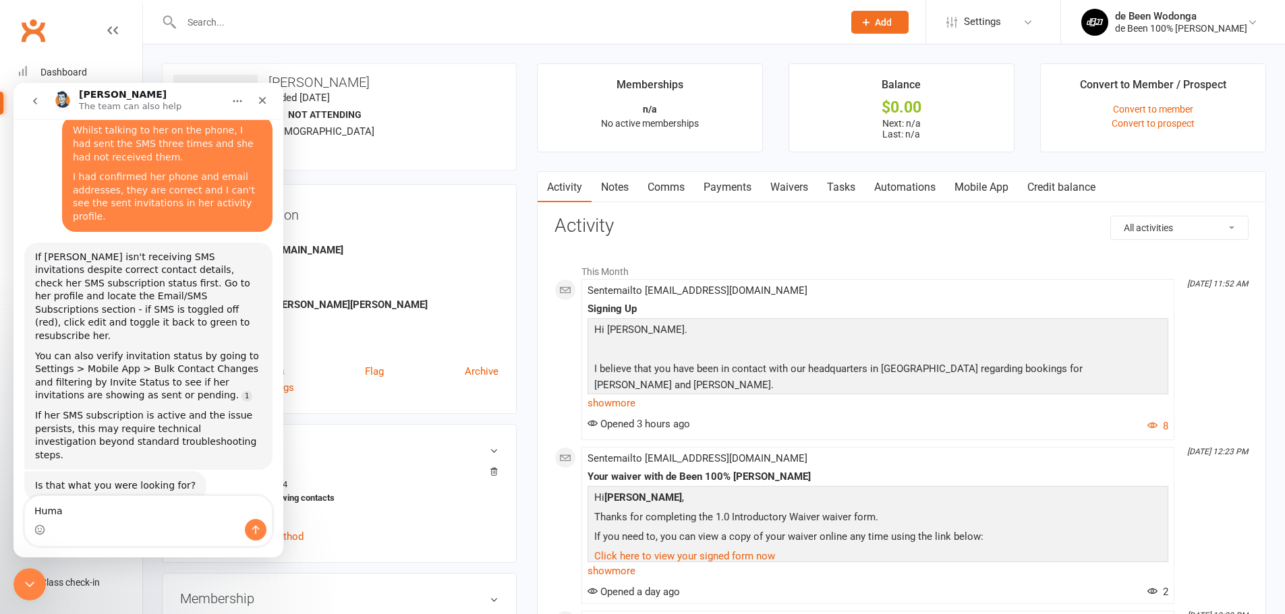
type textarea "Human"
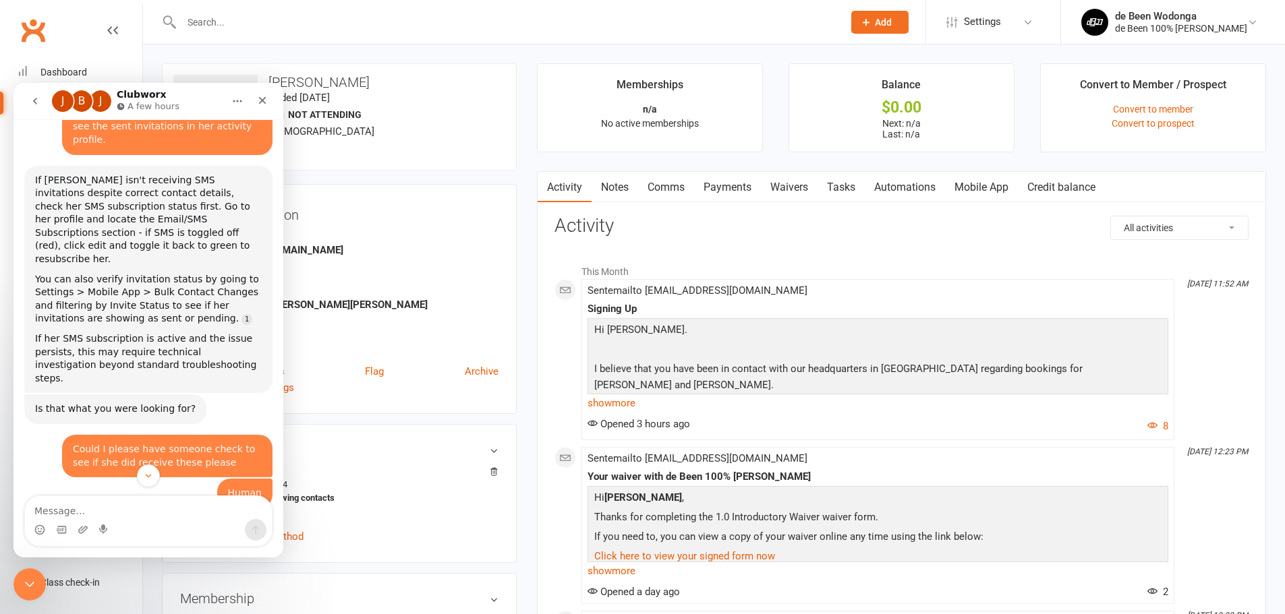
scroll to position [1109, 0]
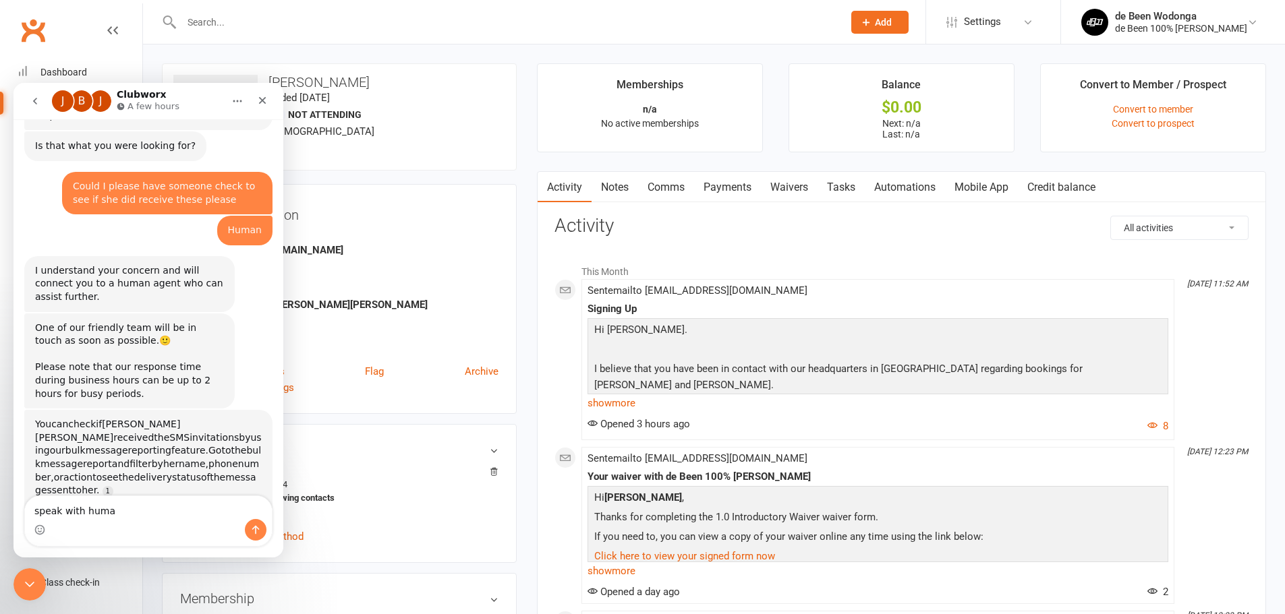
type textarea "speak with human"
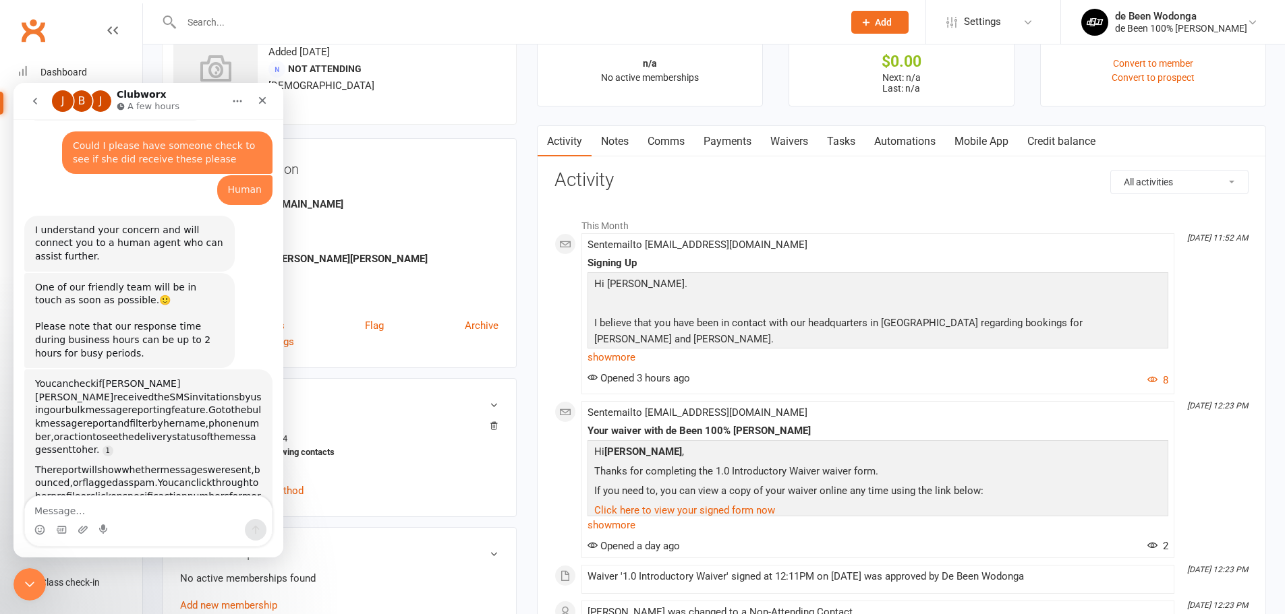
scroll to position [0, 0]
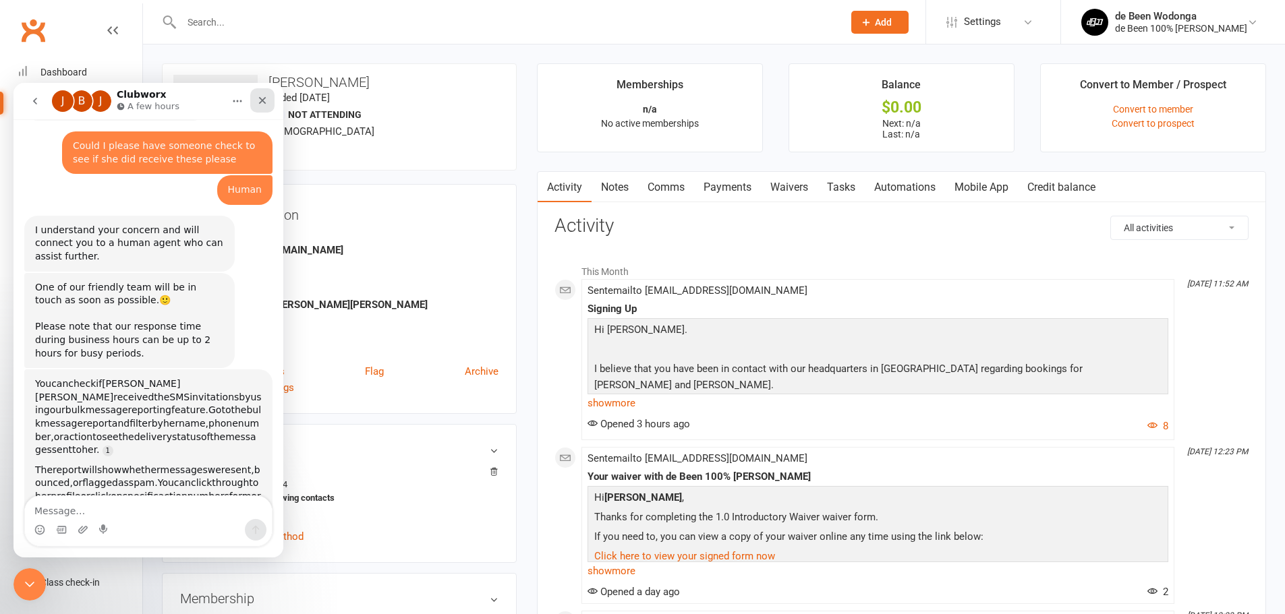
click at [262, 97] on icon "Close" at bounding box center [262, 100] width 11 height 11
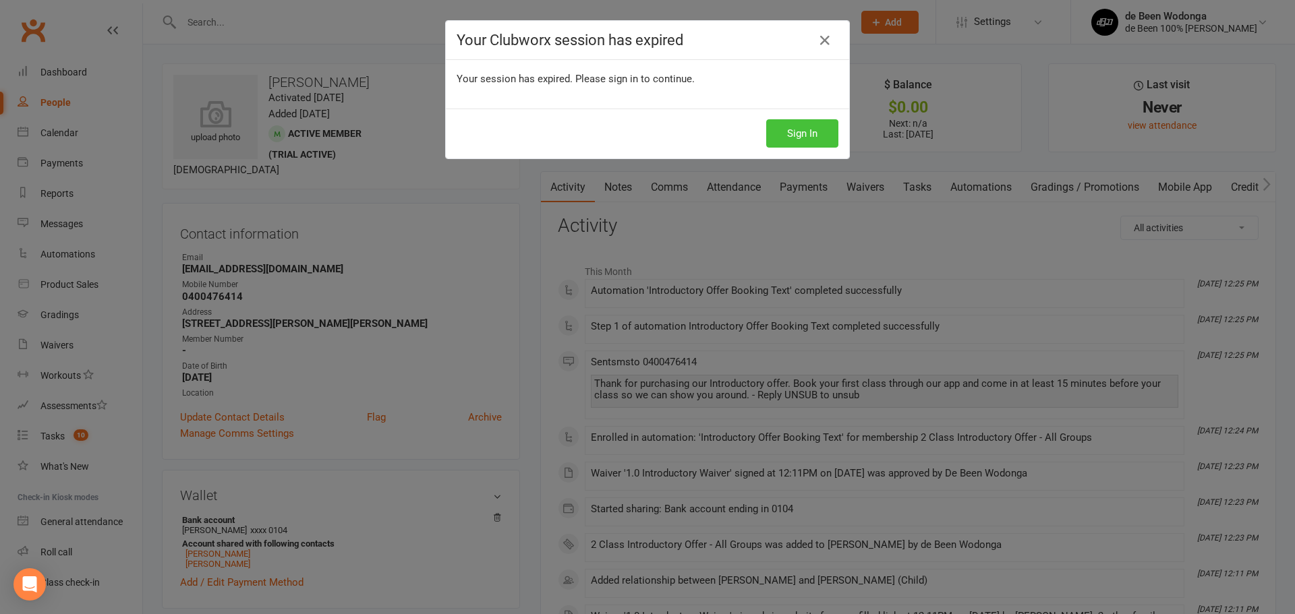
click at [787, 138] on button "Sign In" at bounding box center [802, 133] width 72 height 28
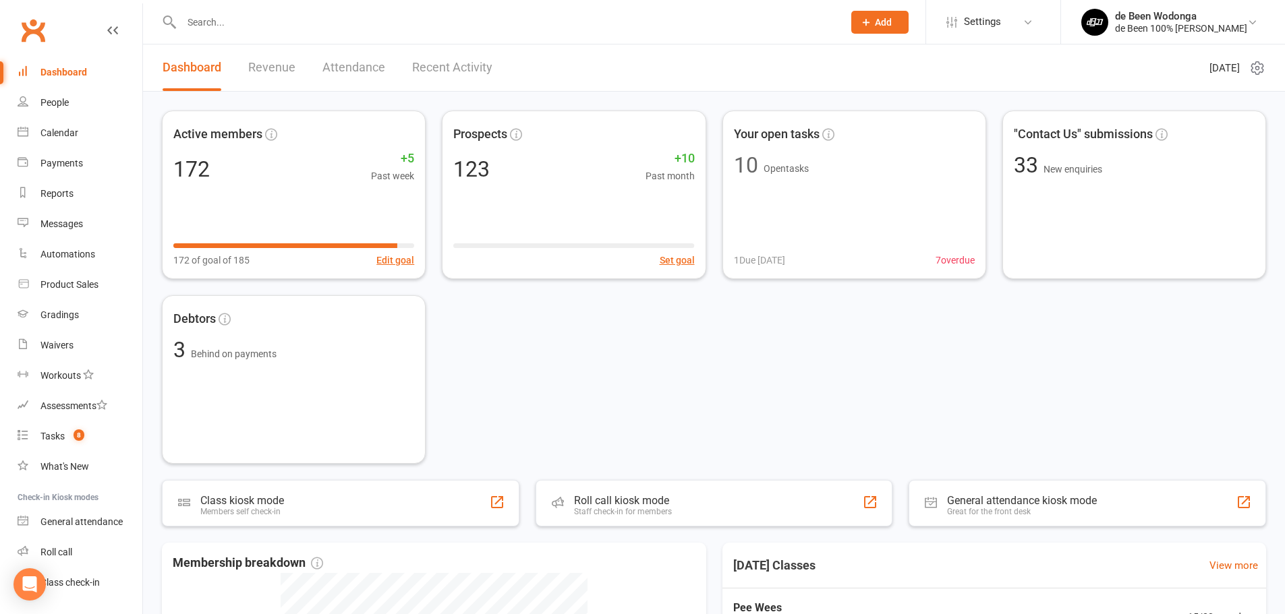
click at [223, 29] on input "text" at bounding box center [505, 22] width 656 height 19
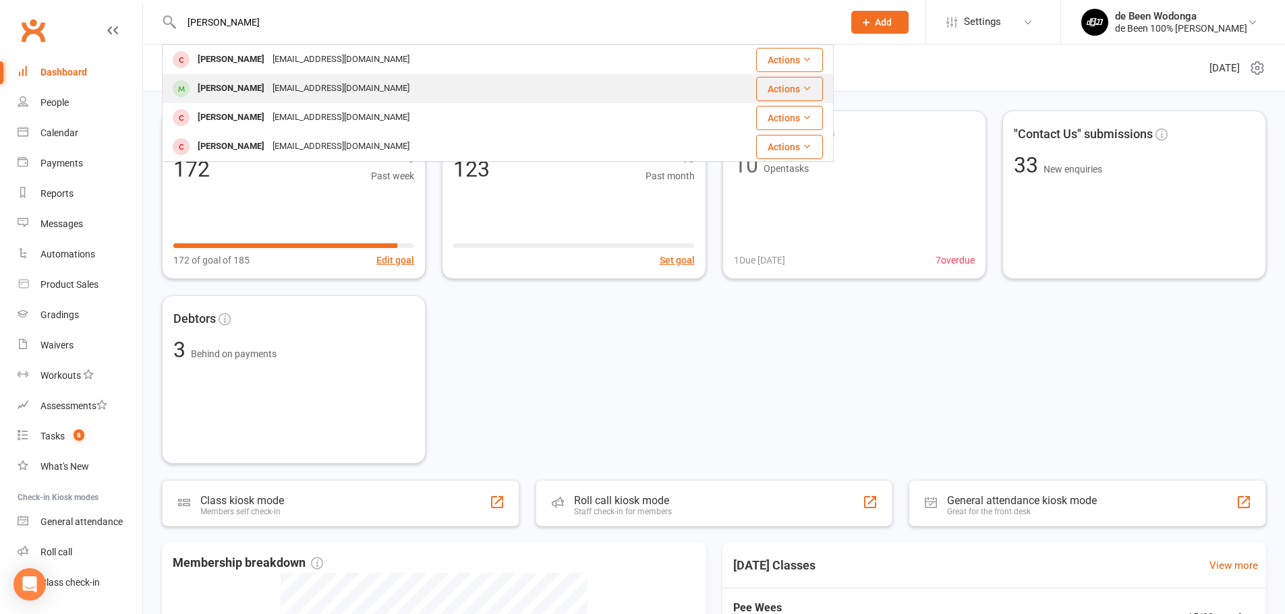
type input "jeff"
click at [228, 91] on div "Jeffrey Fontana" at bounding box center [231, 89] width 75 height 20
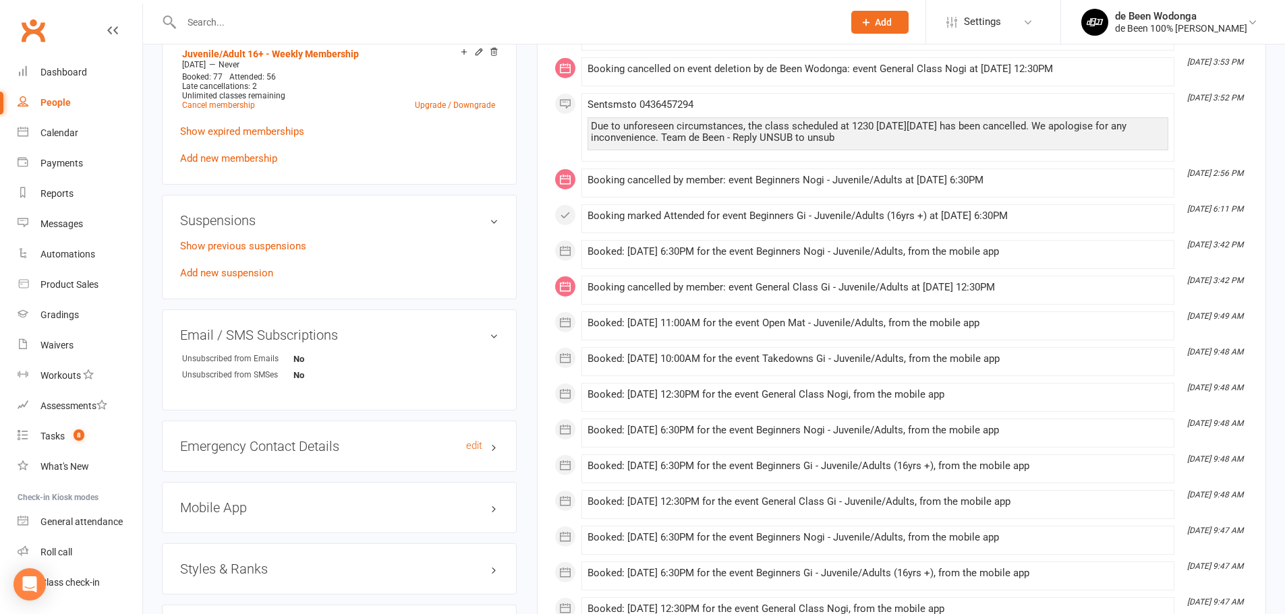
scroll to position [742, 0]
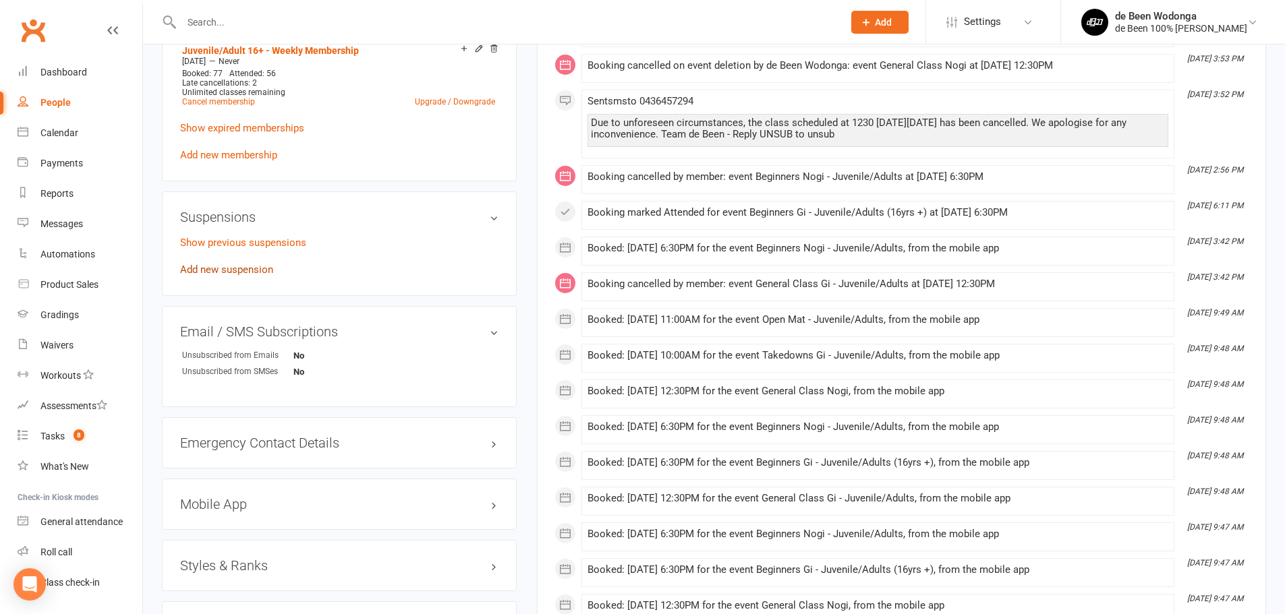
click at [220, 266] on link "Add new suspension" at bounding box center [226, 270] width 93 height 12
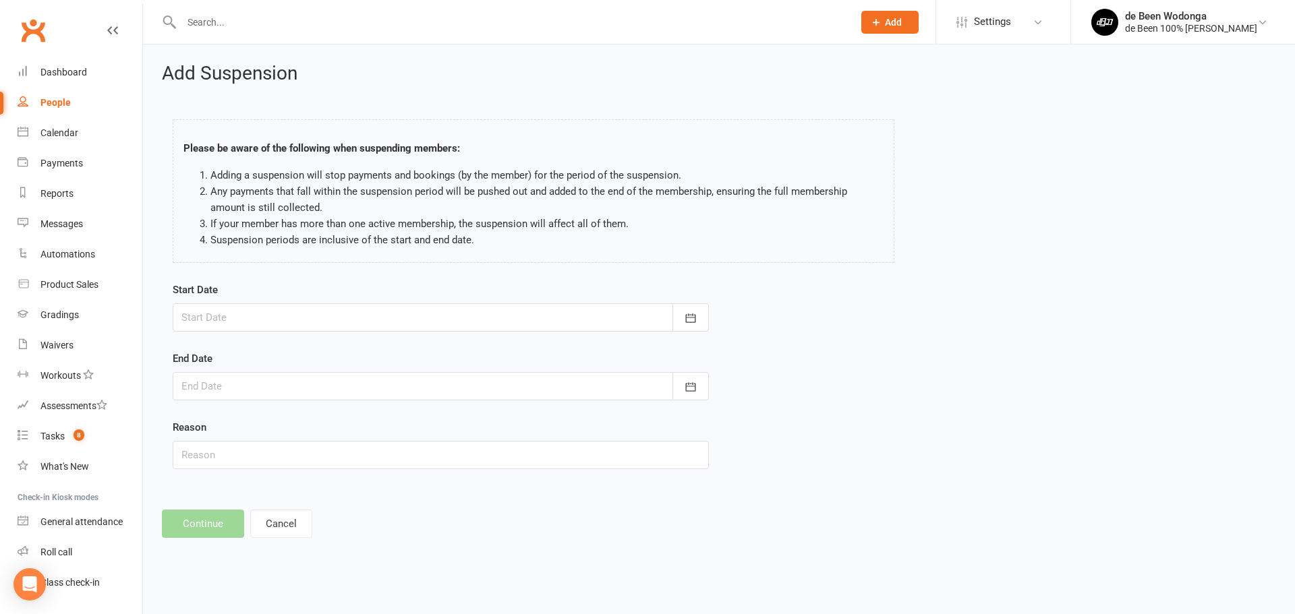
click at [249, 322] on div at bounding box center [441, 317] width 536 height 28
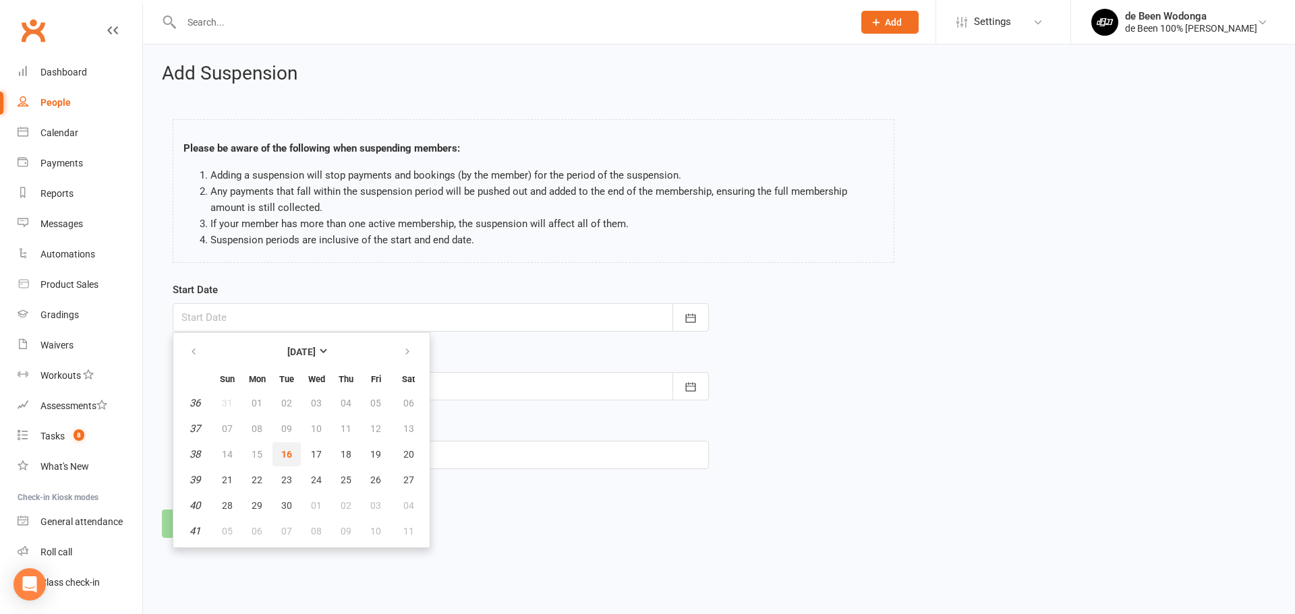
click at [293, 456] on button "16" at bounding box center [286, 454] width 28 height 24
type input "[DATE]"
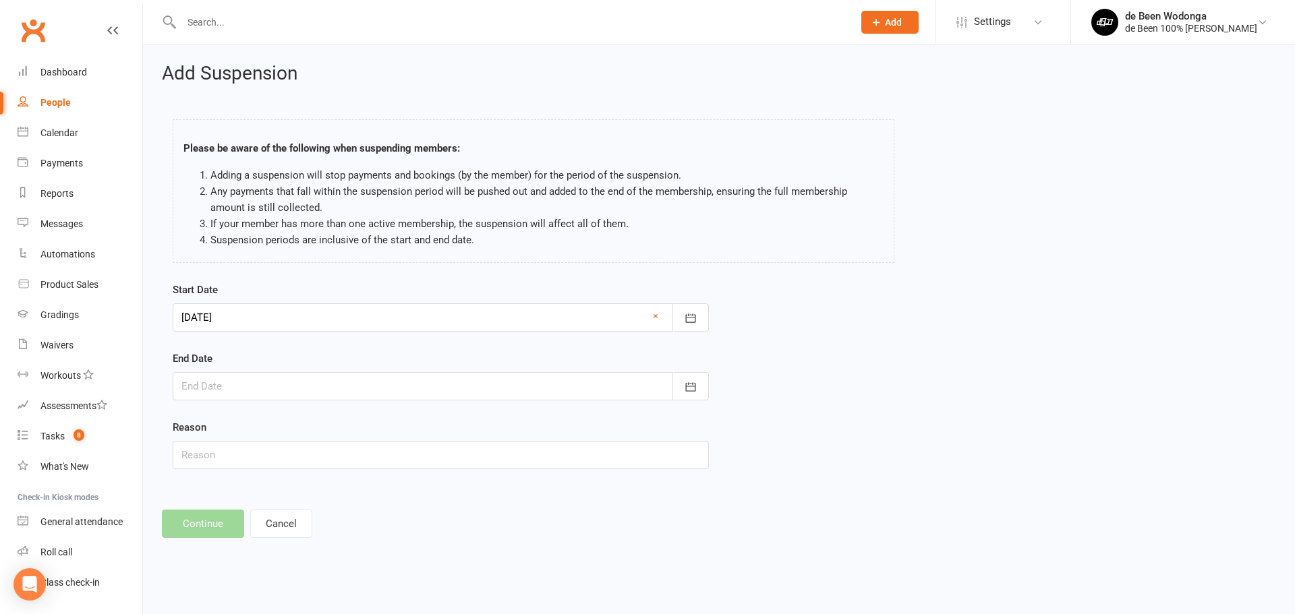
click at [254, 392] on div at bounding box center [441, 386] width 536 height 28
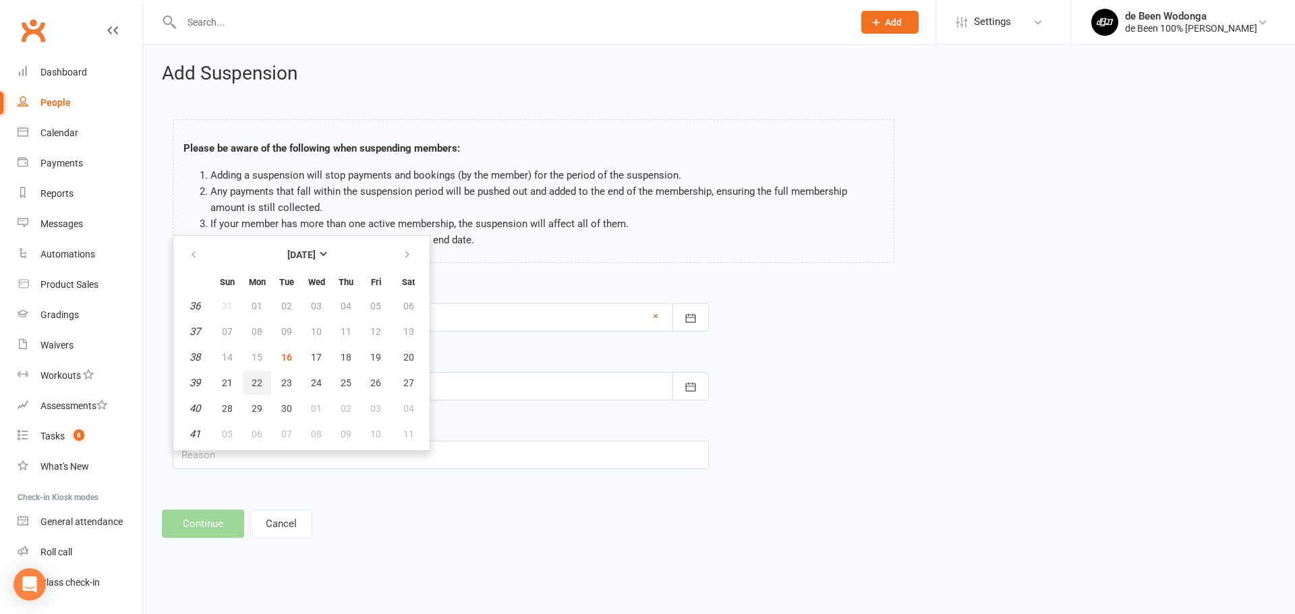
click at [268, 382] on button "22" at bounding box center [257, 383] width 28 height 24
type input "22 Sep 2025"
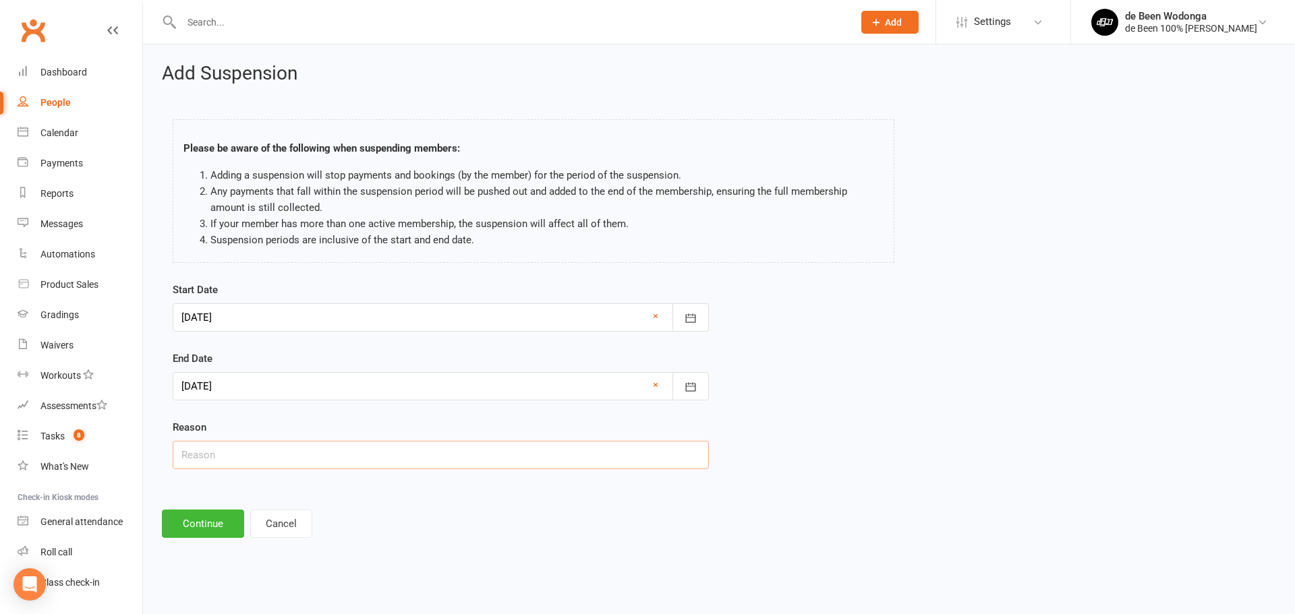
click at [292, 457] on input "text" at bounding box center [441, 455] width 536 height 28
type input "Death in the family"
click at [200, 513] on button "Continue" at bounding box center [203, 524] width 82 height 28
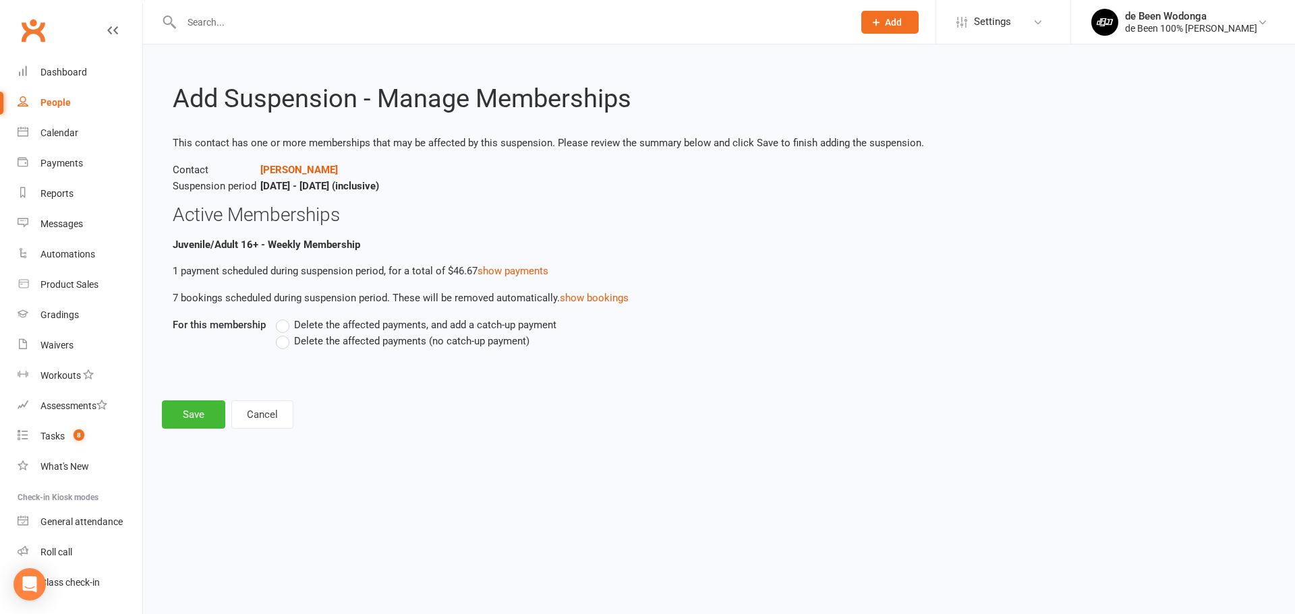
click at [289, 343] on label "Delete the affected payments (no catch-up payment)" at bounding box center [403, 341] width 254 height 16
click at [285, 333] on input "Delete the affected payments (no catch-up payment)" at bounding box center [280, 333] width 9 height 0
click at [196, 411] on button "Save" at bounding box center [193, 415] width 63 height 28
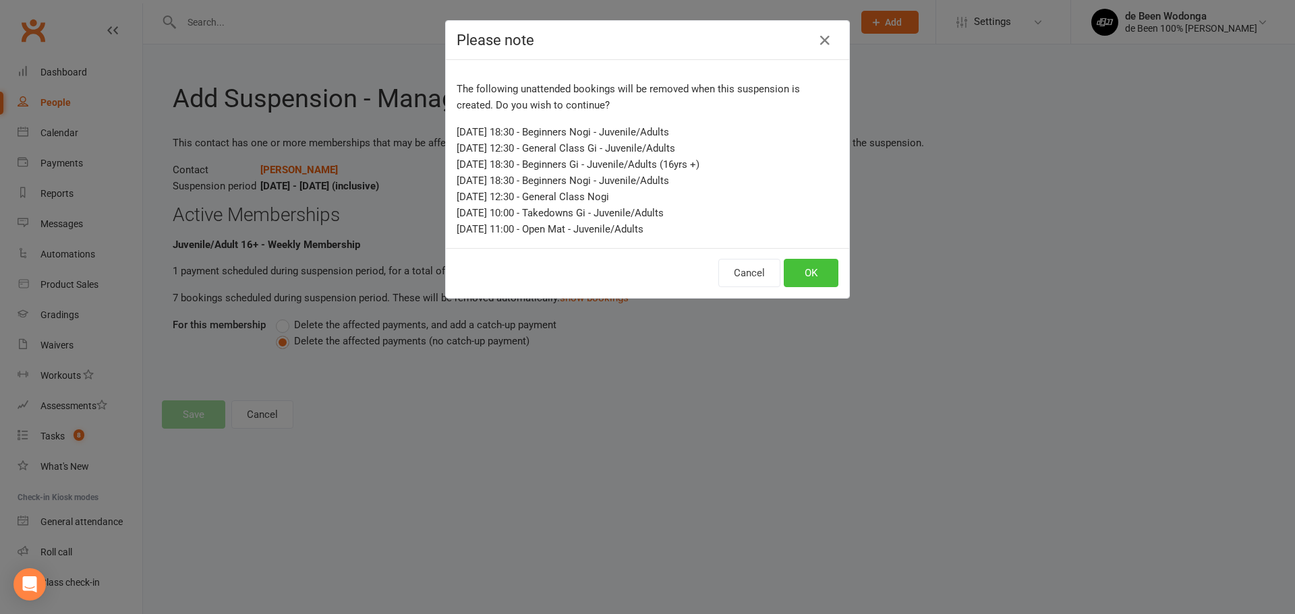
click at [807, 265] on button "OK" at bounding box center [811, 273] width 55 height 28
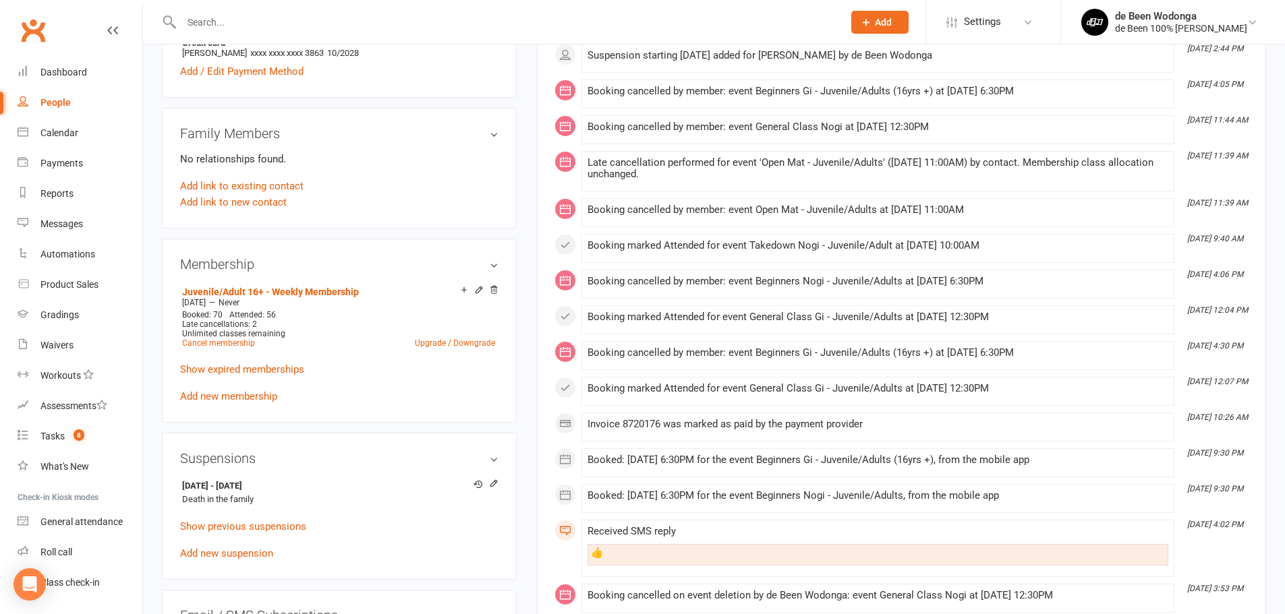
scroll to position [607, 0]
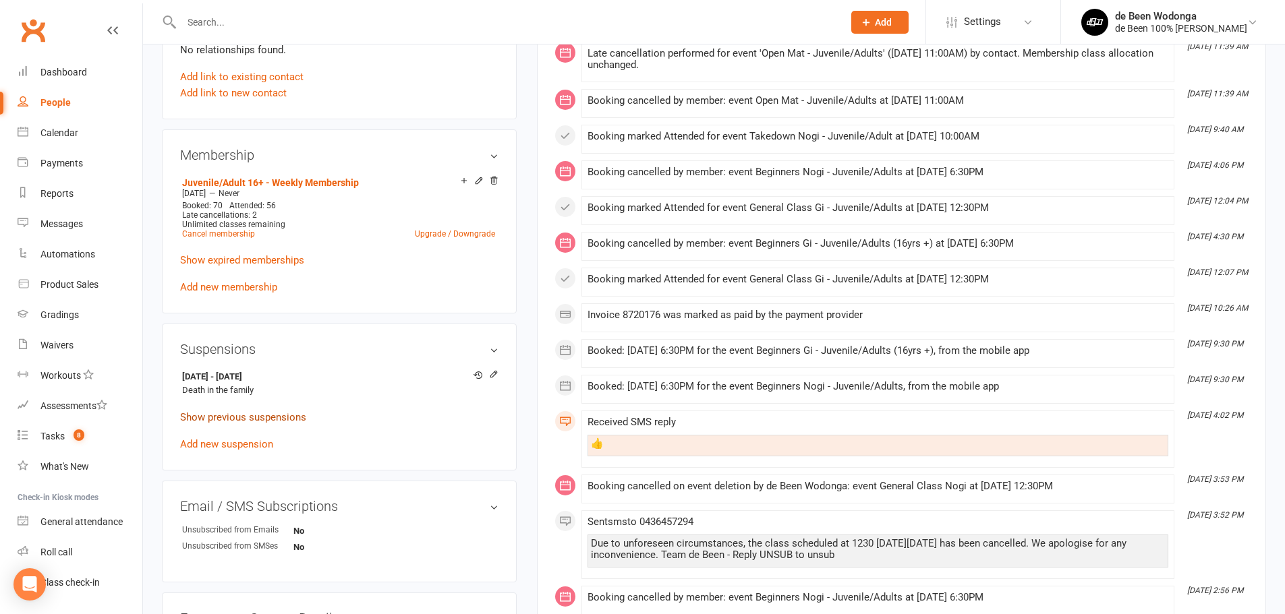
click at [247, 411] on link "Show previous suspensions" at bounding box center [243, 417] width 126 height 12
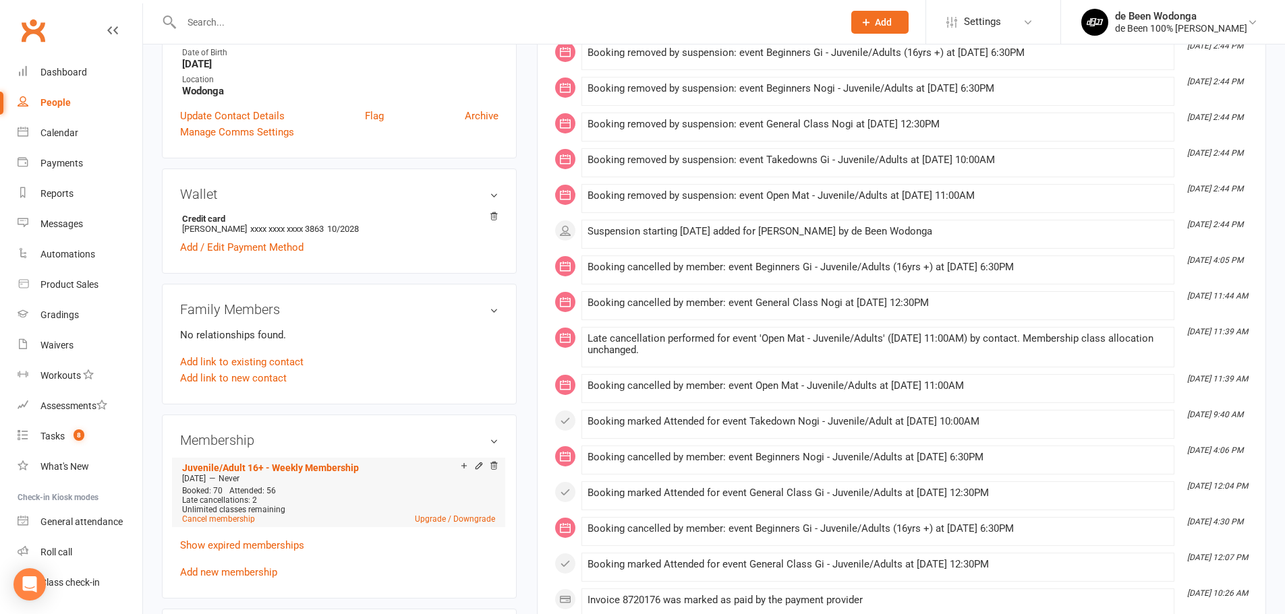
scroll to position [202, 0]
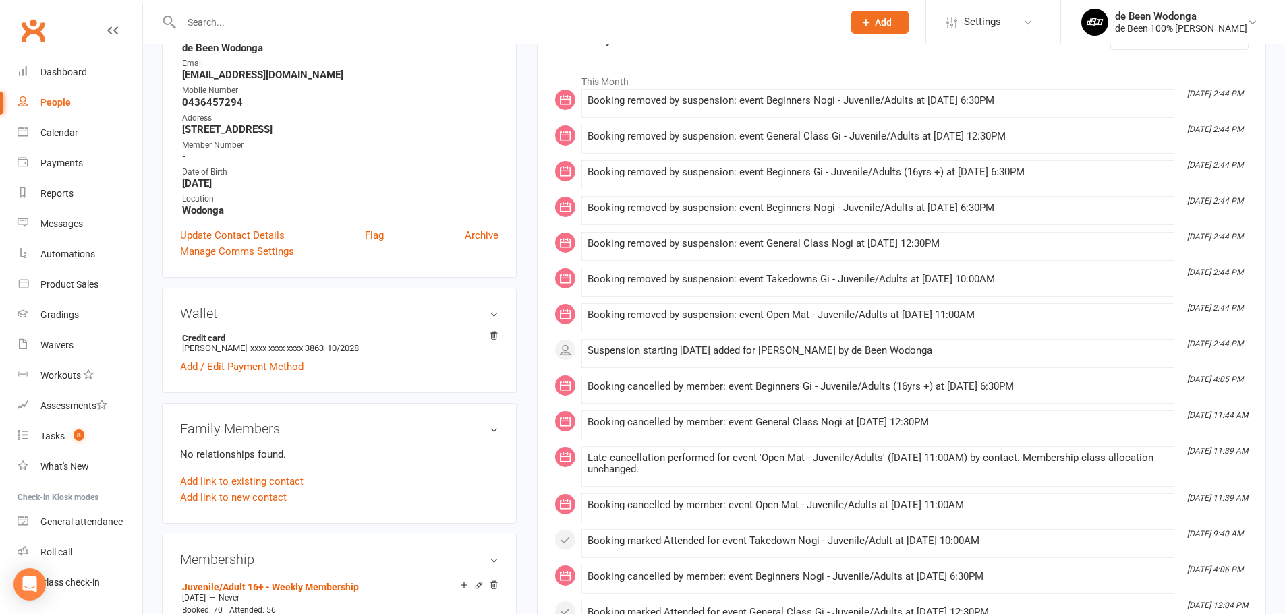
click at [1118, 72] on li "This Month" at bounding box center [901, 78] width 694 height 22
click at [63, 81] on link "Dashboard" at bounding box center [80, 72] width 125 height 30
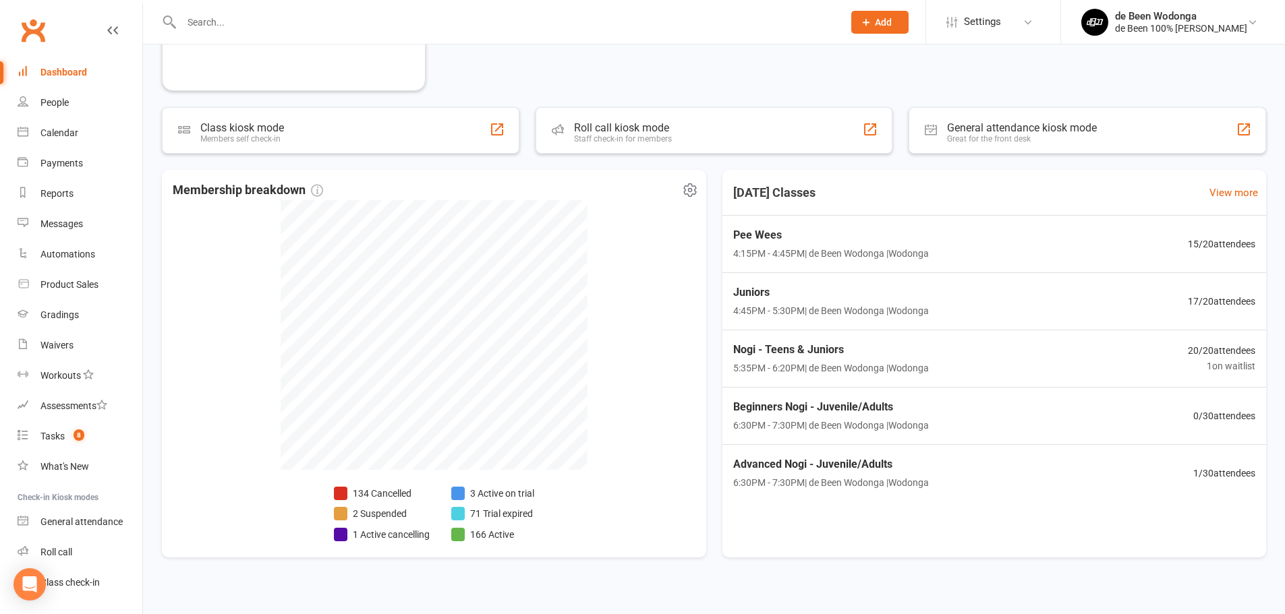
scroll to position [387, 0]
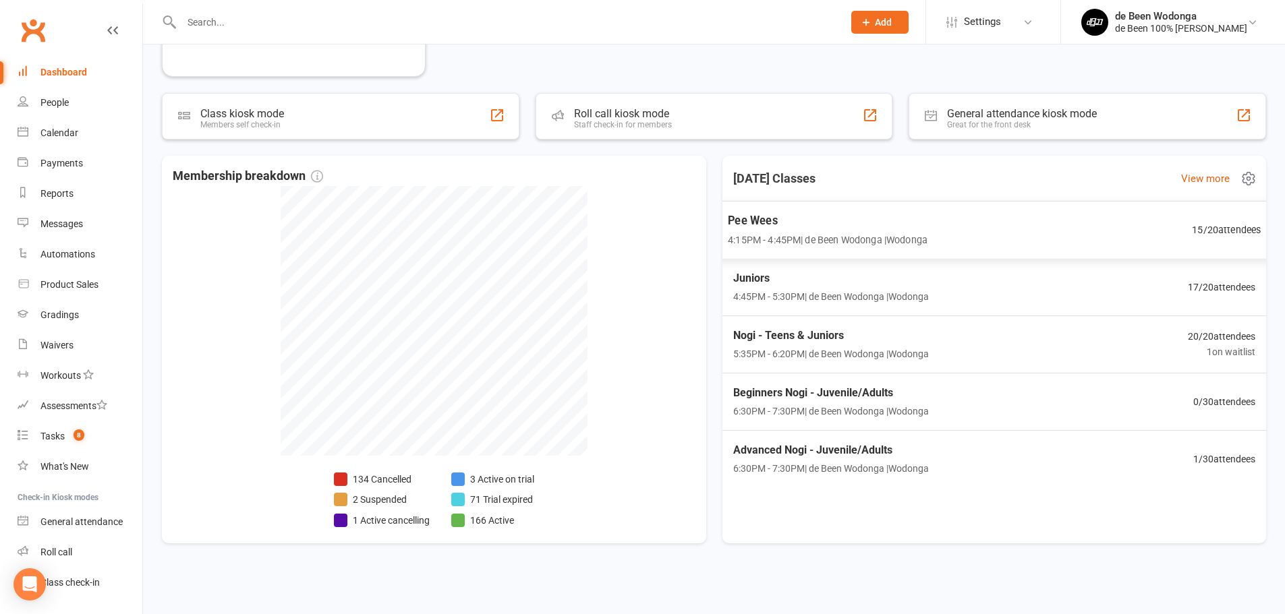
click at [809, 218] on span "Pee Wees" at bounding box center [828, 221] width 200 height 18
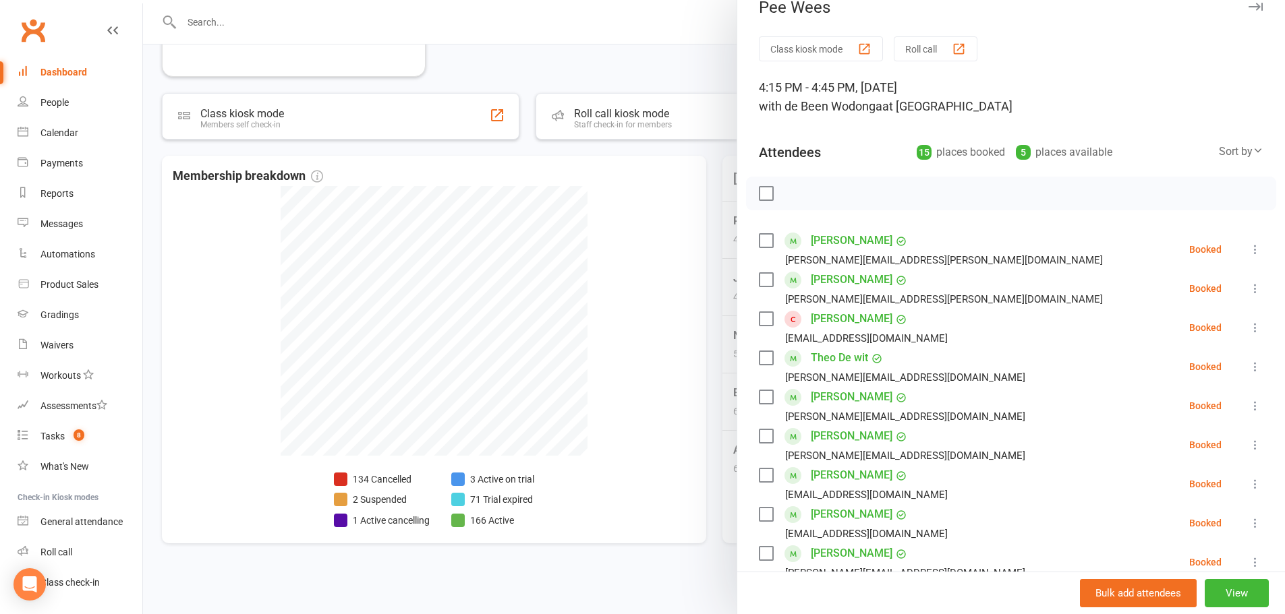
scroll to position [0, 0]
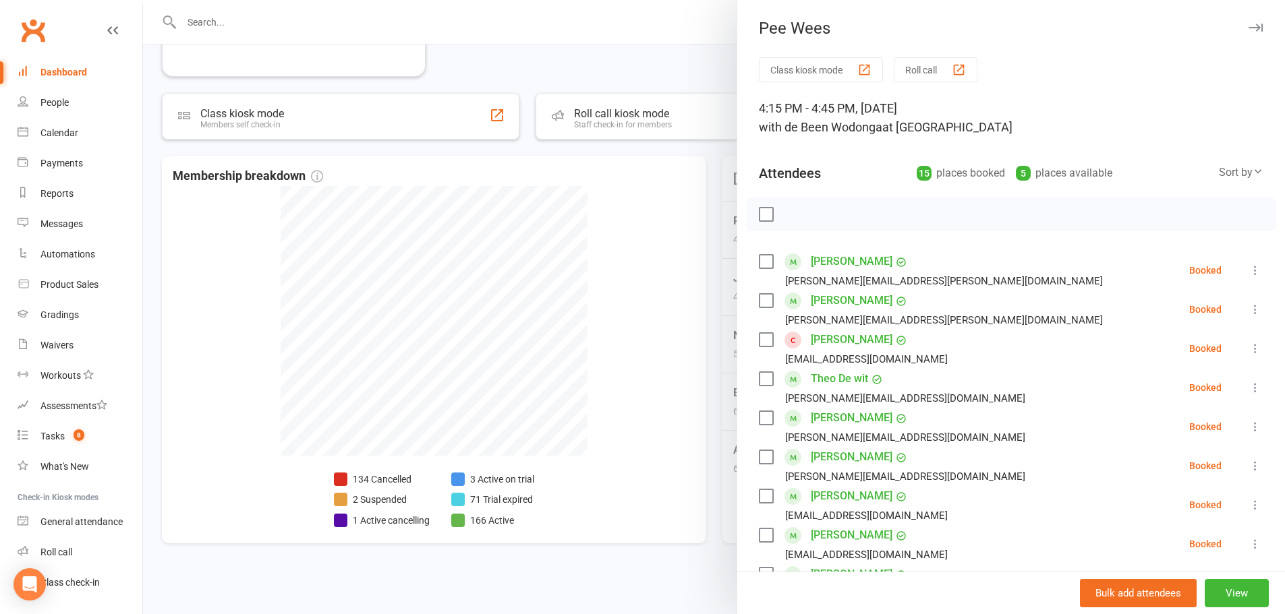
click at [689, 187] on div at bounding box center [714, 307] width 1142 height 614
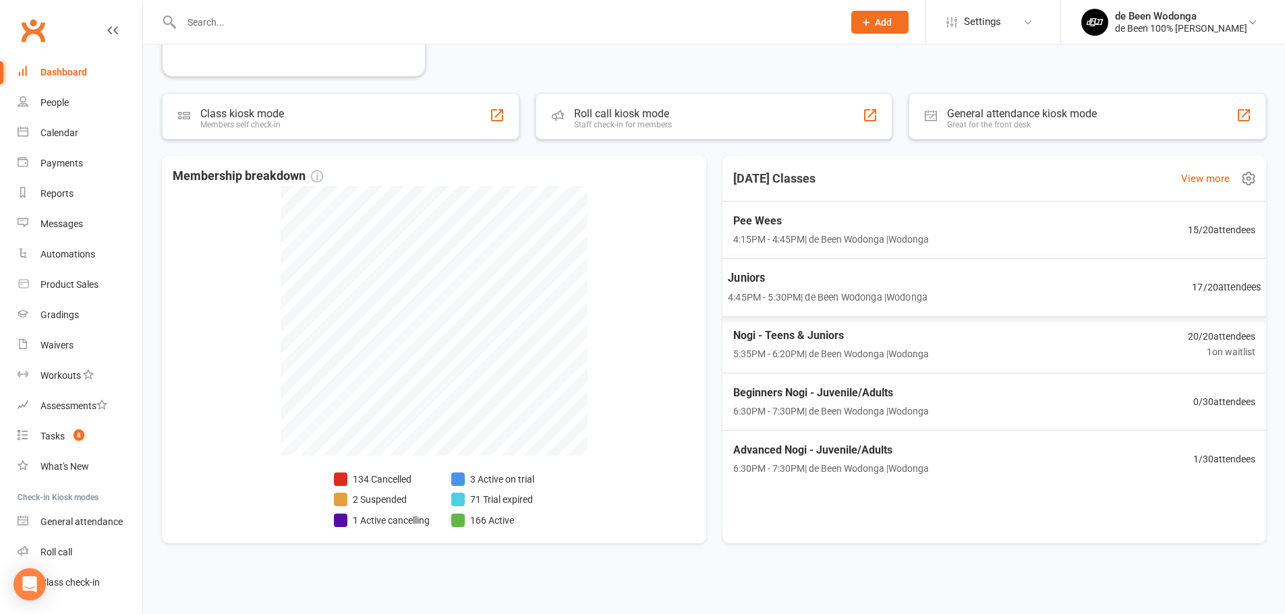
click at [802, 289] on div "Juniors 4:45PM - 5:30PM | de Been Wodonga | Wodonga" at bounding box center [828, 287] width 200 height 36
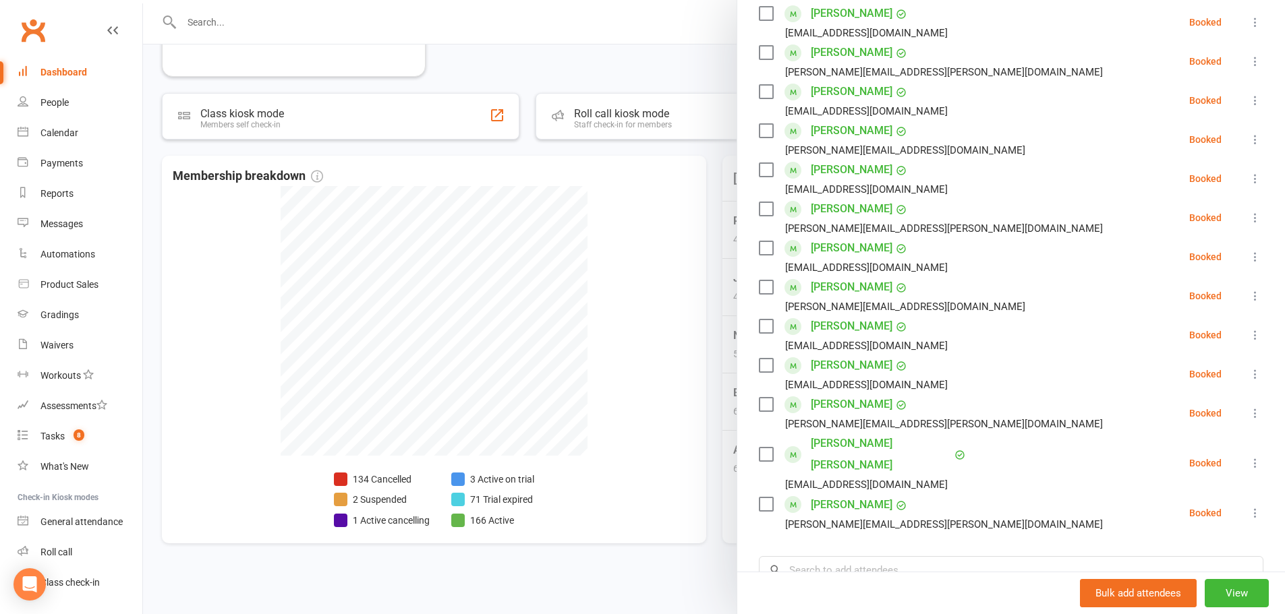
scroll to position [472, 0]
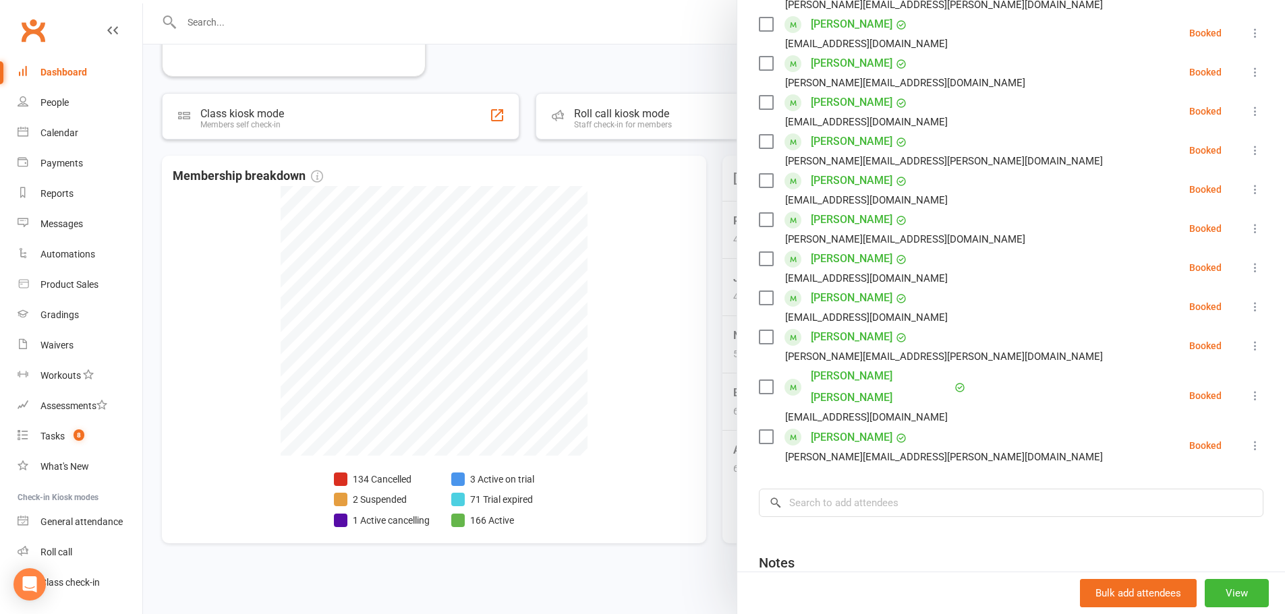
click at [678, 207] on div at bounding box center [714, 307] width 1142 height 614
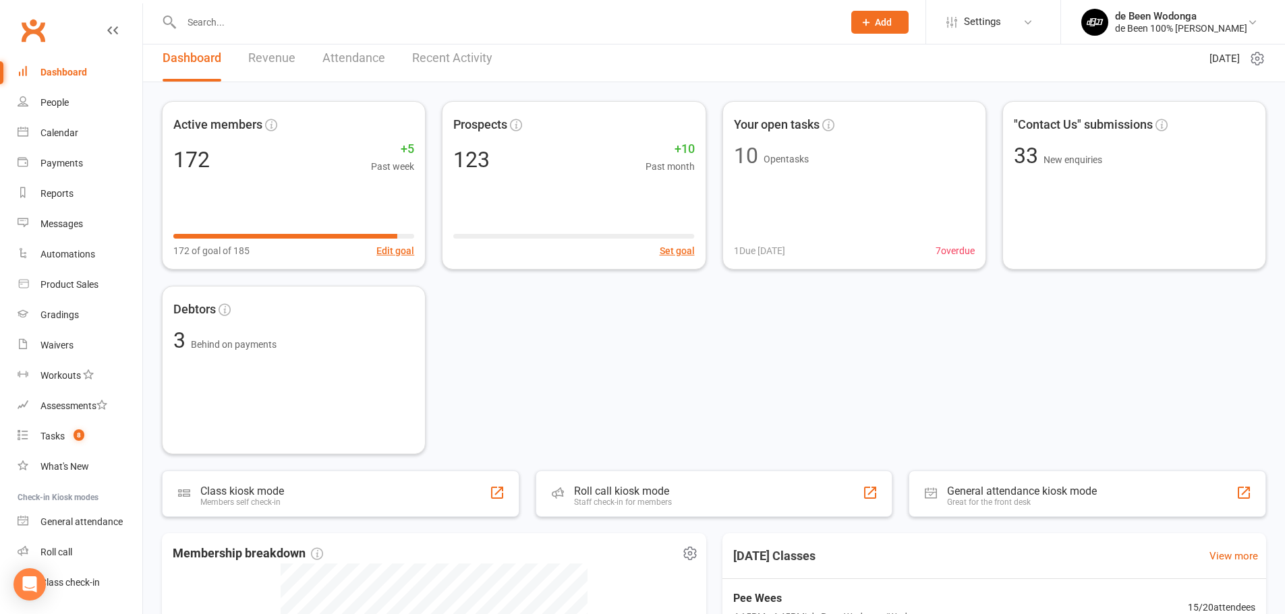
scroll to position [0, 0]
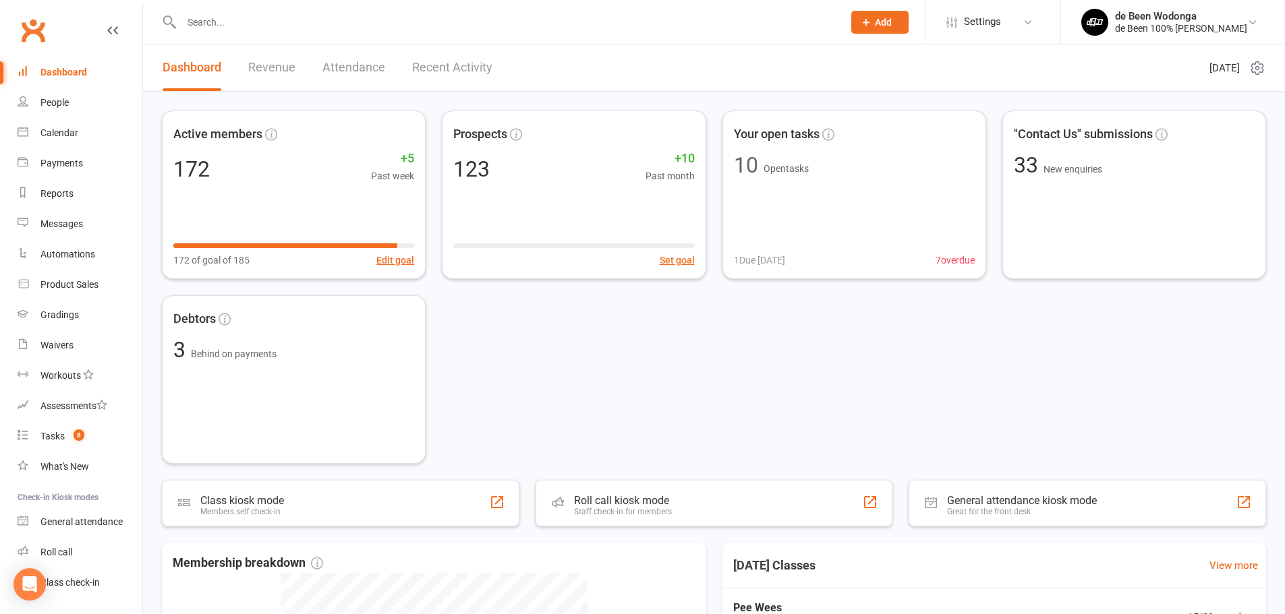
click at [262, 16] on input "text" at bounding box center [505, 22] width 656 height 19
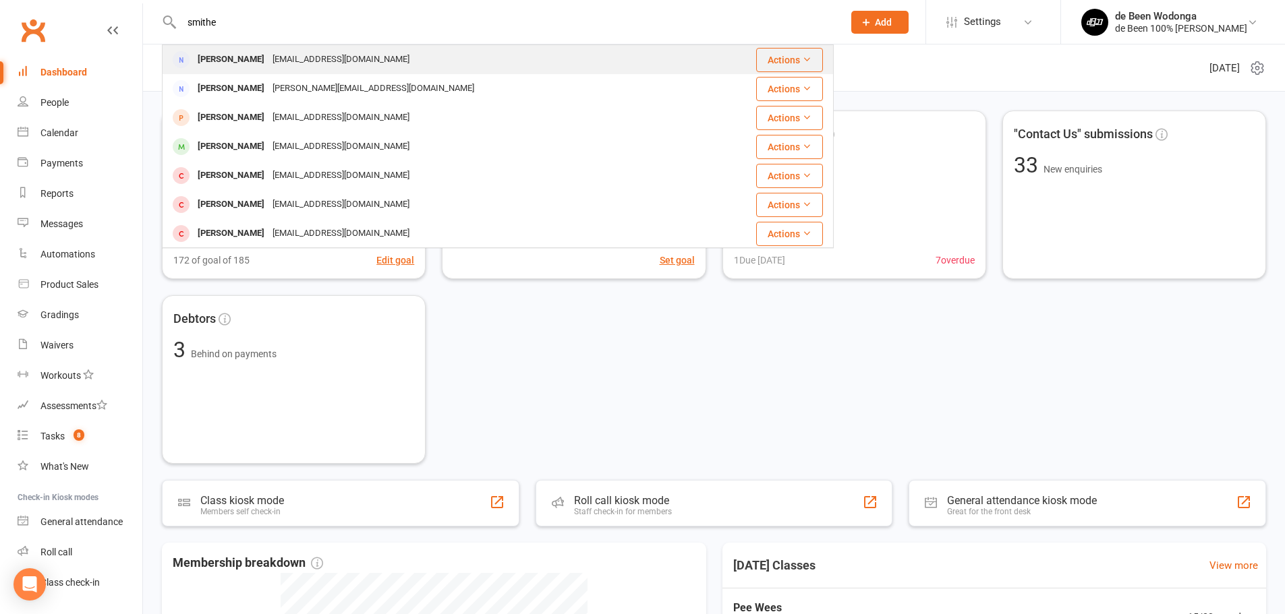
type input "smithe"
click at [223, 57] on div "[PERSON_NAME]" at bounding box center [231, 60] width 75 height 20
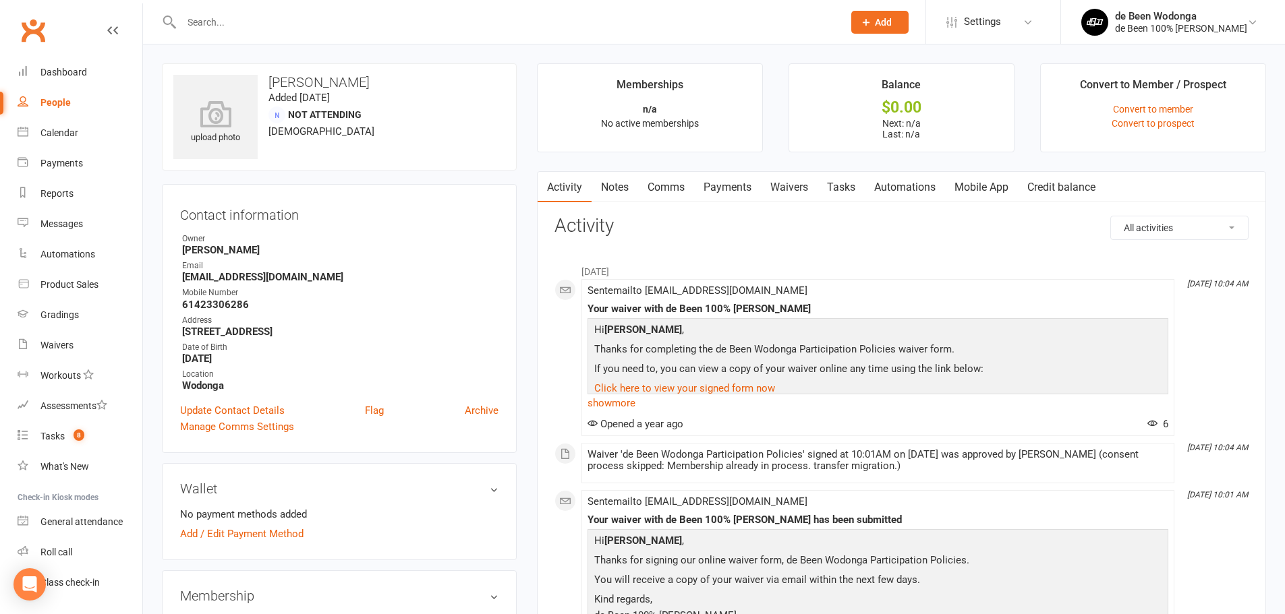
click at [628, 185] on link "Notes" at bounding box center [614, 187] width 47 height 31
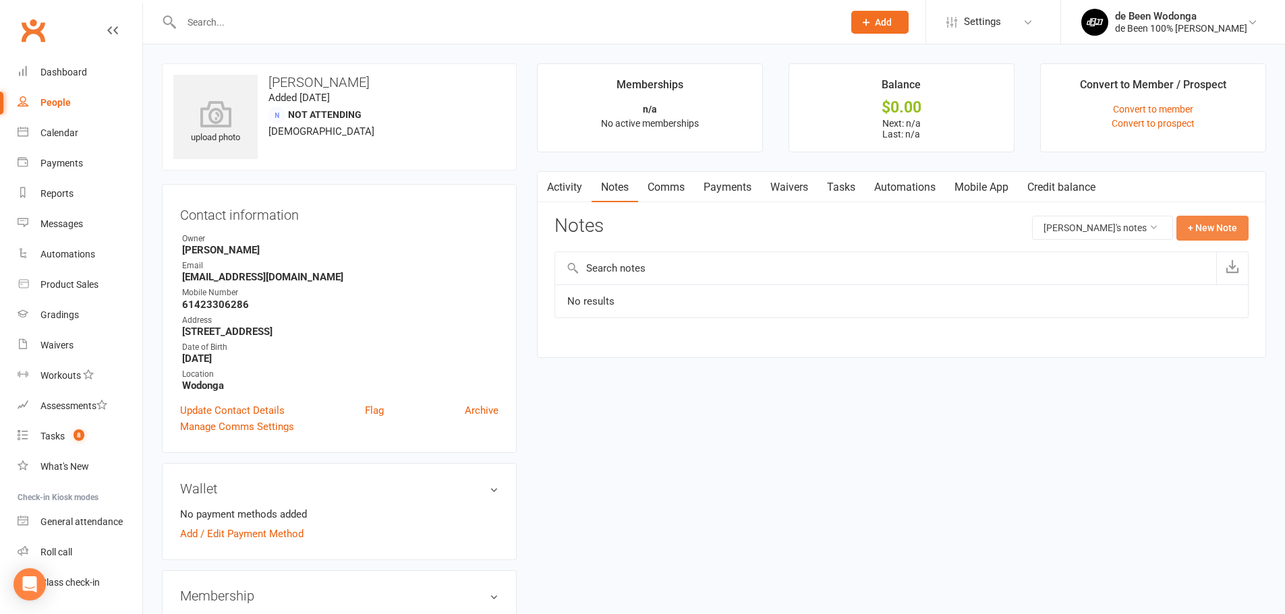
click at [1210, 229] on button "+ New Note" at bounding box center [1212, 228] width 72 height 24
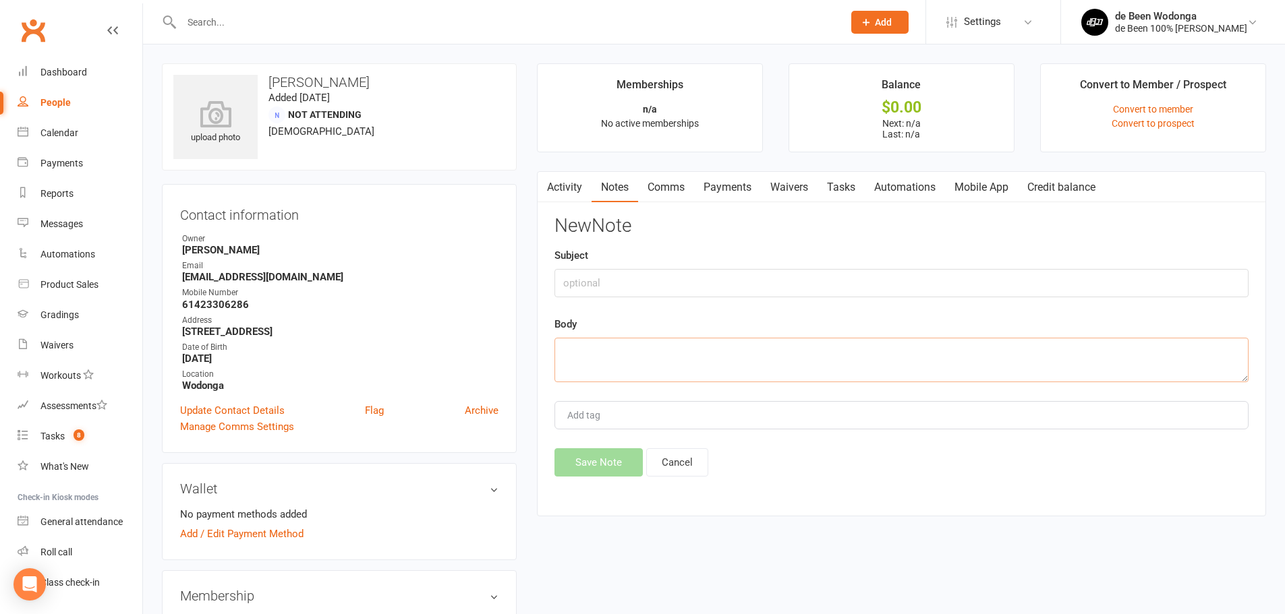
click at [620, 351] on textarea at bounding box center [901, 360] width 694 height 45
click at [713, 355] on textarea at bounding box center [901, 360] width 694 height 45
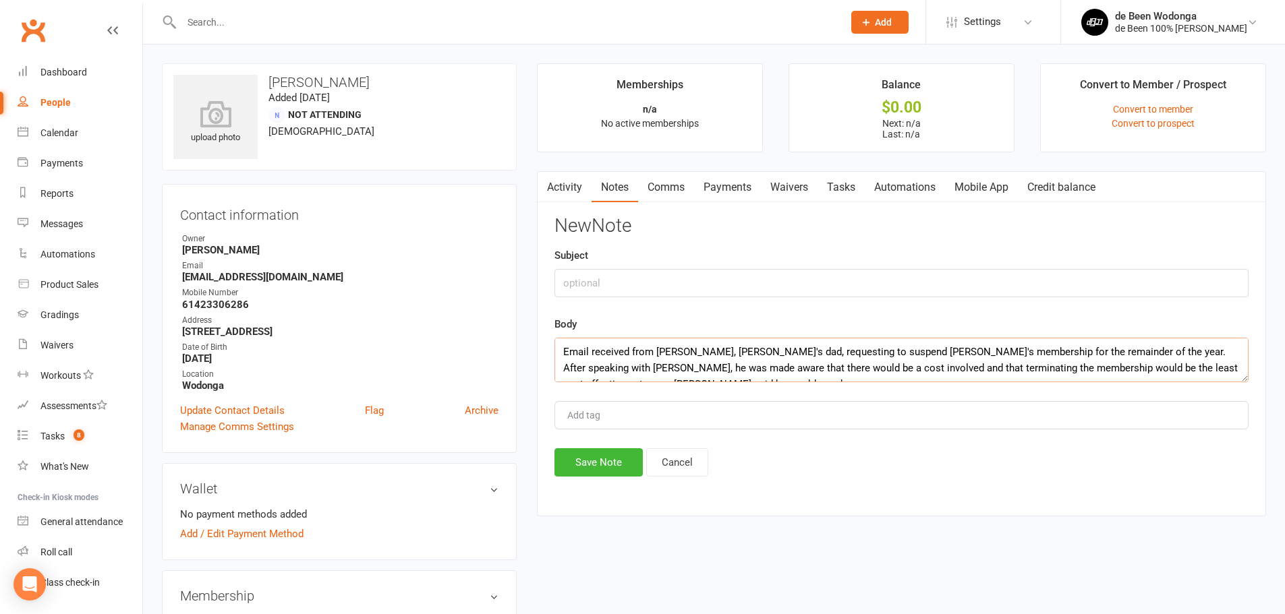
scroll to position [9, 0]
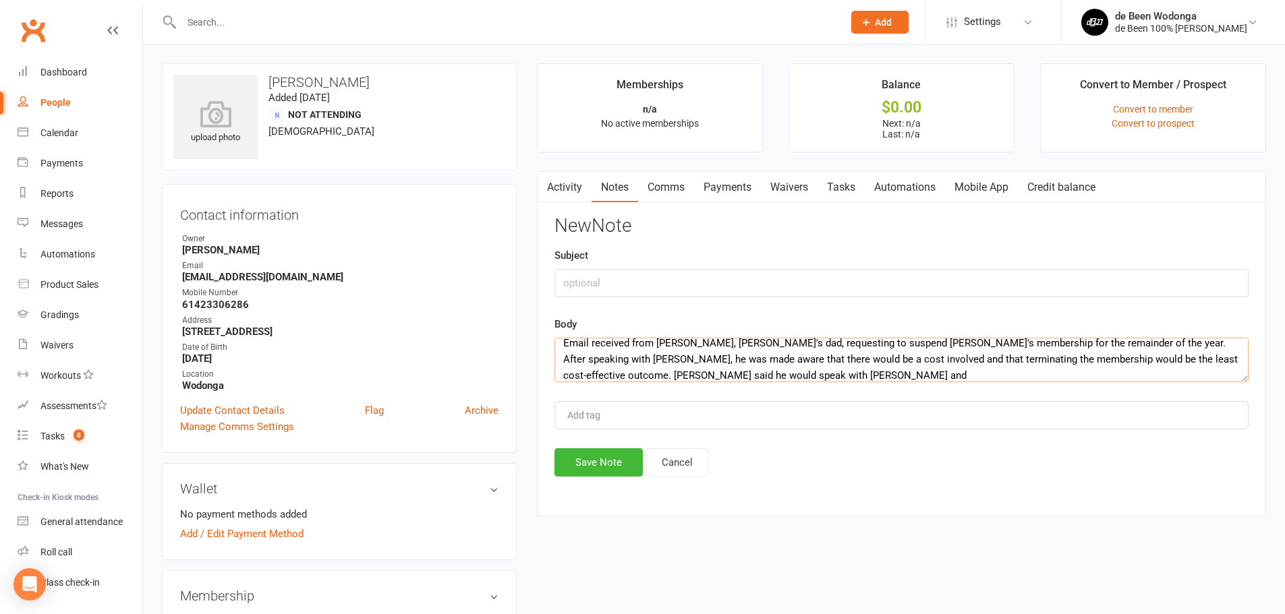
type textarea "Email received from Leon, Will's dad, requesting to suspend Will's membership f…"
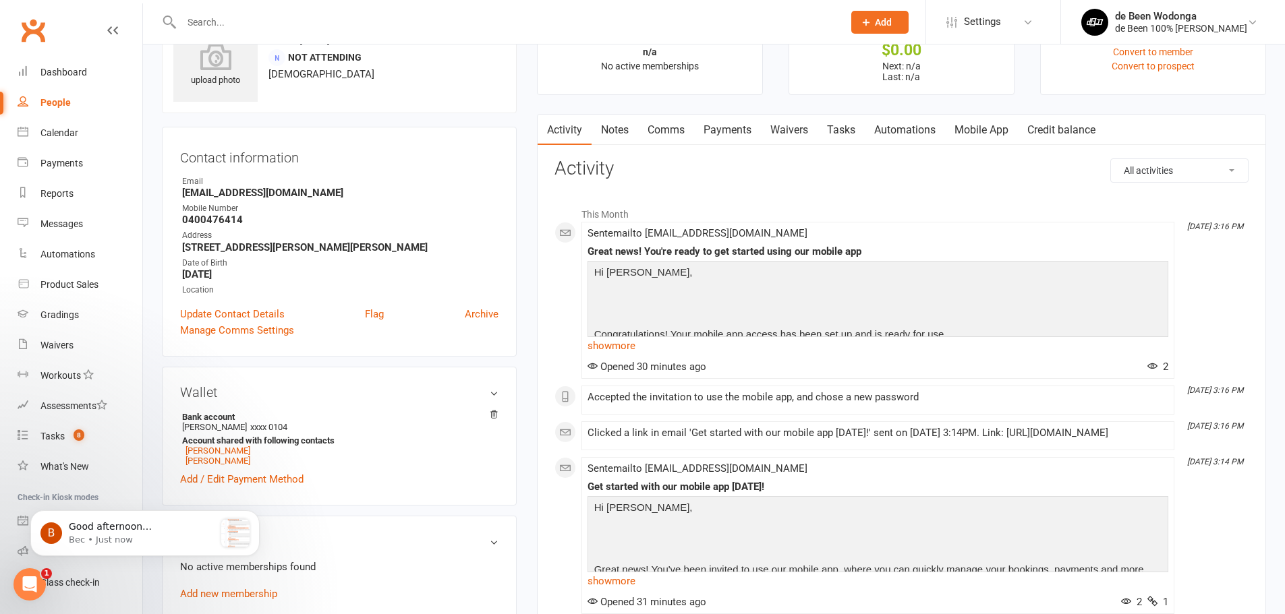
scroll to position [135, 0]
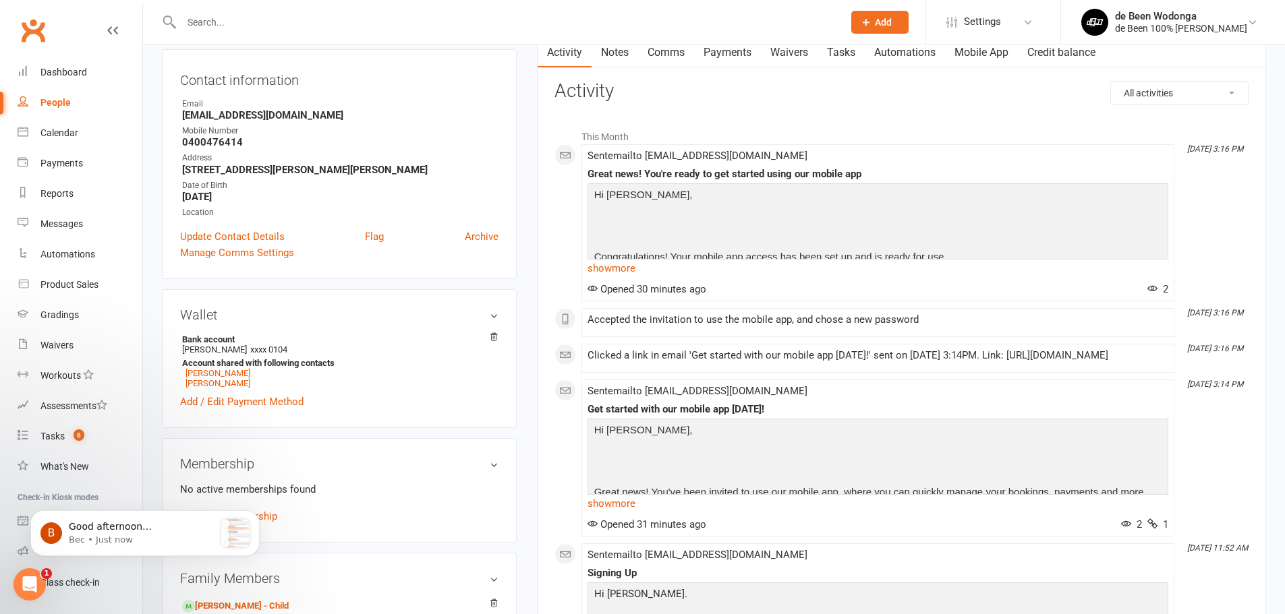
click at [731, 219] on p at bounding box center [878, 228] width 574 height 20
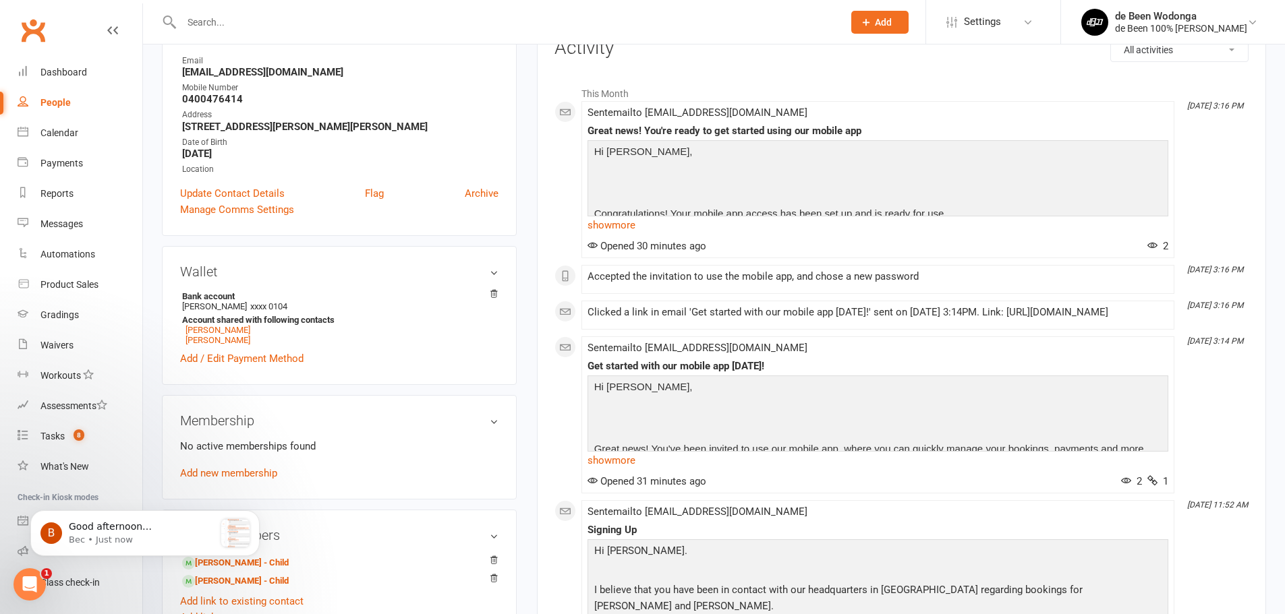
scroll to position [202, 0]
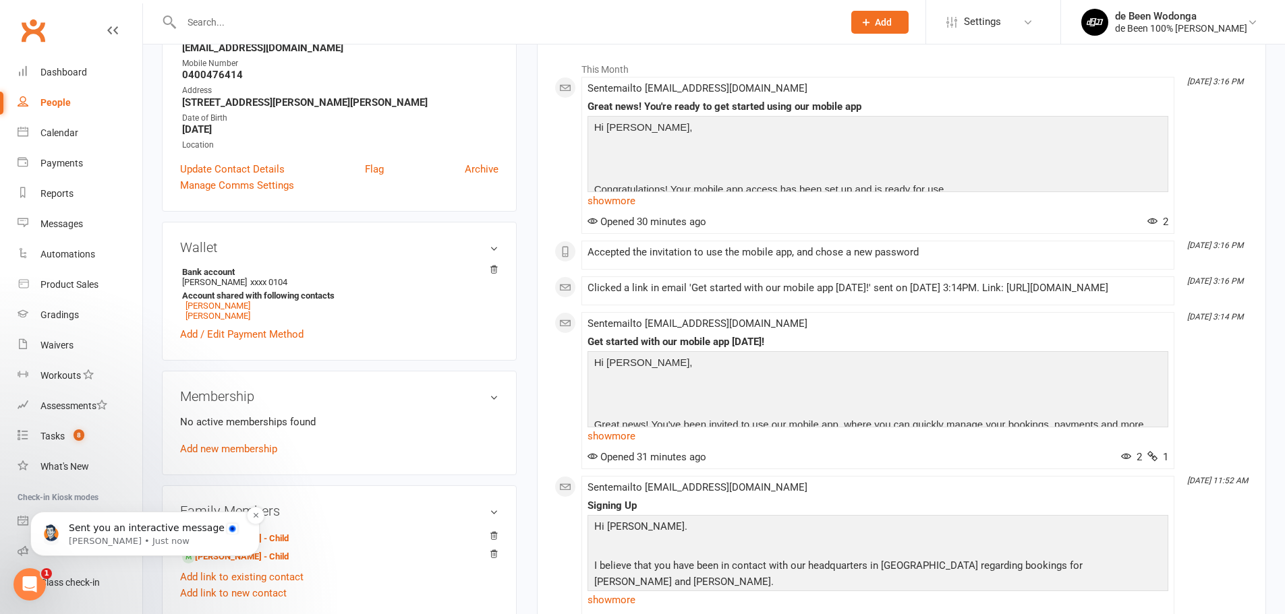
click at [158, 531] on p "Sent you an interactive message" at bounding box center [156, 528] width 174 height 13
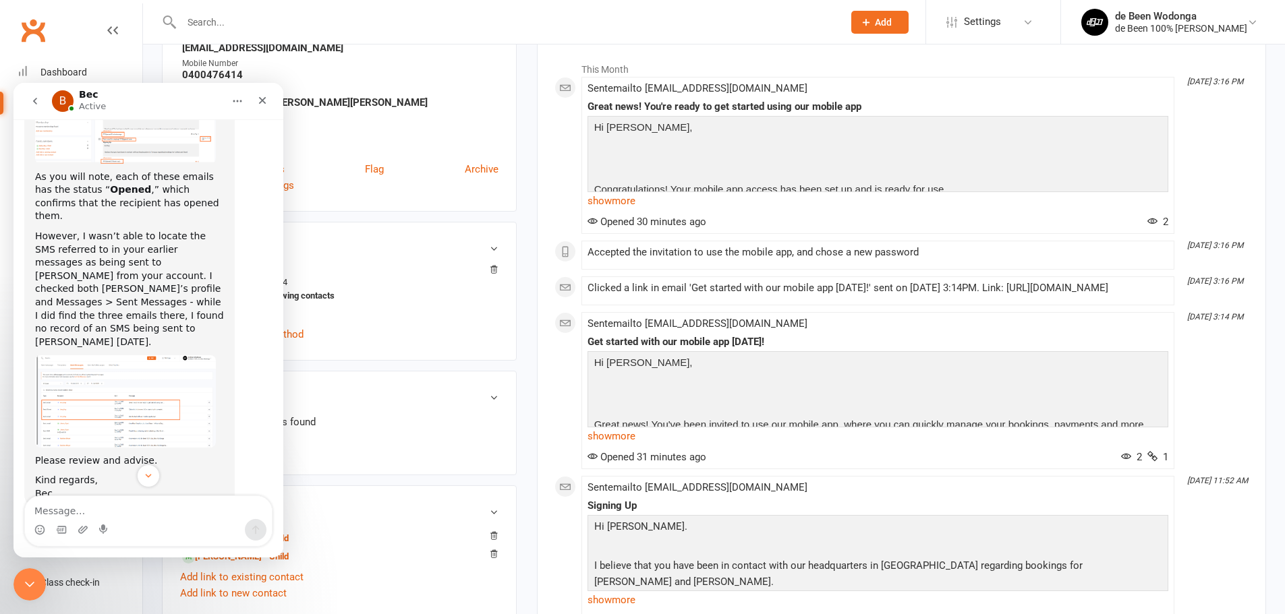
scroll to position [1708, 0]
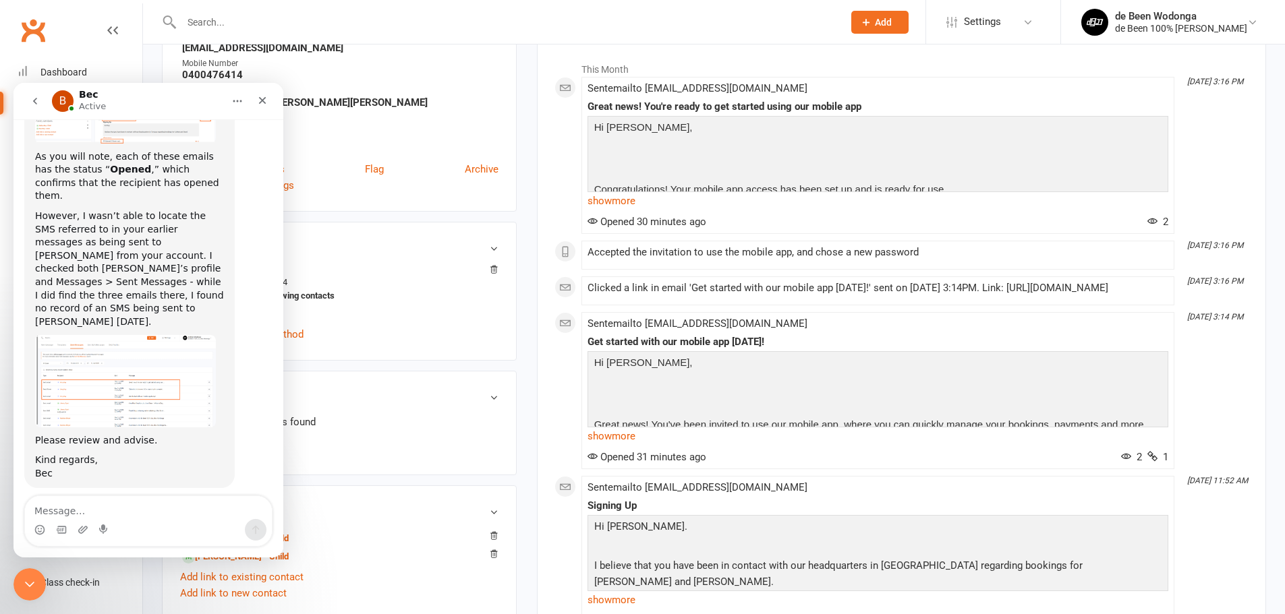
click at [117, 508] on textarea "Message…" at bounding box center [148, 507] width 247 height 23
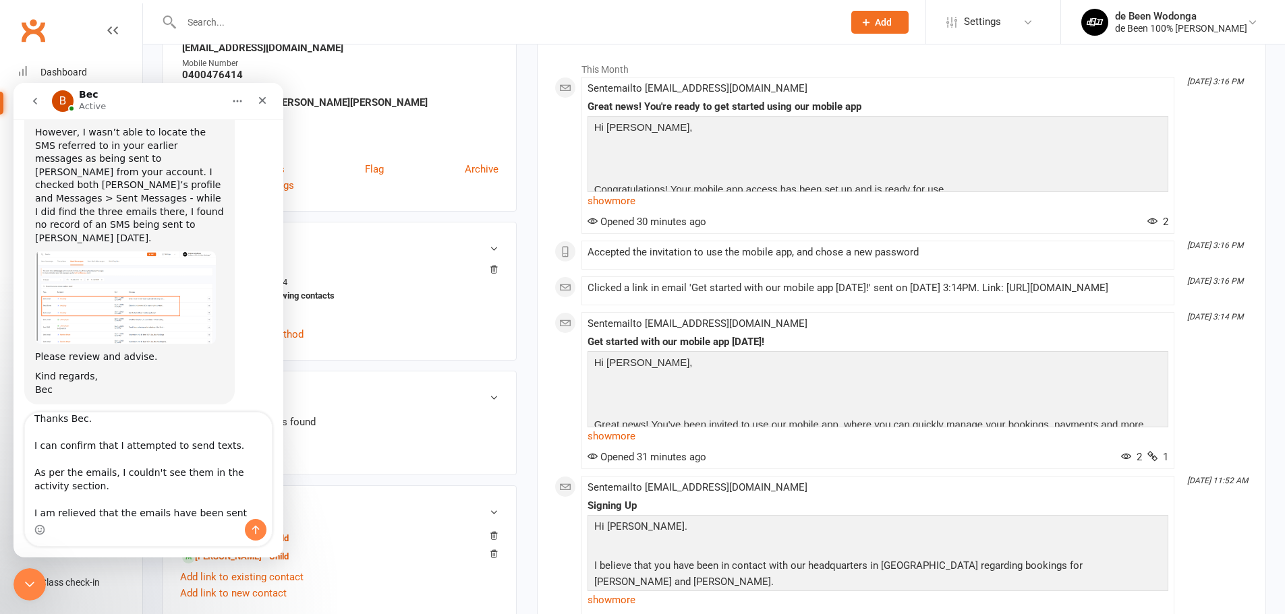
scroll to position [22, 0]
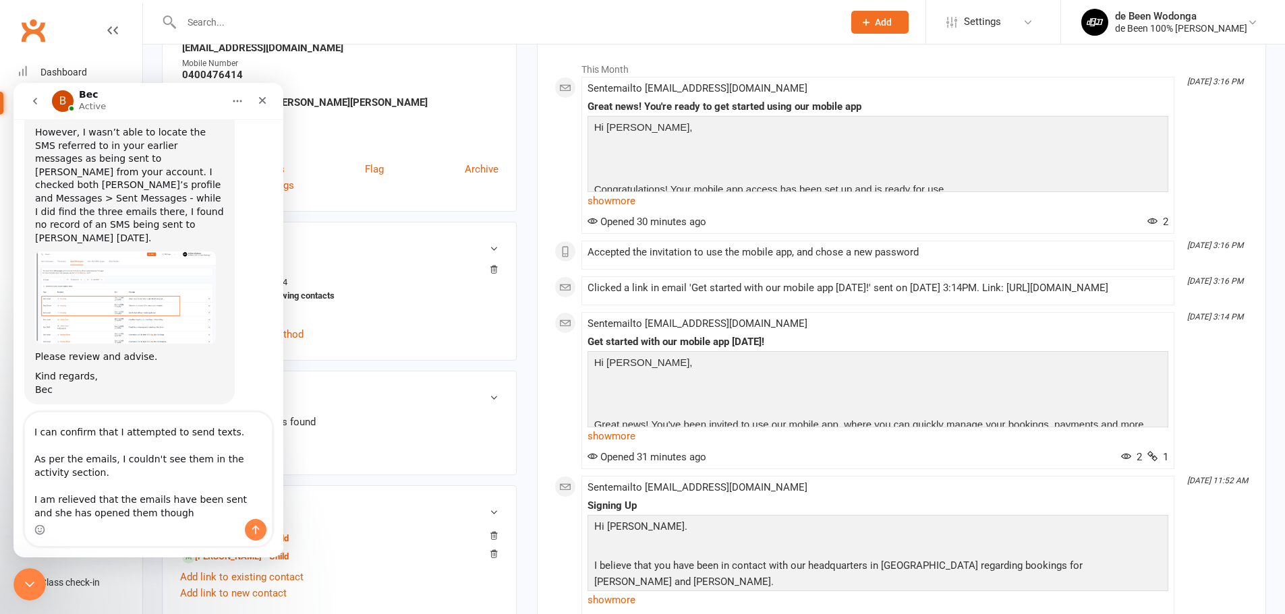
type textarea "Thanks Bec. I can confirm that I attempted to send texts. As per the emails, I …"
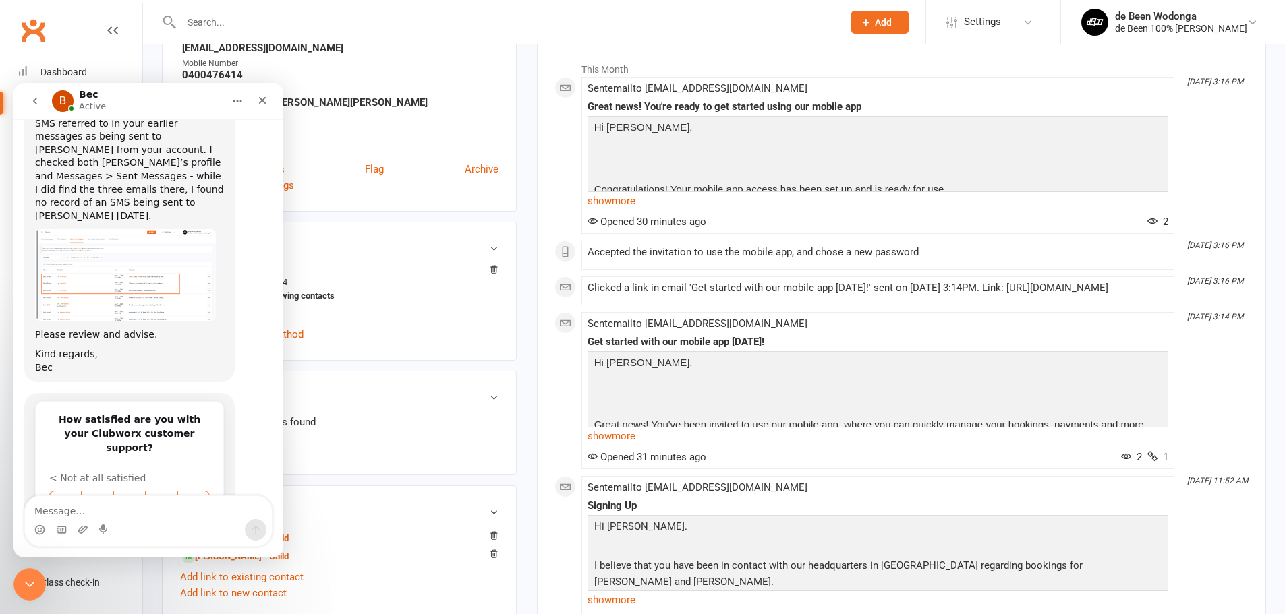
scroll to position [1812, 0]
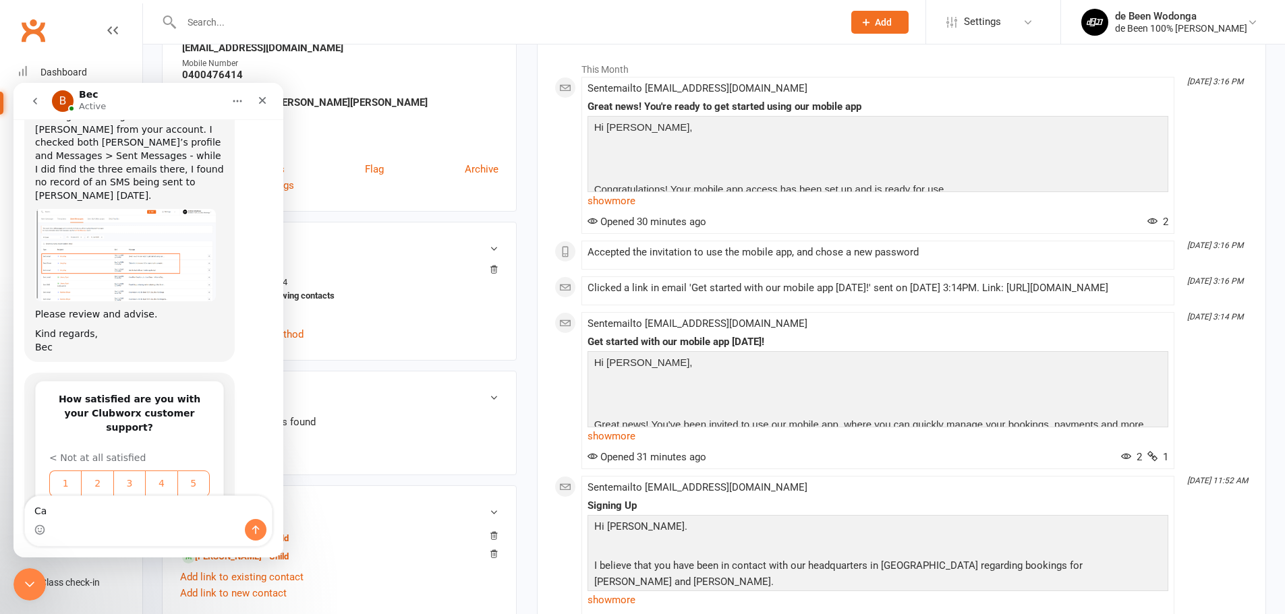
type textarea "C"
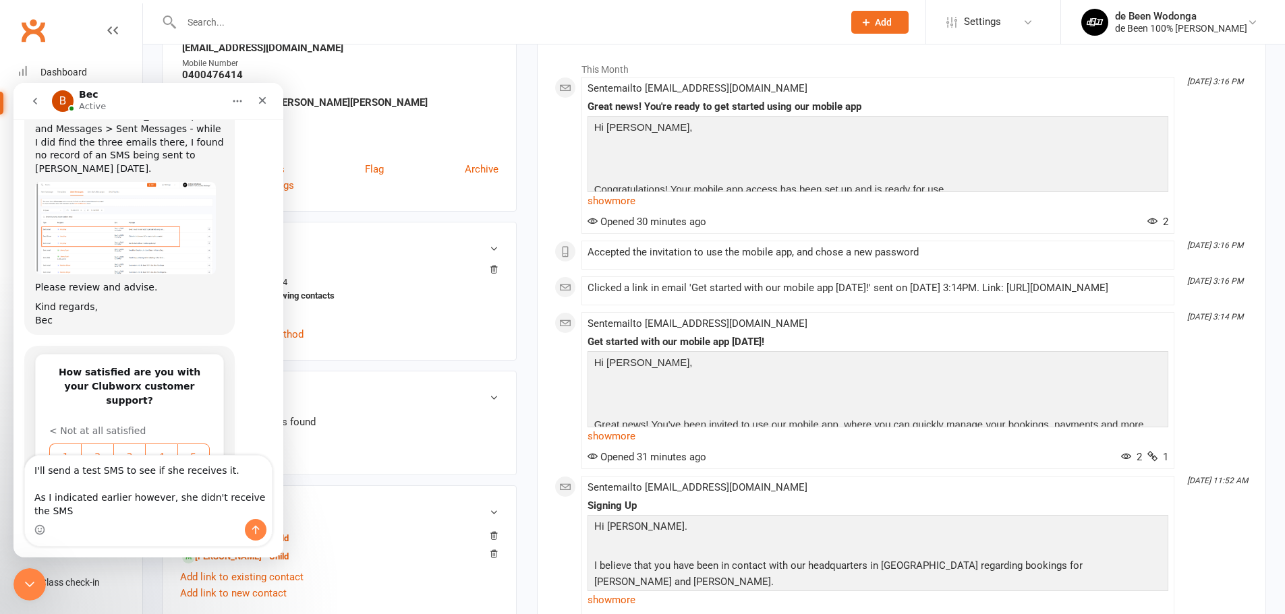
scroll to position [1852, 0]
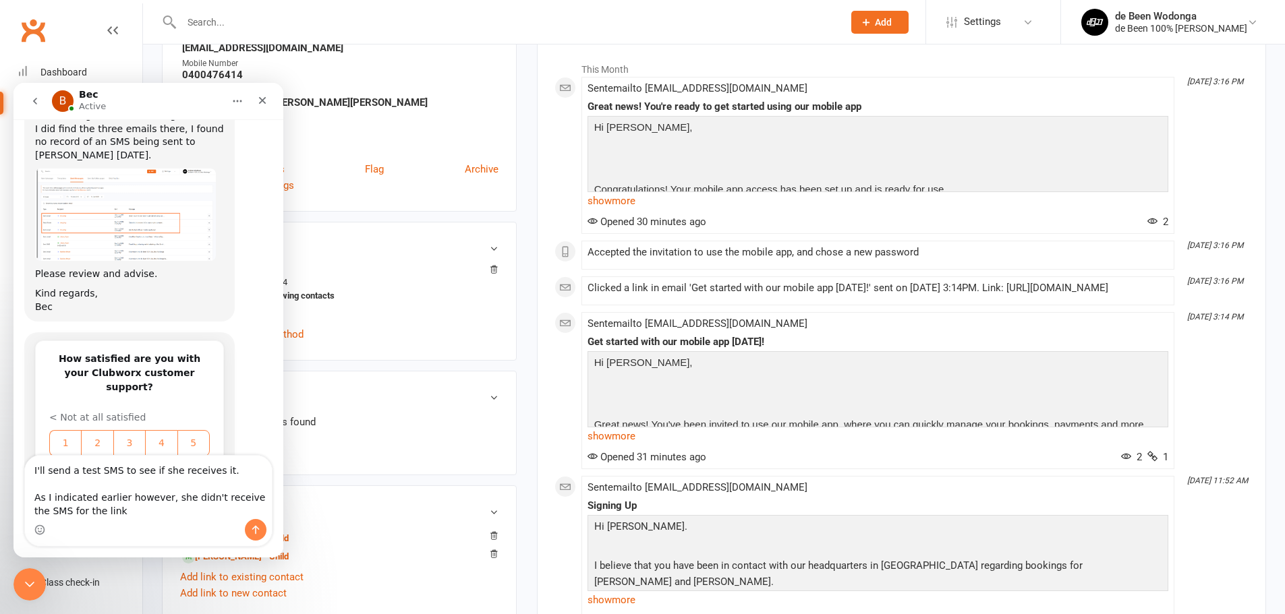
type textarea "I'll send a test SMS to see if she receives it. As I indicated earlier however,…"
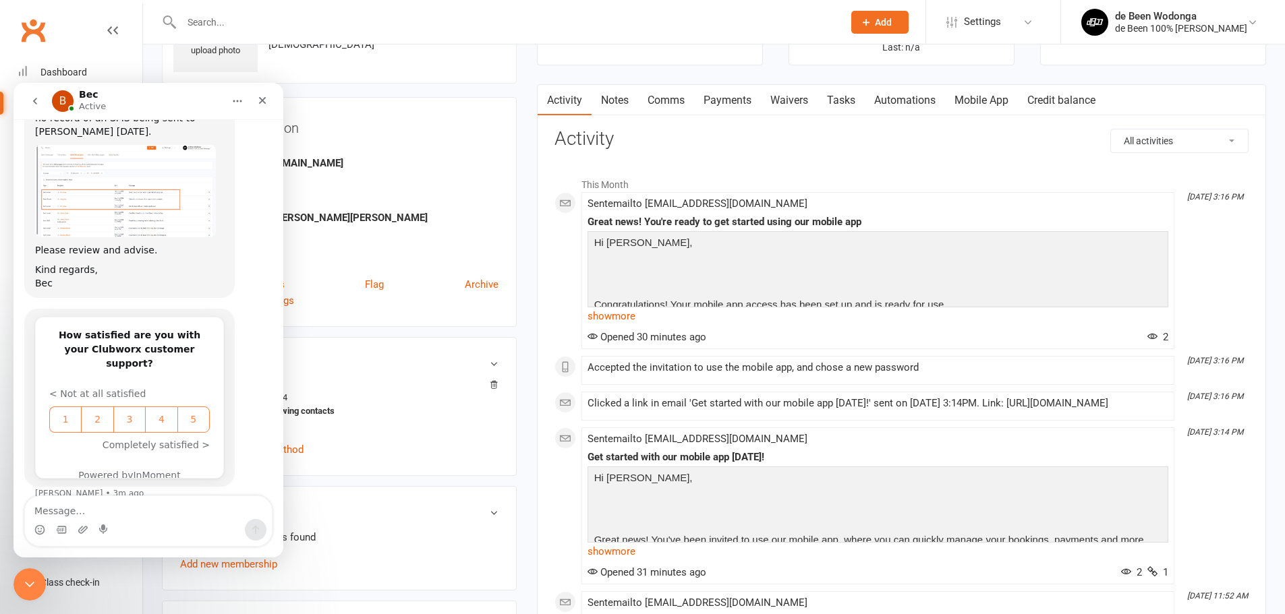
scroll to position [0, 0]
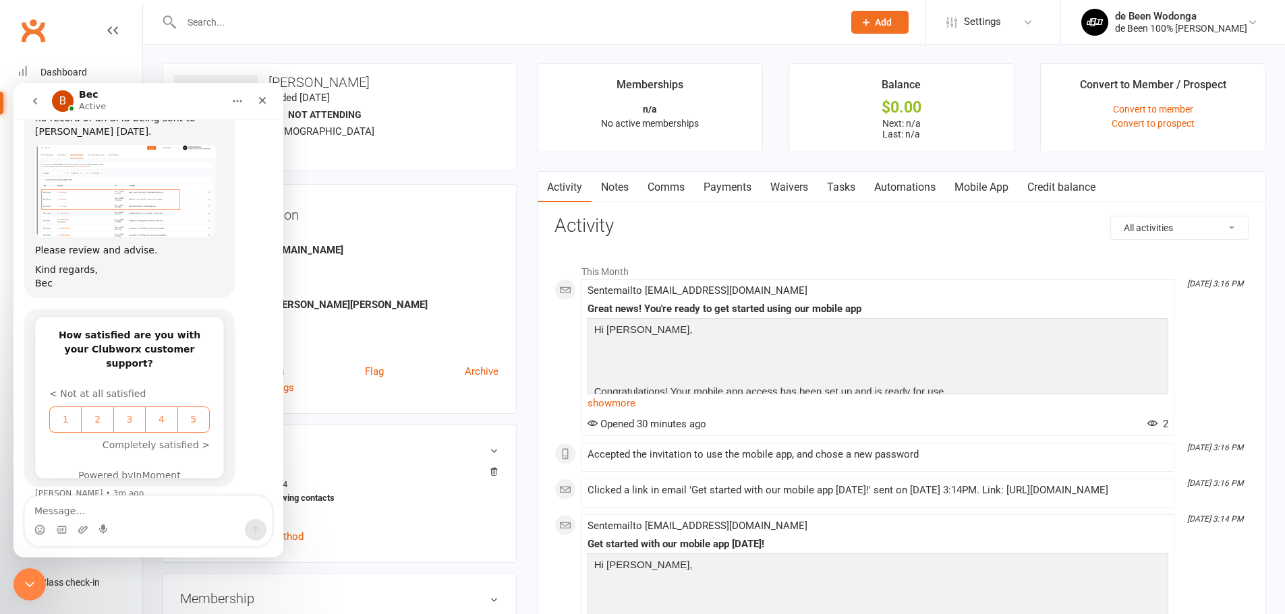
click at [672, 191] on link "Comms" at bounding box center [666, 187] width 56 height 31
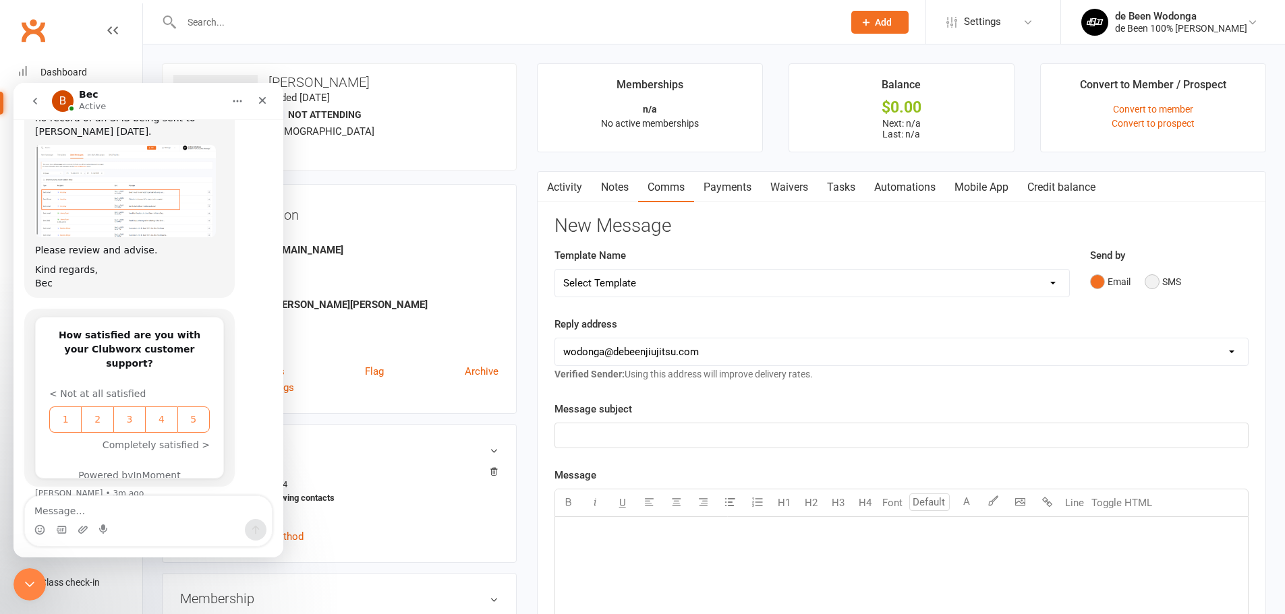
click at [1164, 282] on button "SMS" at bounding box center [1162, 282] width 36 height 26
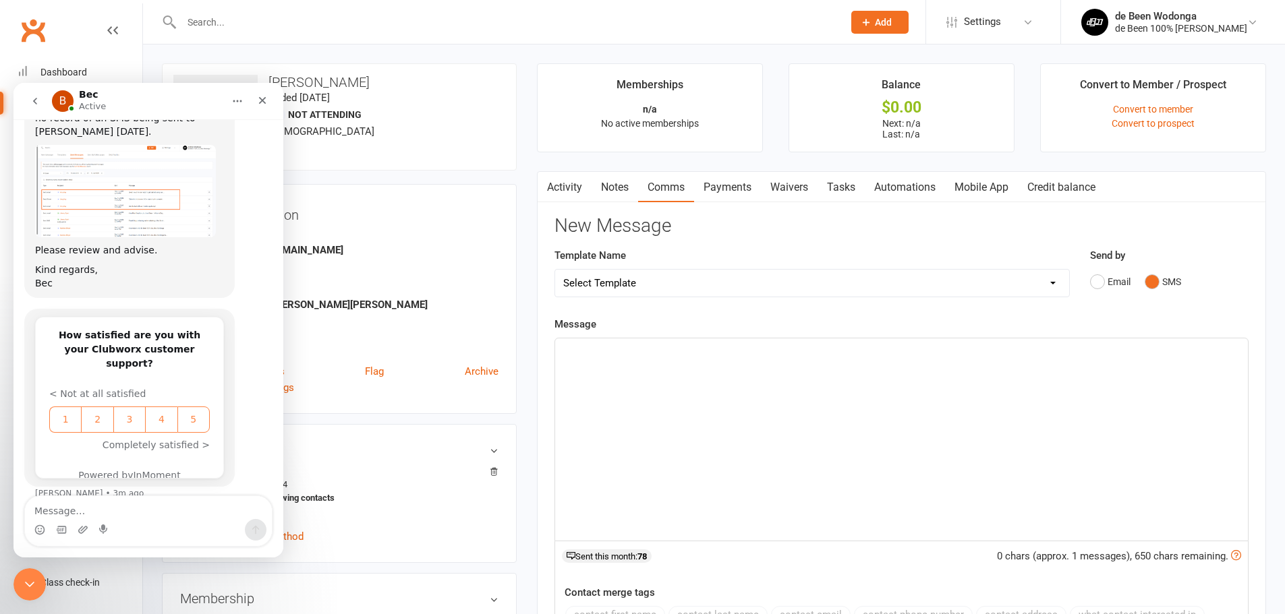
click at [790, 388] on div "﻿" at bounding box center [901, 440] width 693 height 202
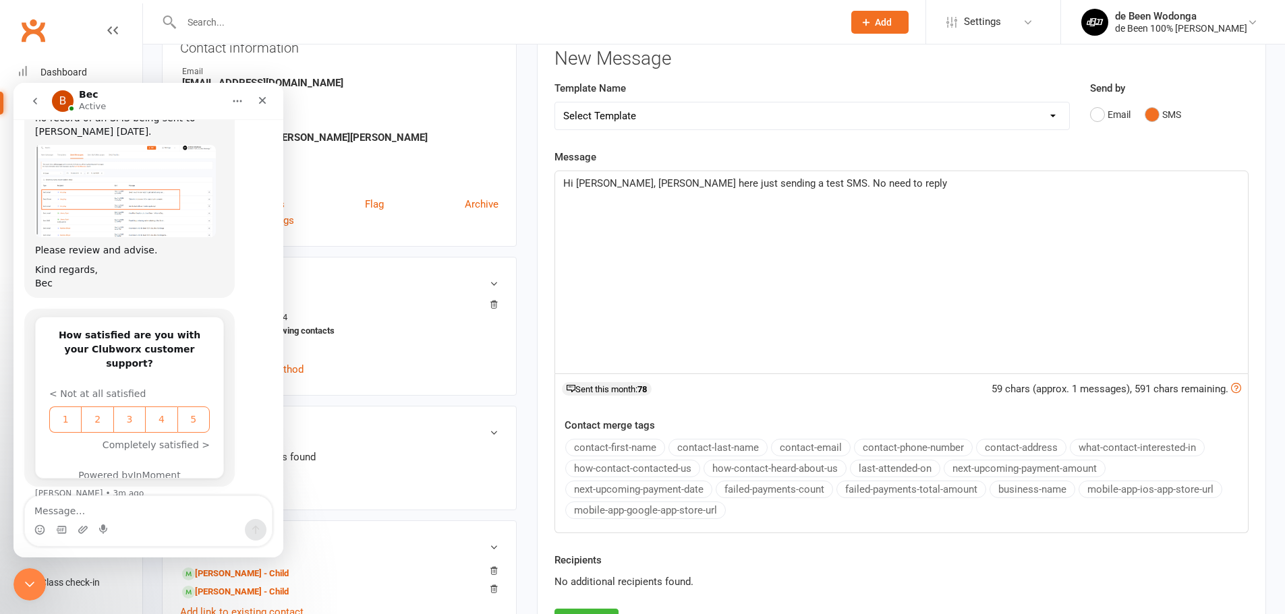
scroll to position [202, 0]
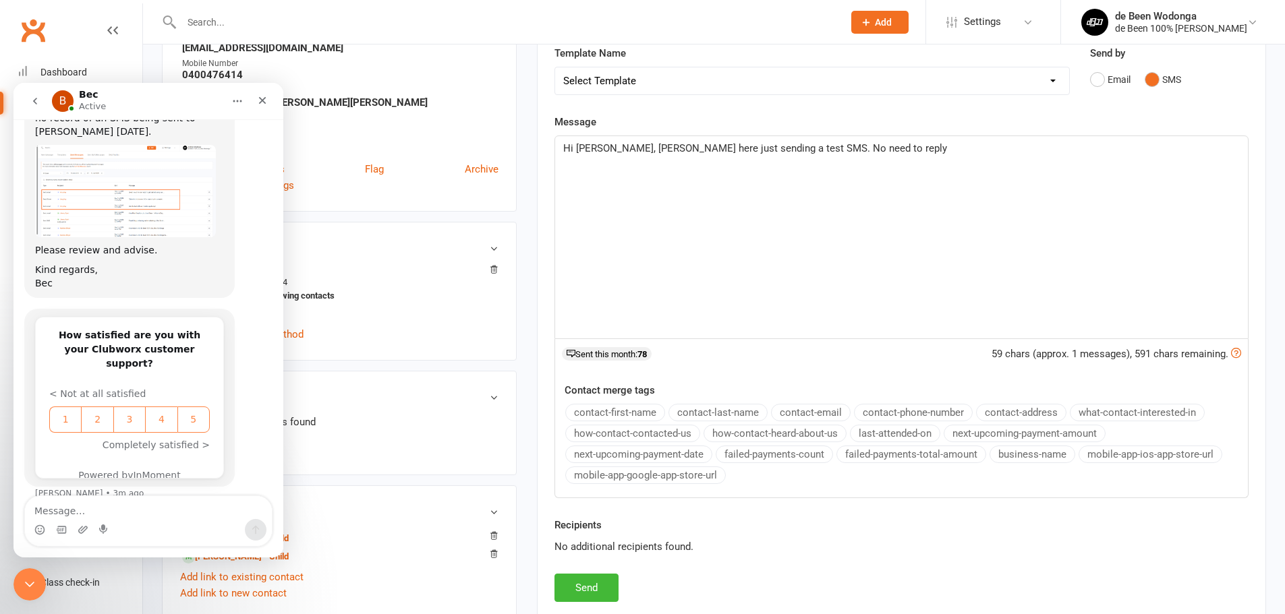
click at [657, 154] on p "Hi Amy, Greg here just sending a test SMS. No need to reply" at bounding box center [901, 148] width 676 height 16
click at [657, 155] on p "Hi Amy, Greg here just sending a test SMS. No need to reply" at bounding box center [901, 148] width 676 height 16
click at [591, 584] on button "Send" at bounding box center [586, 588] width 64 height 28
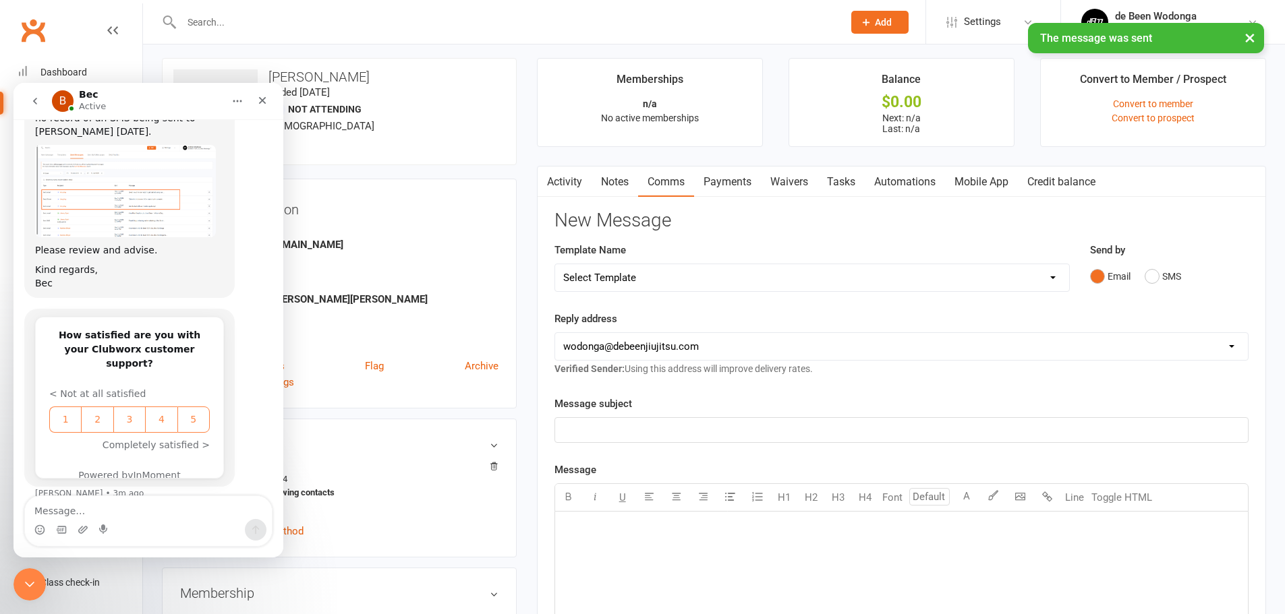
scroll to position [0, 0]
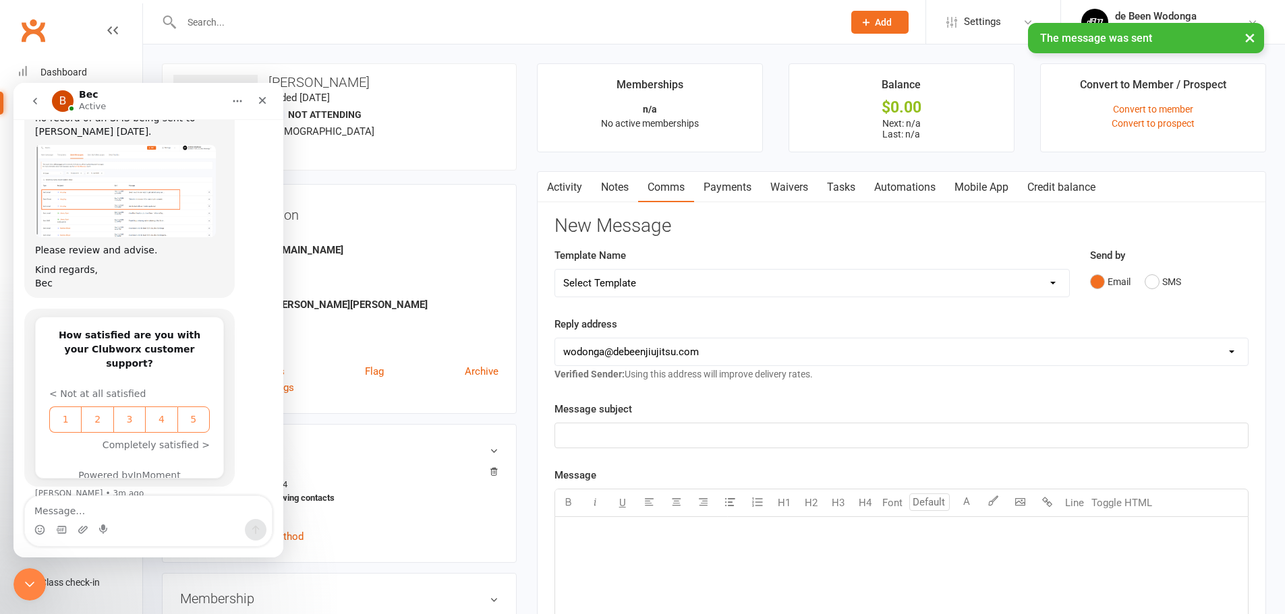
click at [575, 191] on link "Activity" at bounding box center [564, 187] width 54 height 31
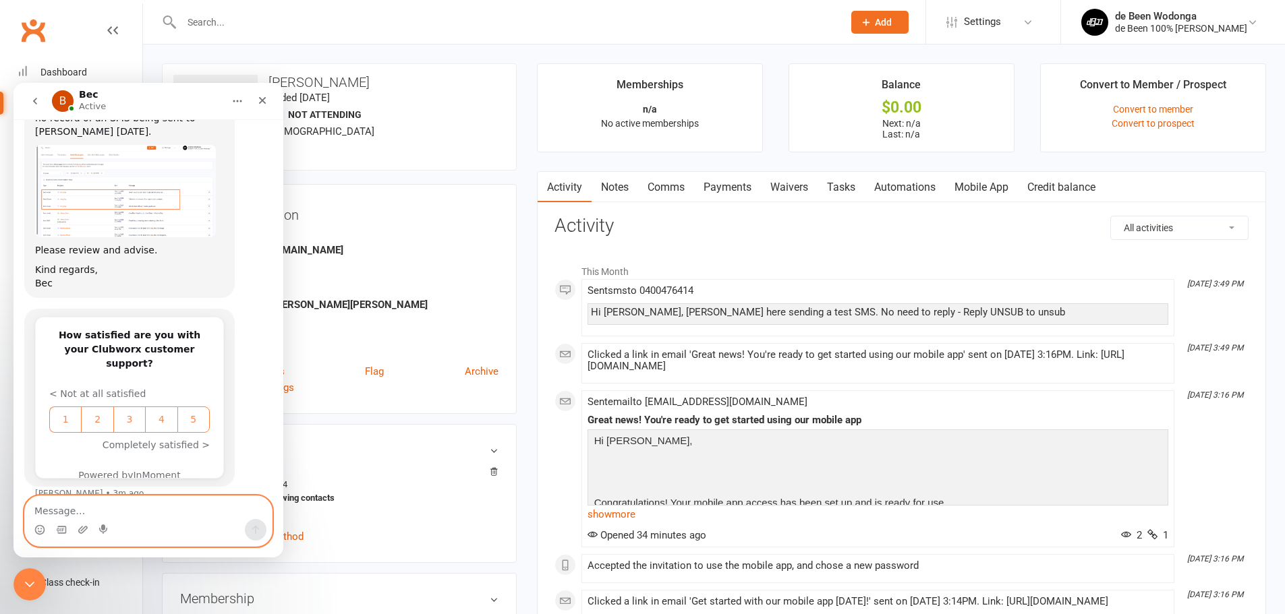
click at [91, 506] on textarea "Message…" at bounding box center [148, 507] width 247 height 23
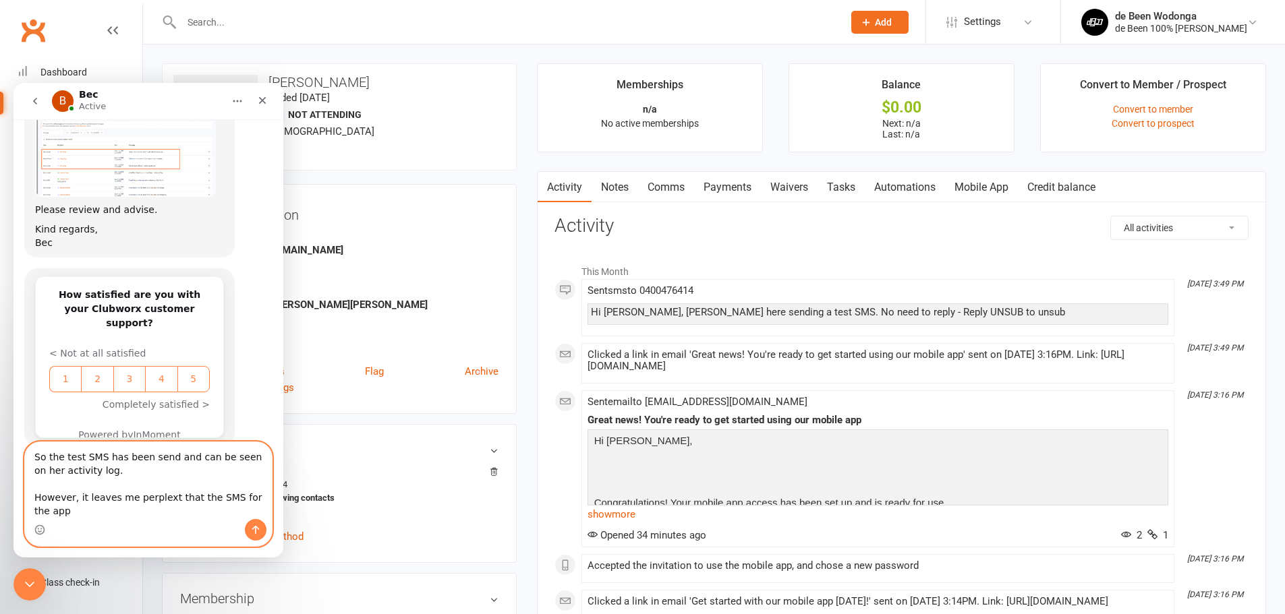
scroll to position [1930, 0]
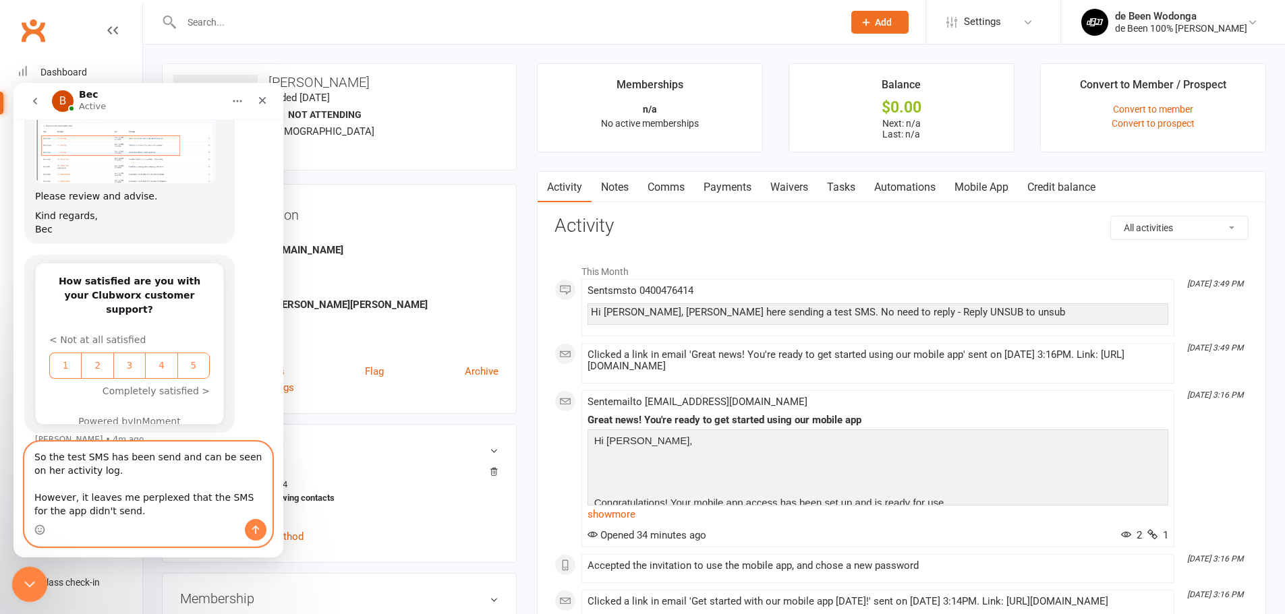
type textarea "So the test SMS has been send and can be seen on her activity log. However, it …"
click at [25, 578] on icon "Close Intercom Messenger" at bounding box center [28, 583] width 16 height 16
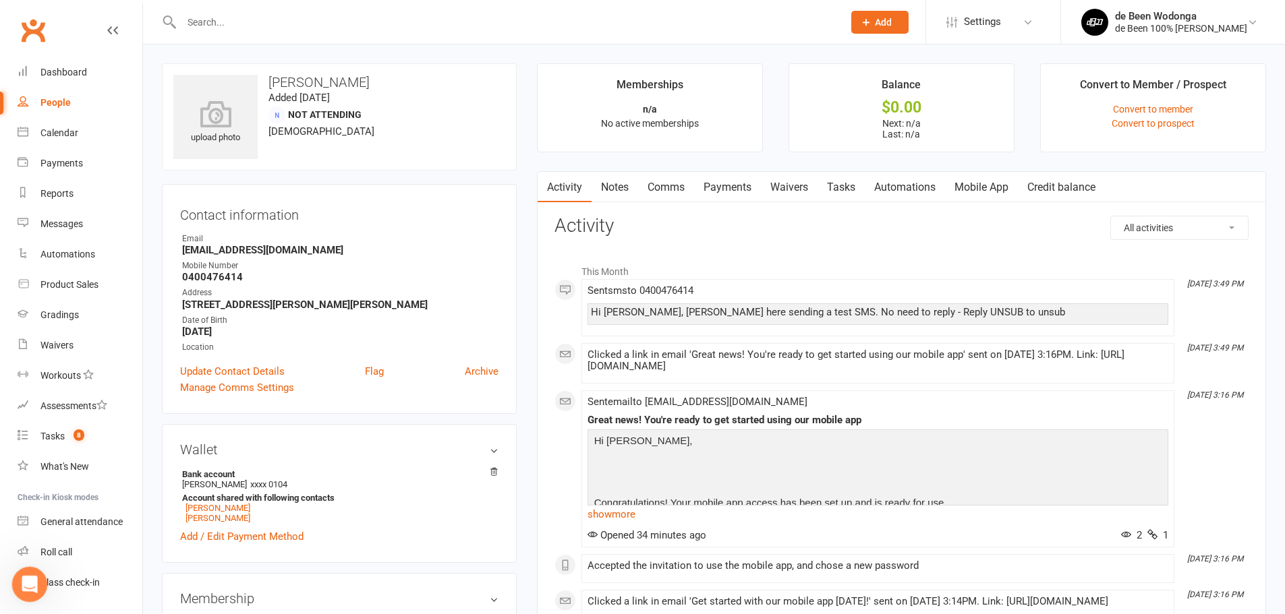
click at [25, 578] on icon "Open Intercom Messenger" at bounding box center [28, 583] width 22 height 22
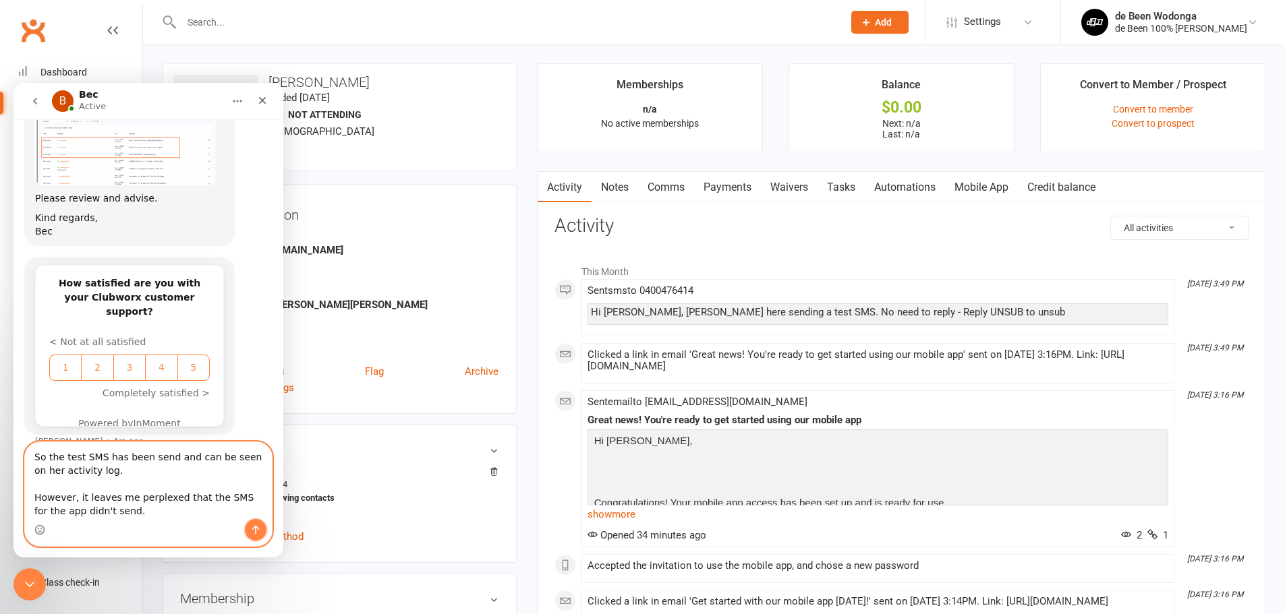
click at [254, 532] on icon "Send a message…" at bounding box center [255, 530] width 11 height 11
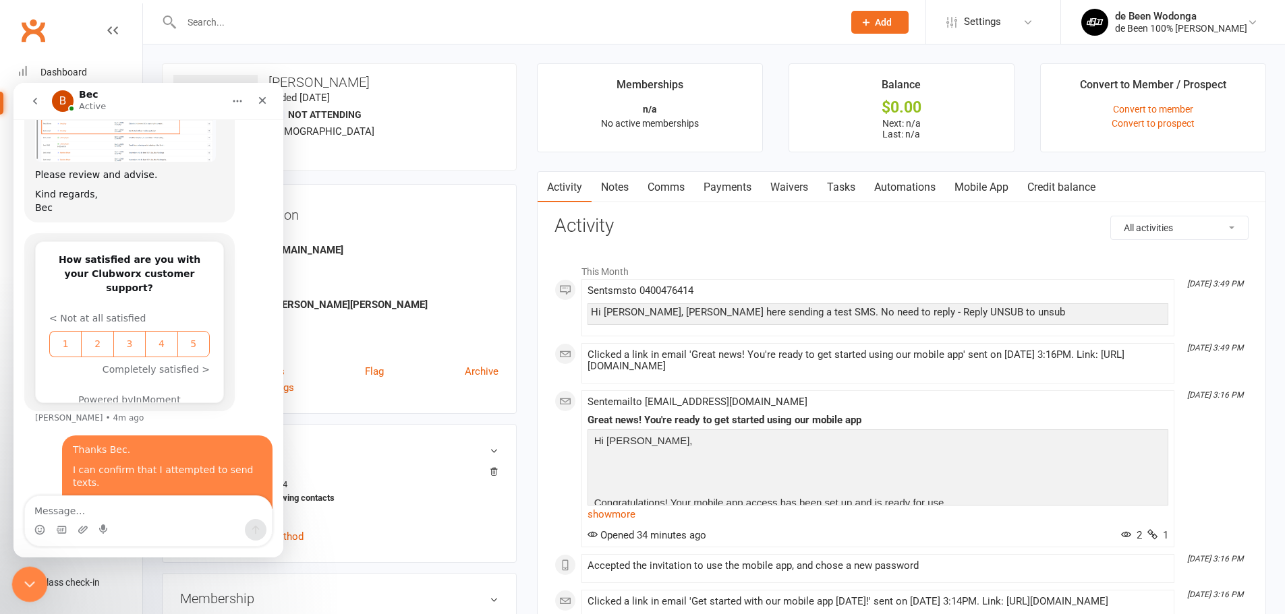
click at [32, 576] on icon "Close Intercom Messenger" at bounding box center [28, 583] width 16 height 16
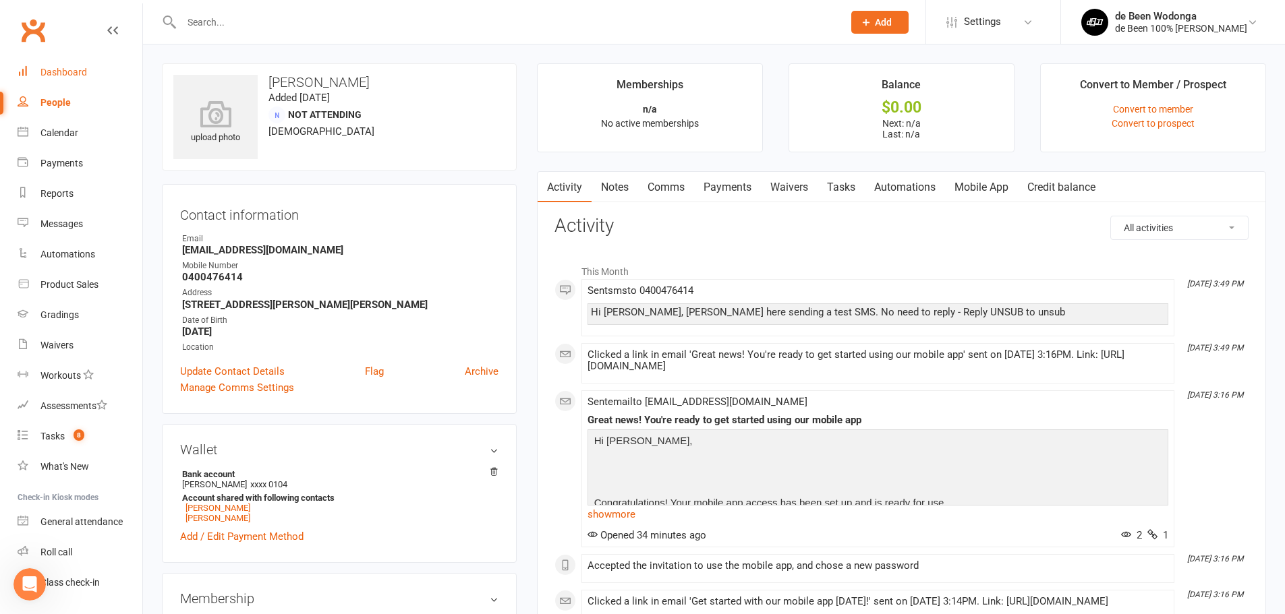
click at [76, 74] on div "Dashboard" at bounding box center [63, 72] width 47 height 11
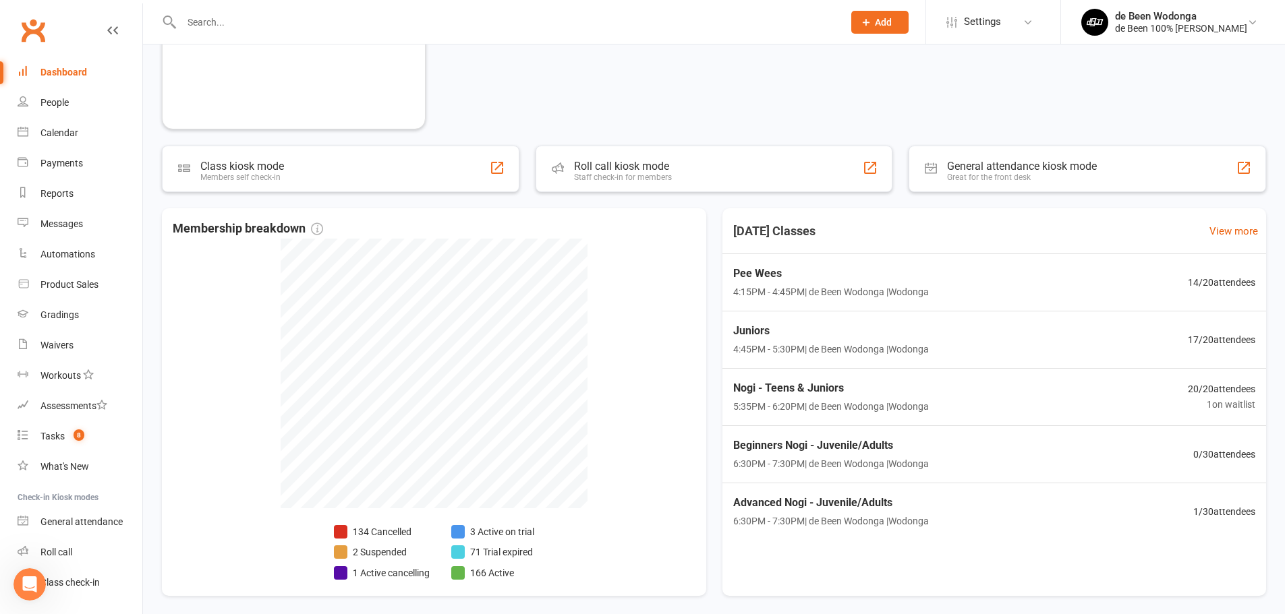
scroll to position [337, 0]
click at [55, 106] on div "People" at bounding box center [54, 102] width 28 height 11
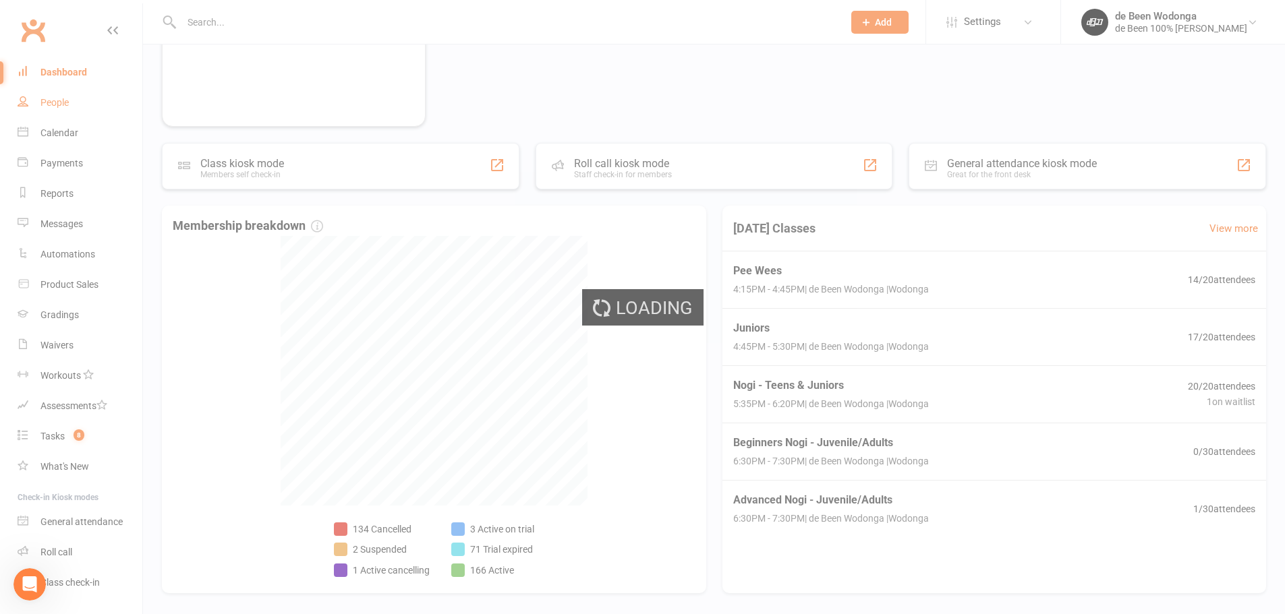
select select "100"
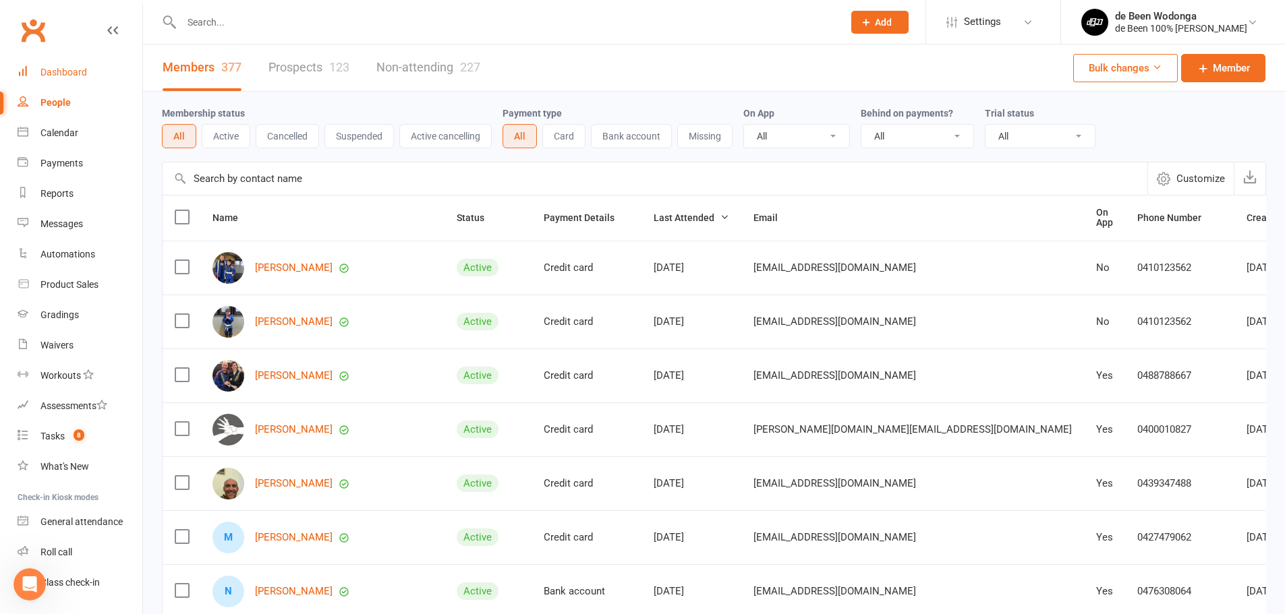
click at [51, 65] on link "Dashboard" at bounding box center [80, 72] width 125 height 30
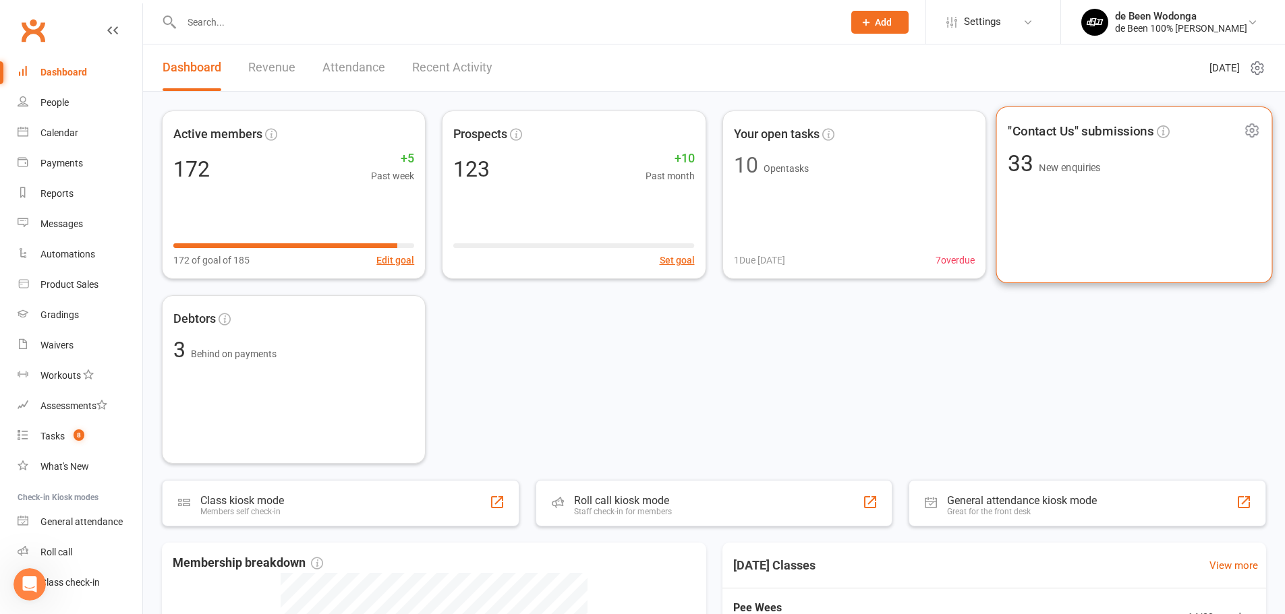
click at [1028, 202] on div ""Contact Us" submissions 33 New enquiries" at bounding box center [1133, 195] width 276 height 177
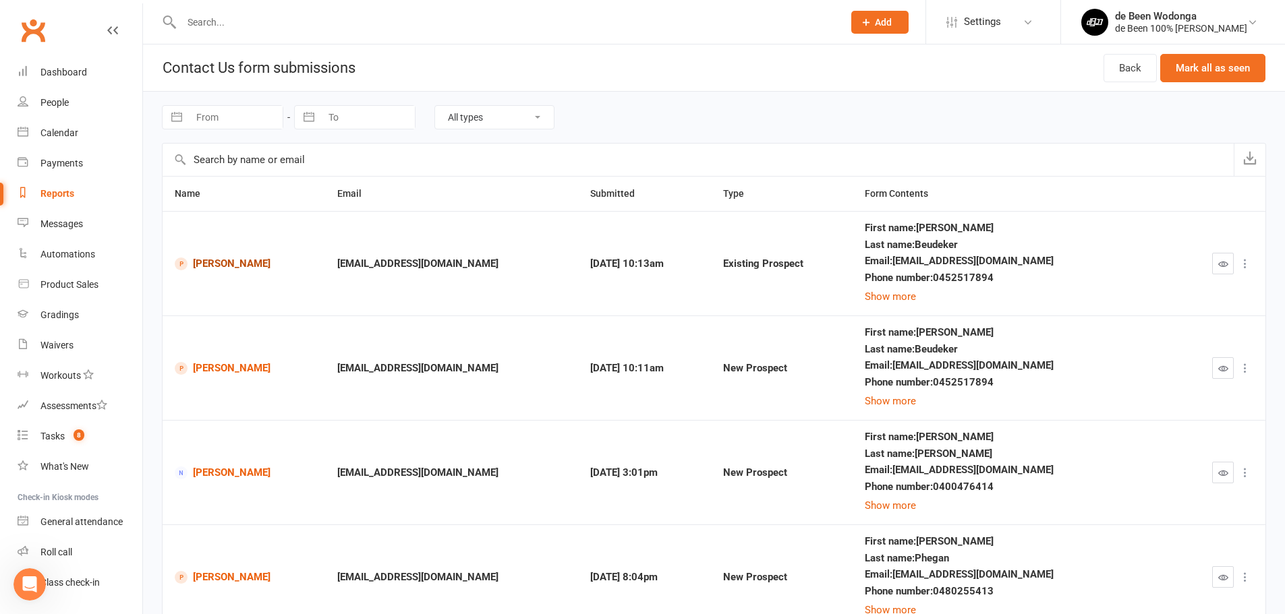
click at [235, 258] on link "Zayla Beudeker" at bounding box center [244, 264] width 138 height 13
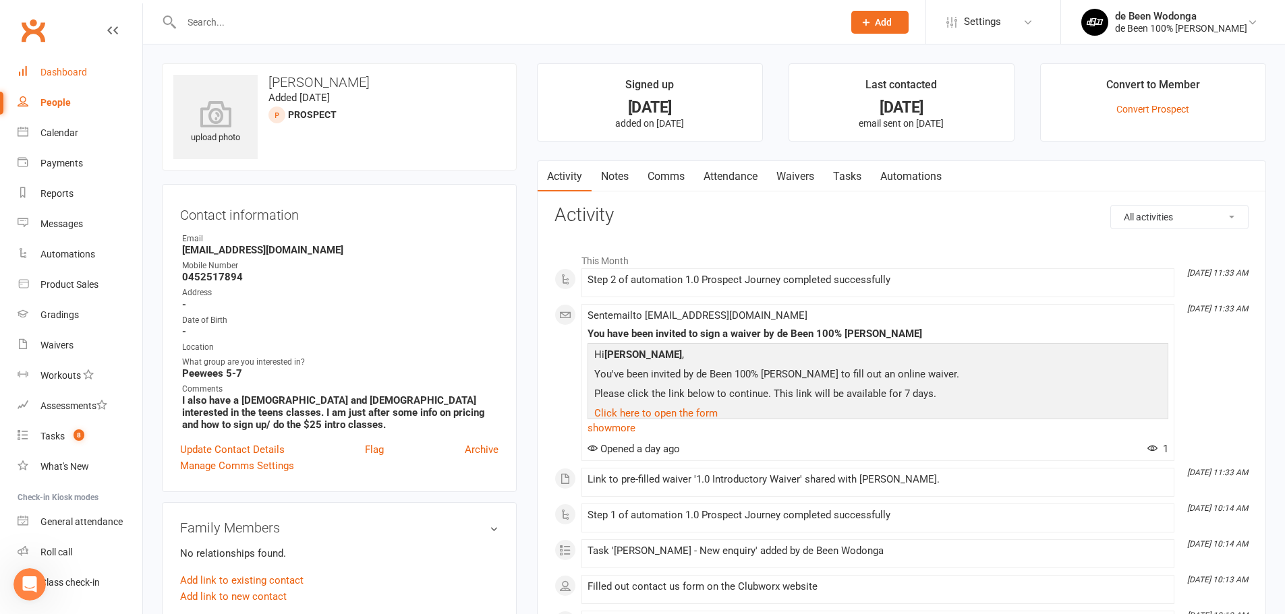
click at [65, 70] on div "Dashboard" at bounding box center [63, 72] width 47 height 11
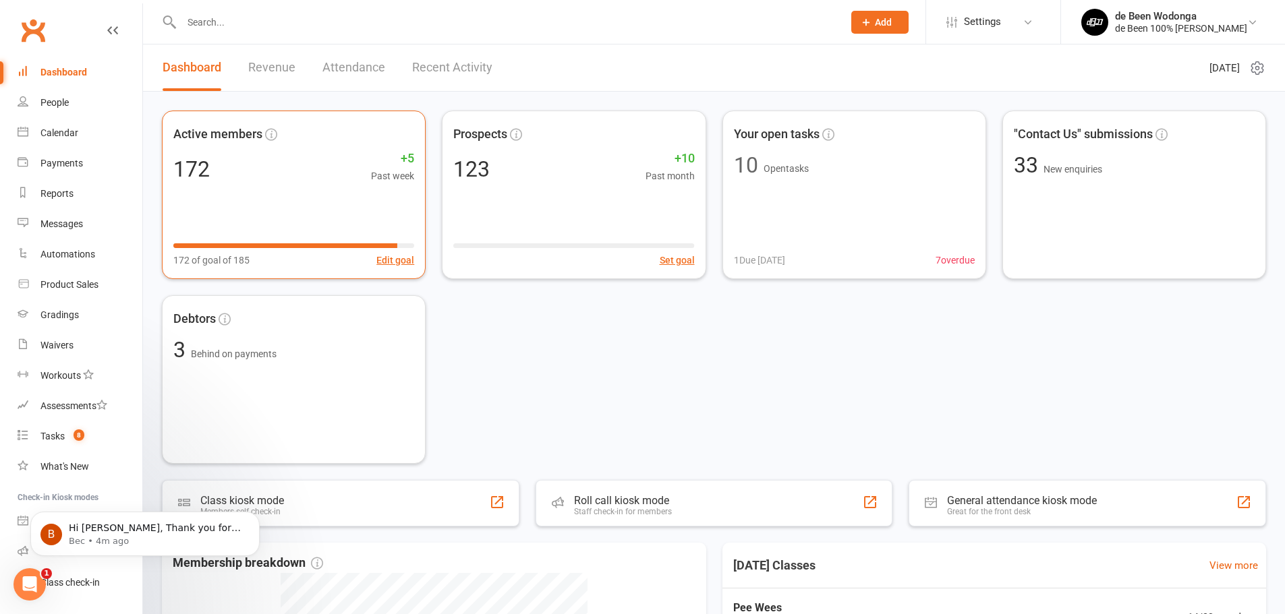
scroll to position [2146, 0]
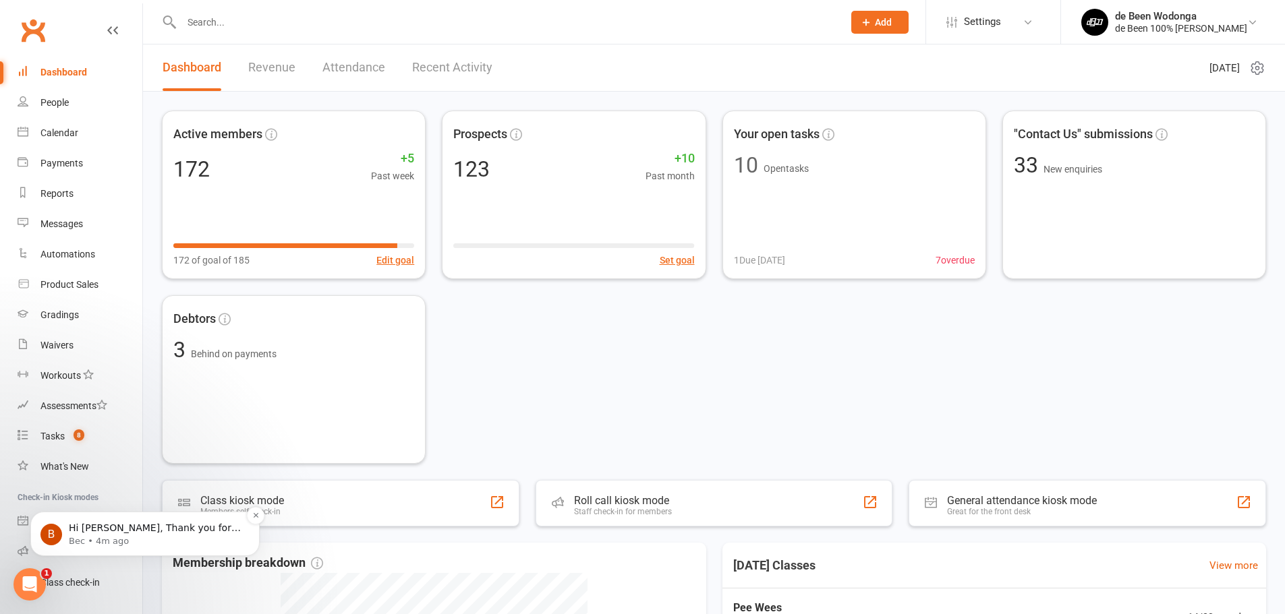
click at [94, 543] on p "Bec • 4m ago" at bounding box center [156, 541] width 174 height 12
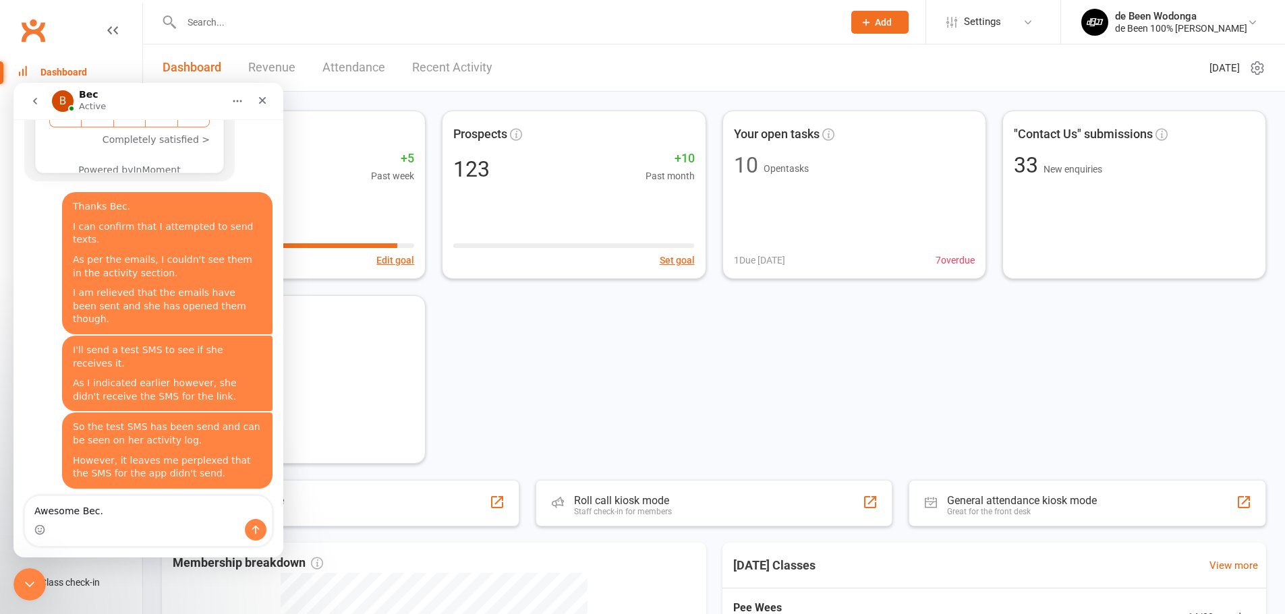
scroll to position [2195, 0]
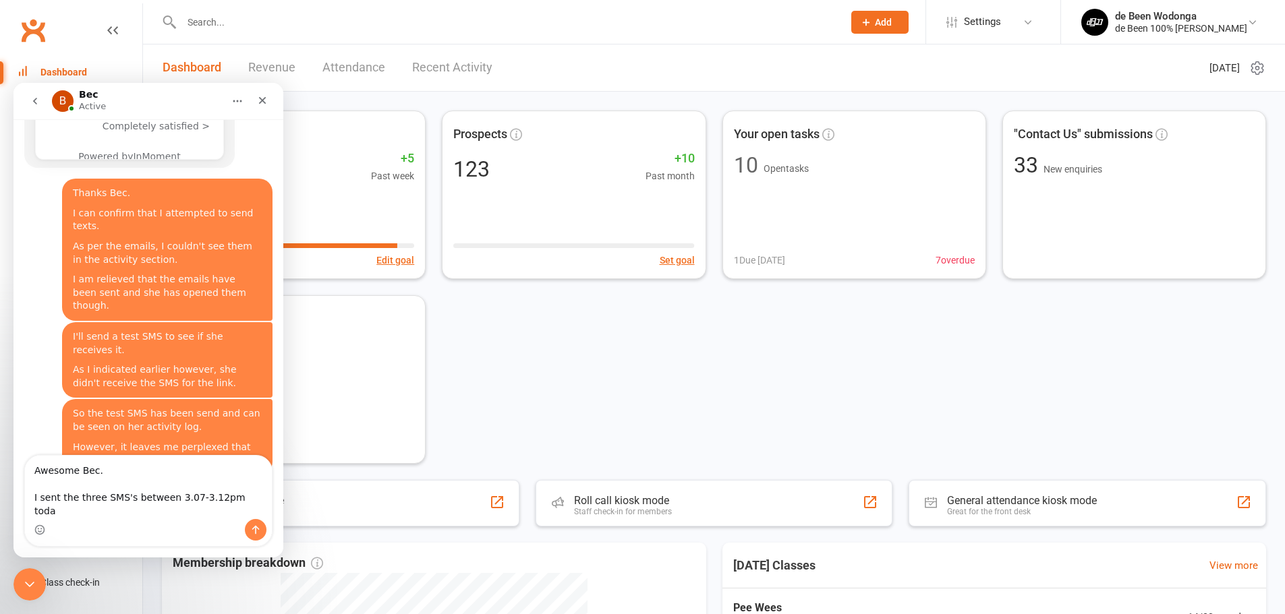
type textarea "Awesome Bec. I sent the three SMS's between 3.07-3.12pm today"
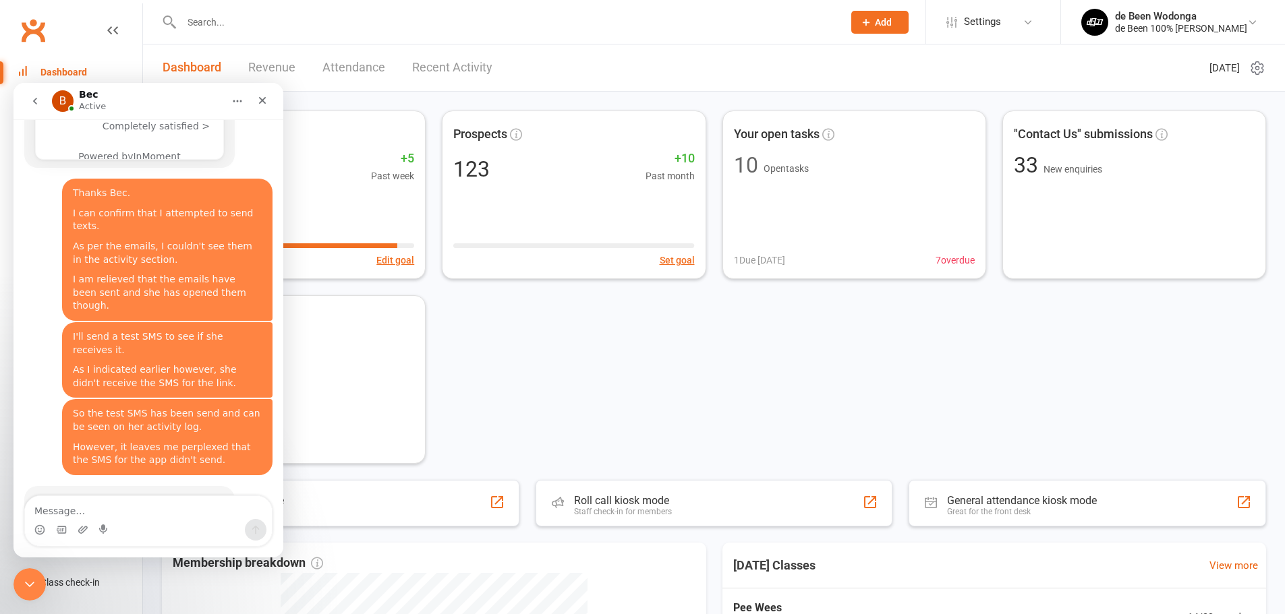
scroll to position [2219, 0]
